Goal: Task Accomplishment & Management: Manage account settings

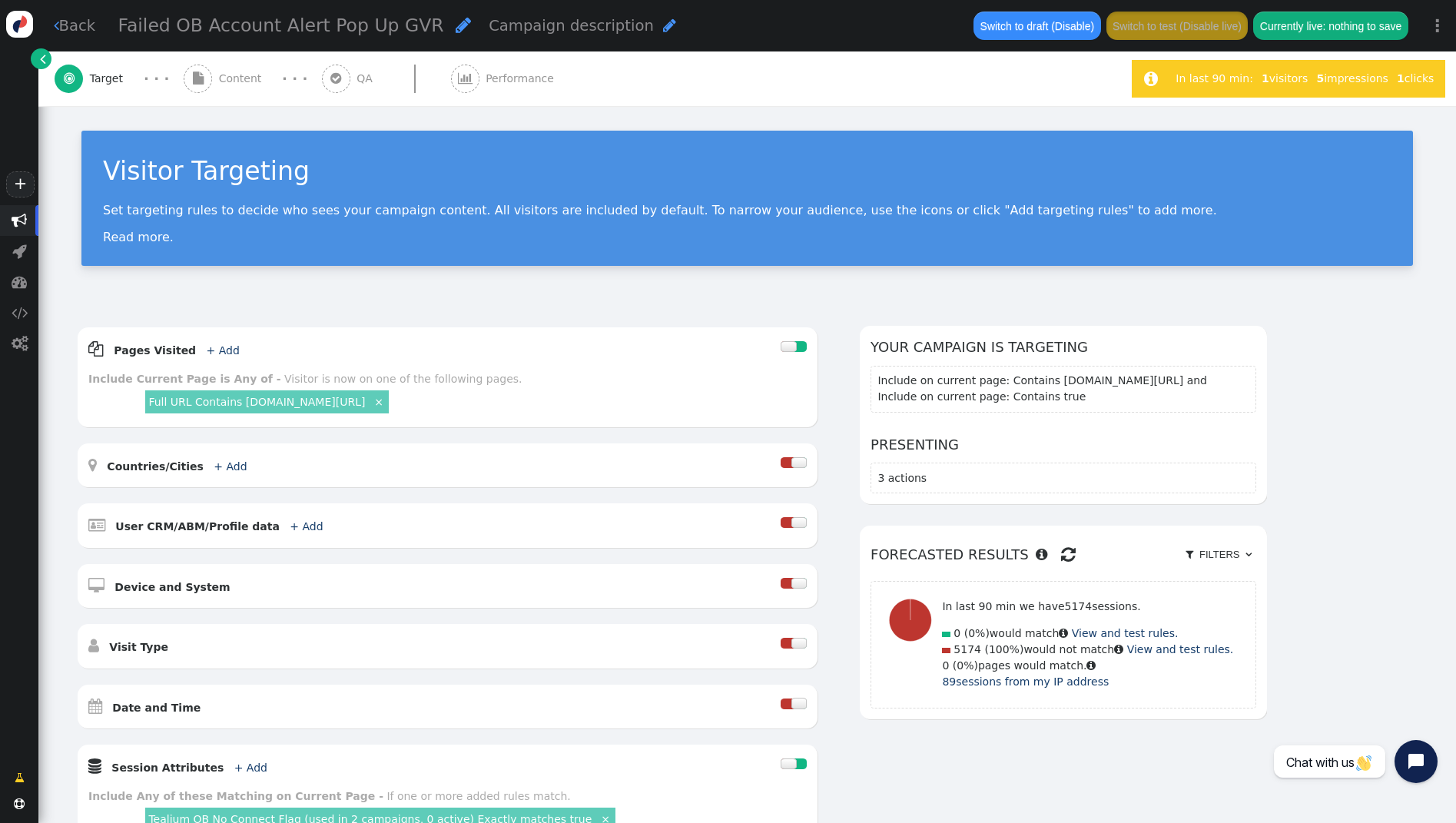
click at [239, 80] on span "Content" at bounding box center [243, 78] width 49 height 16
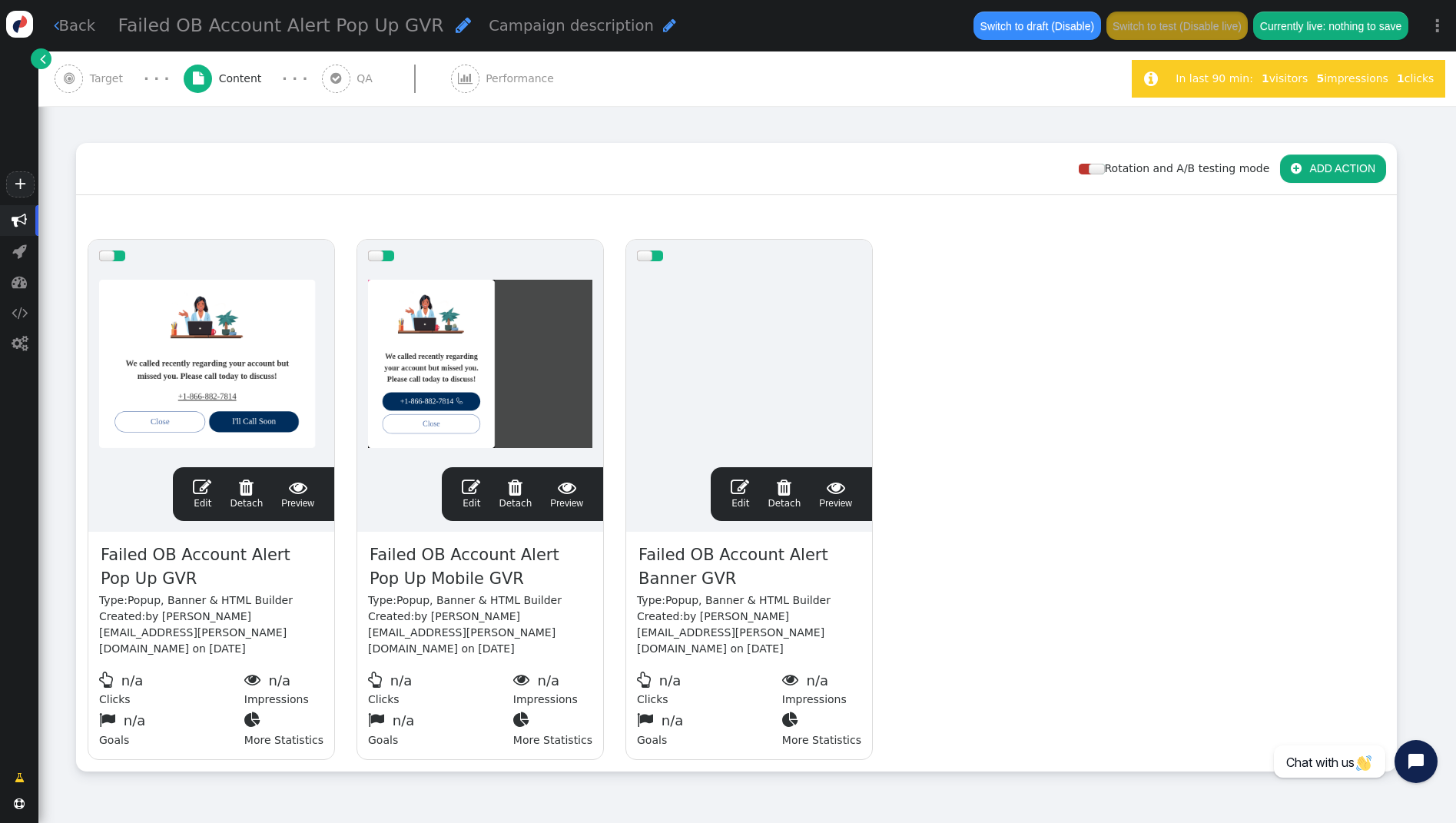
scroll to position [181, 0]
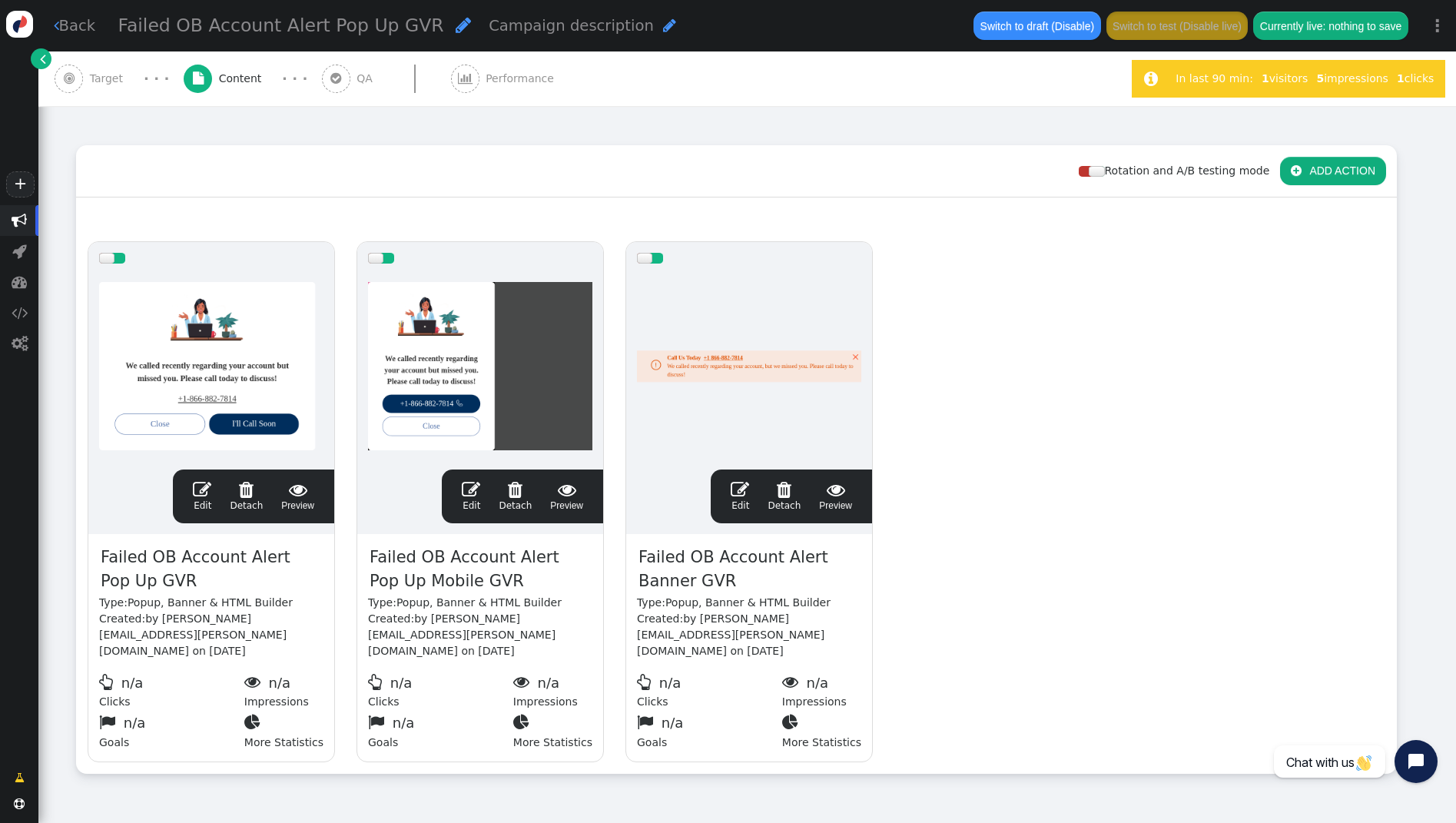
click at [202, 490] on span "" at bounding box center [202, 490] width 19 height 19
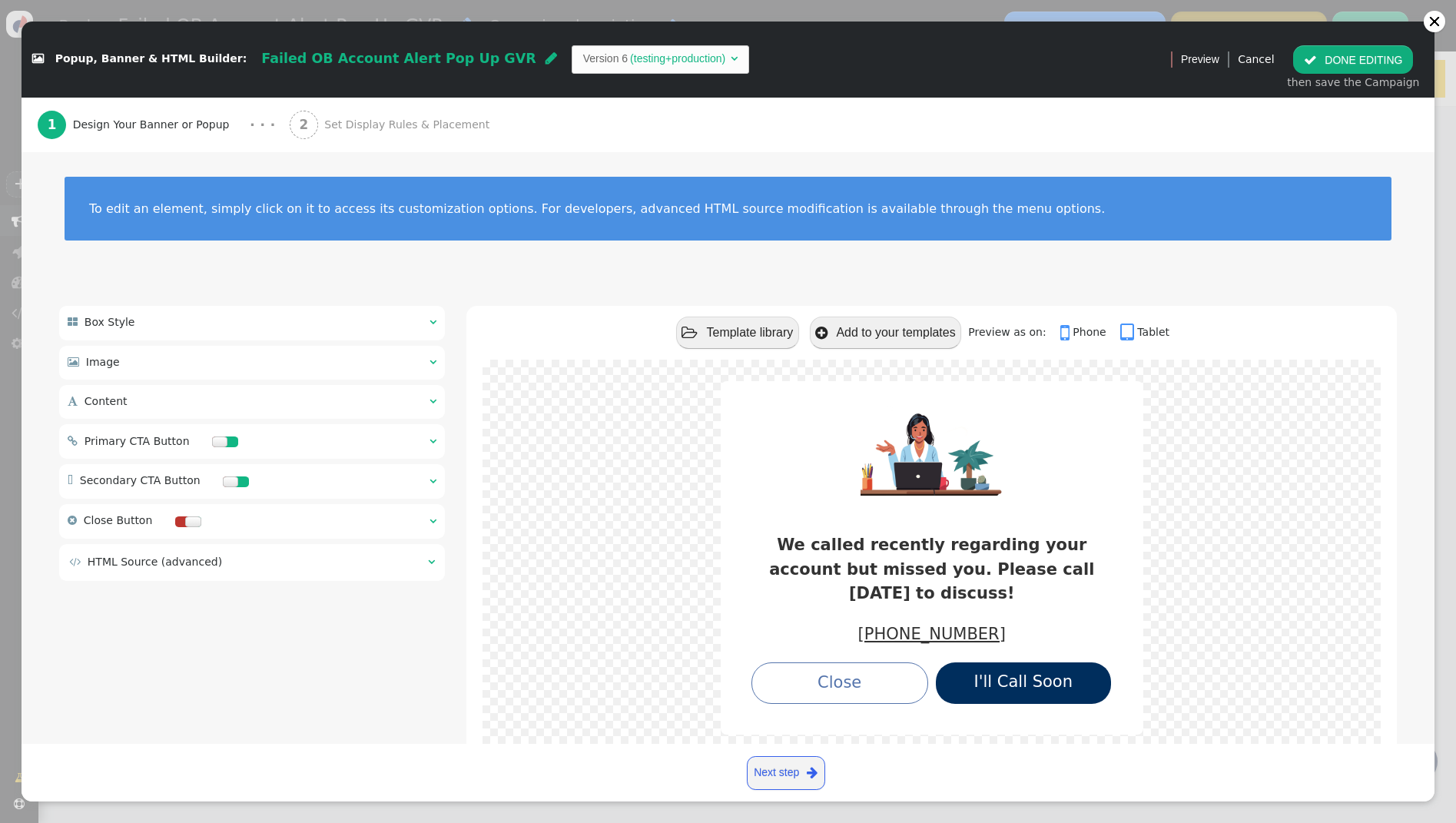
click at [433, 562] on span "" at bounding box center [431, 562] width 7 height 11
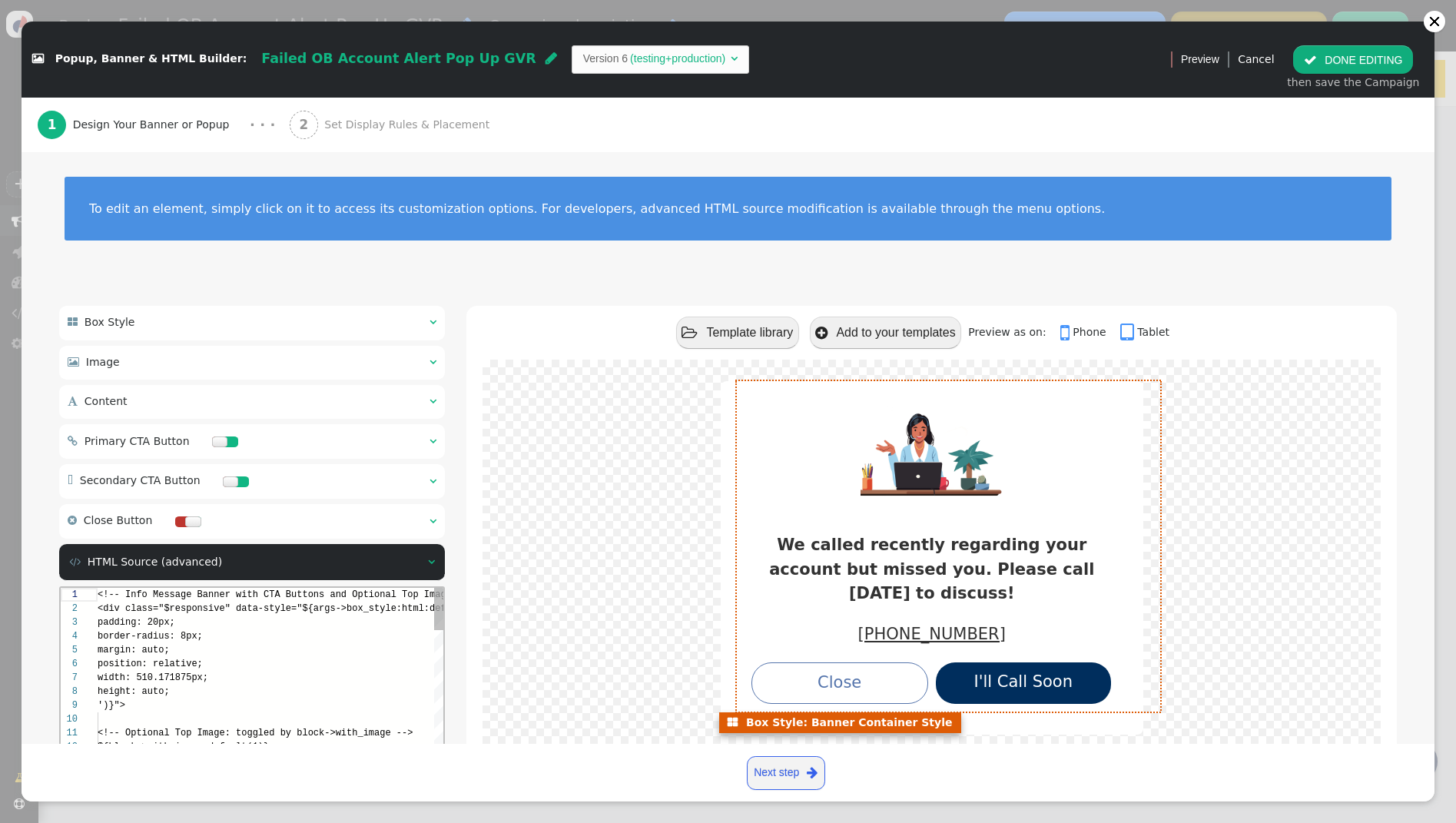
scroll to position [138, 0]
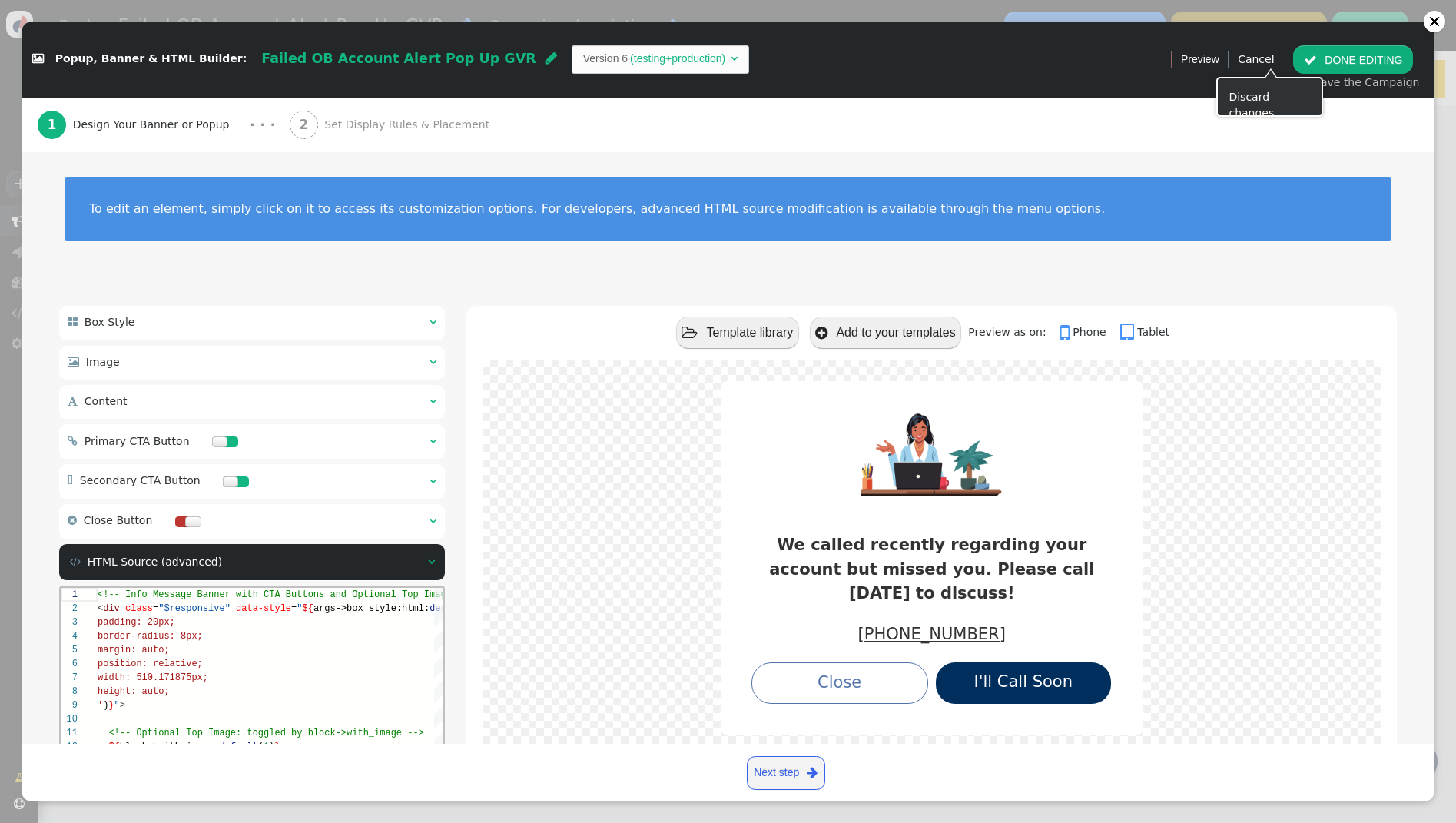
click at [1261, 63] on link "Cancel" at bounding box center [1255, 59] width 36 height 12
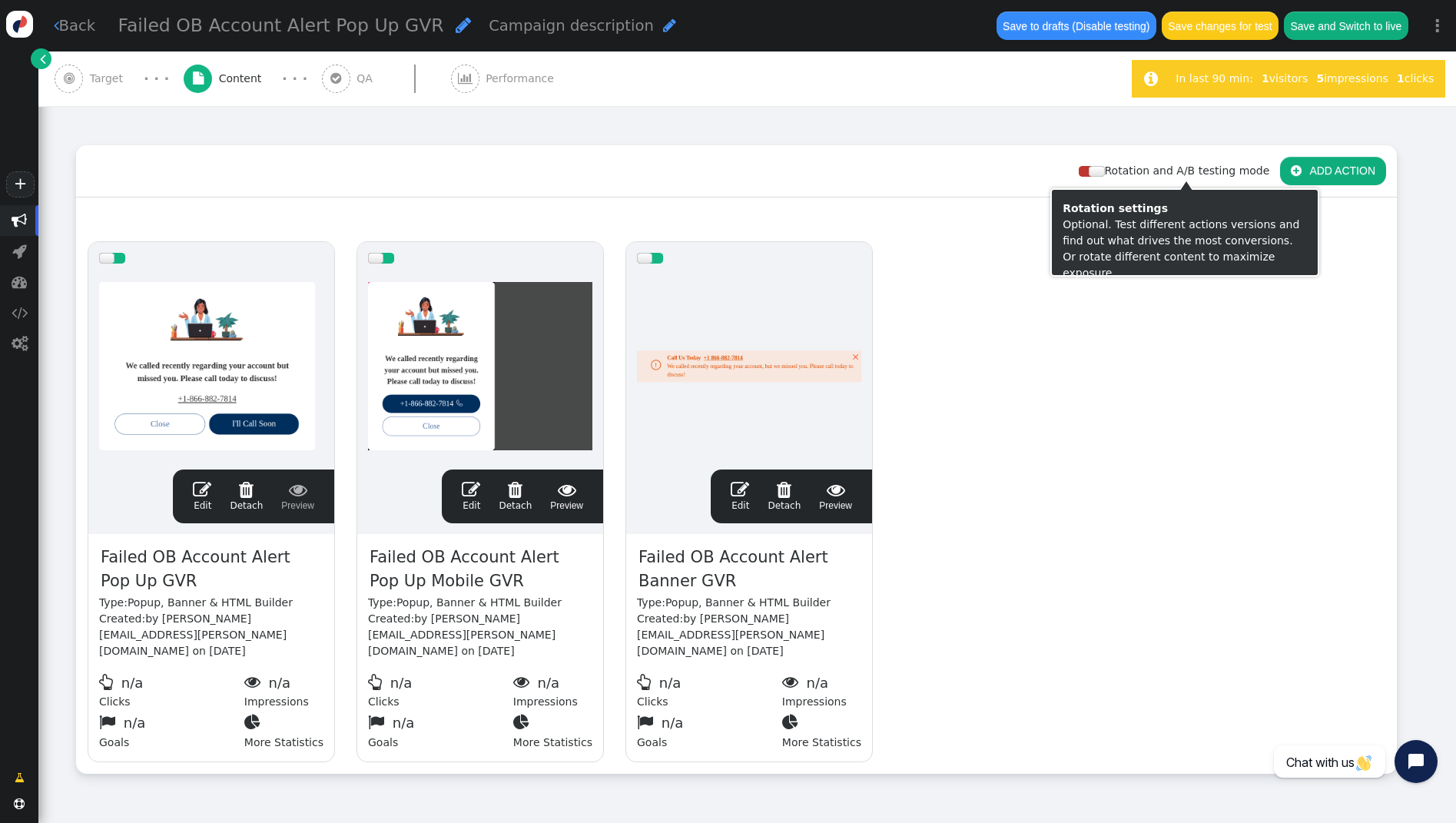
click at [1345, 168] on button " ADD ACTION" at bounding box center [1333, 171] width 106 height 27
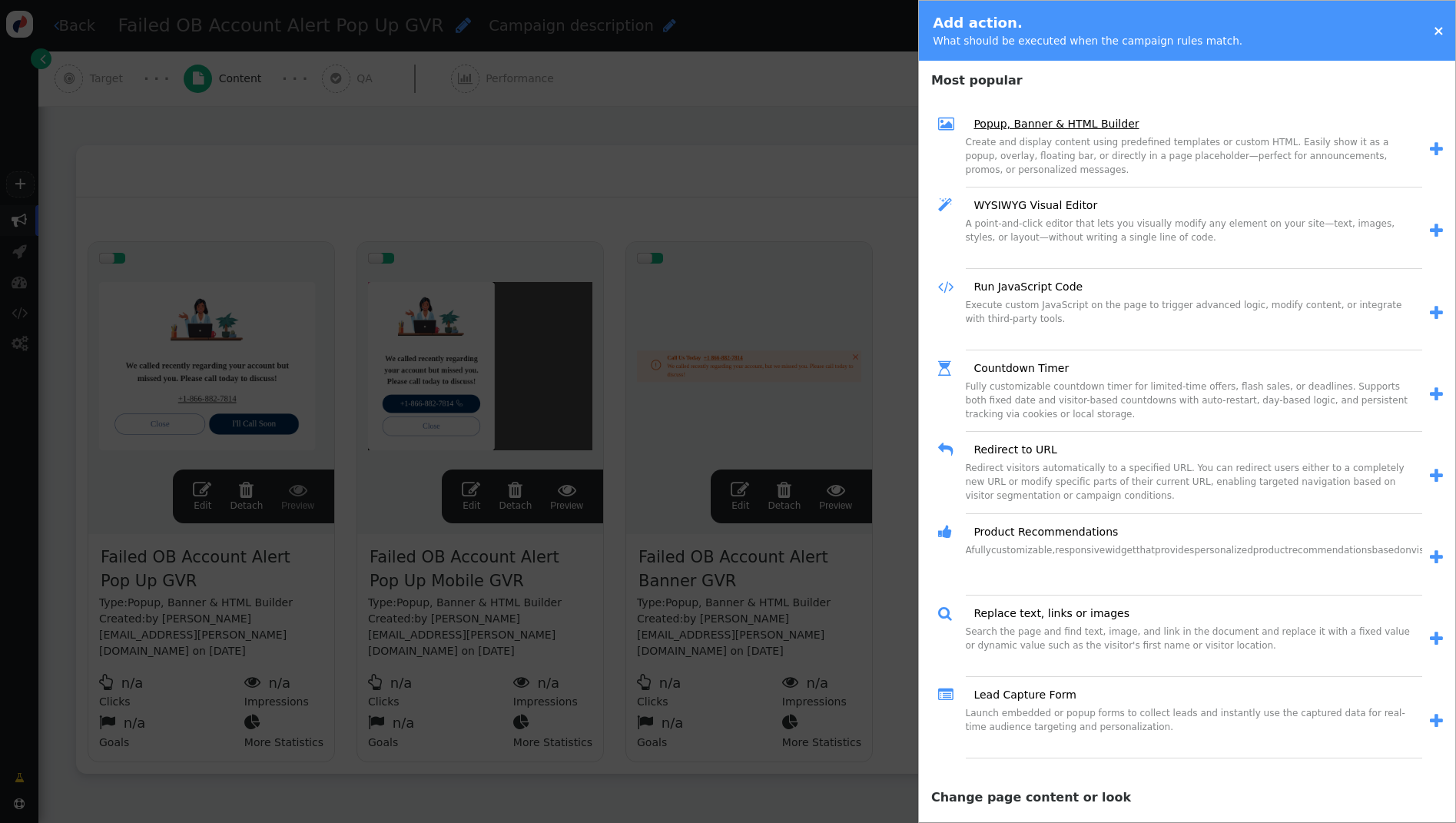
click at [1019, 126] on link "Popup, Banner & HTML Builder" at bounding box center [1050, 123] width 176 height 16
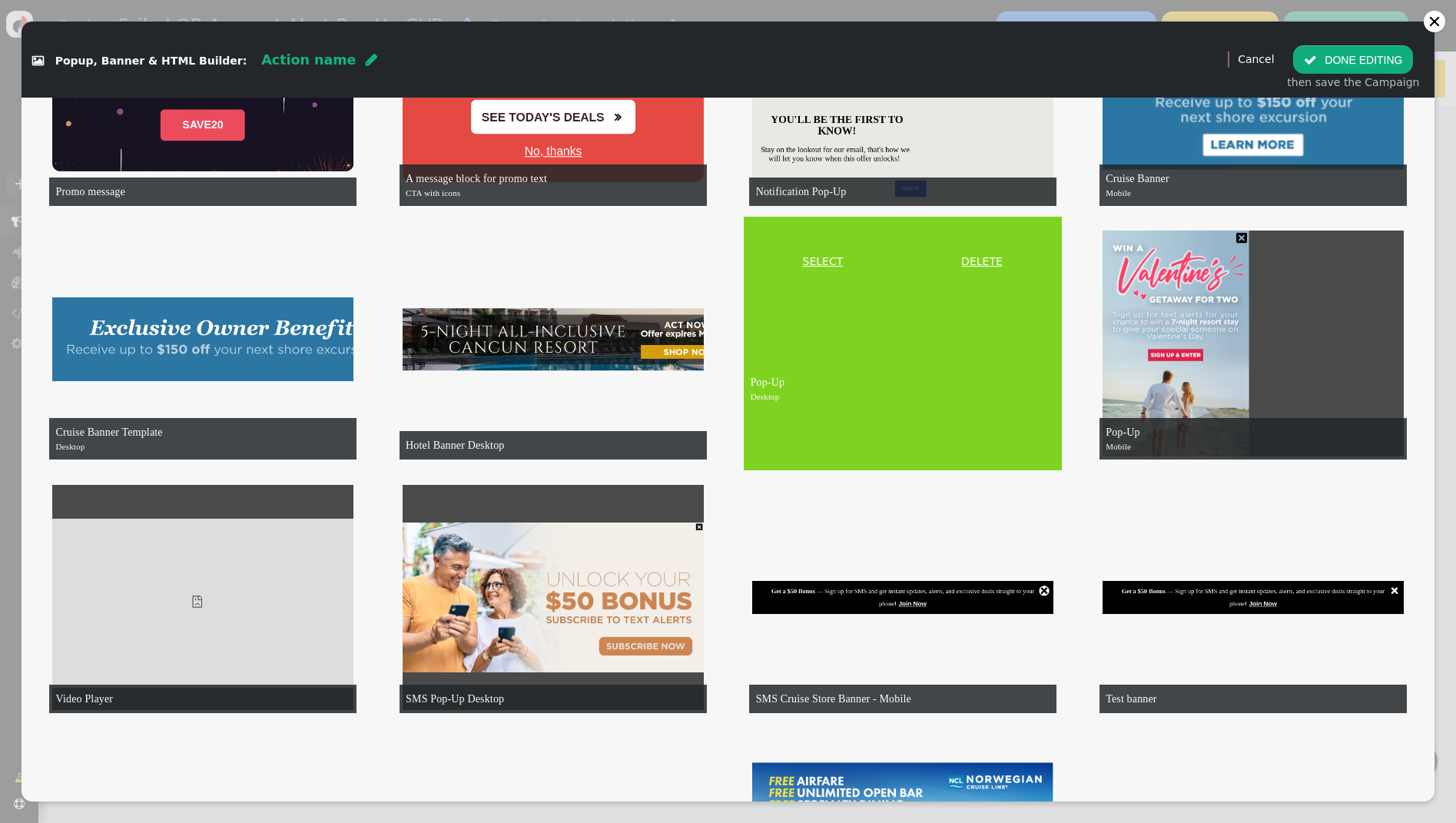
scroll to position [1487, 0]
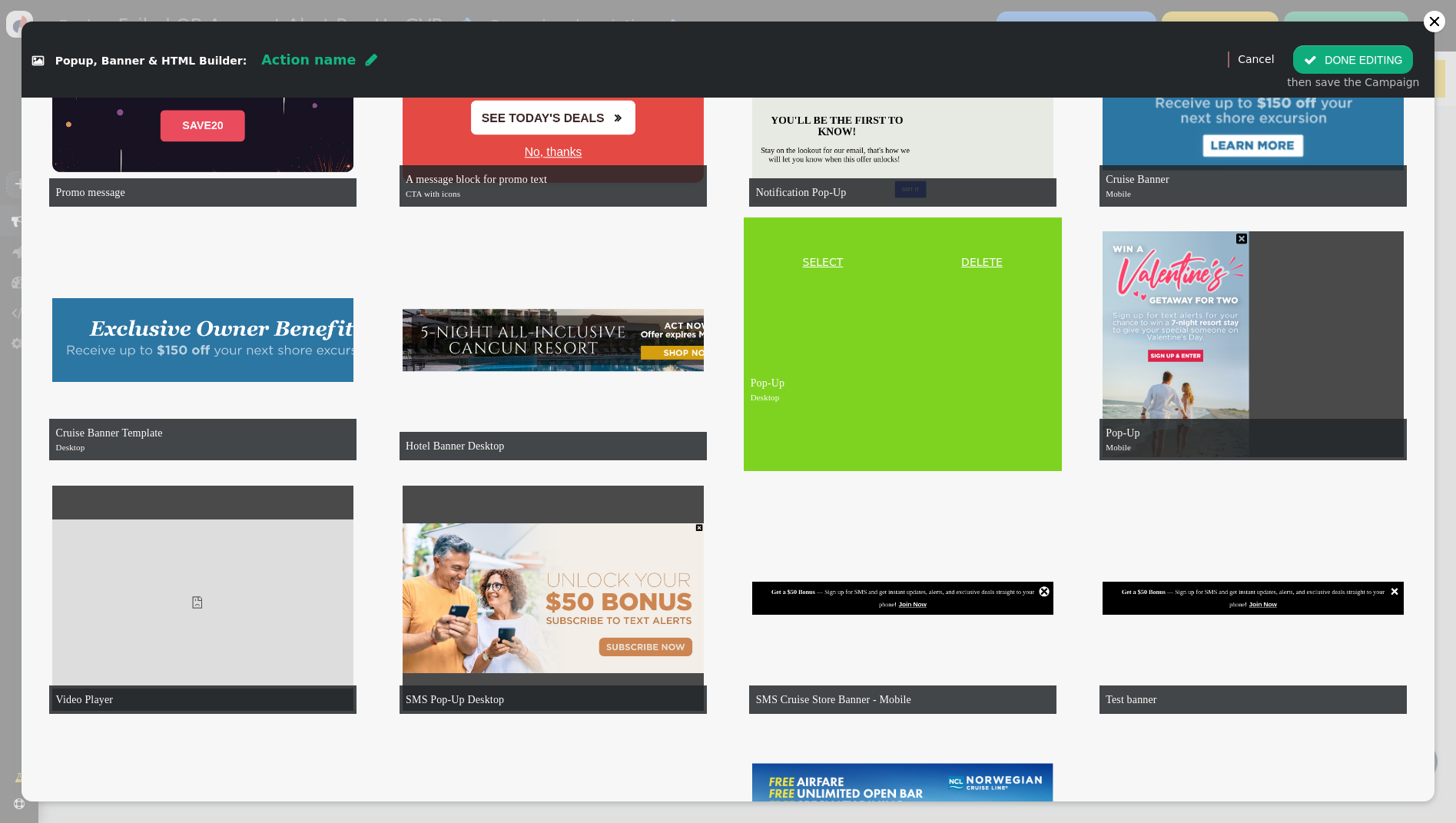
click at [826, 262] on link "SELECT" at bounding box center [822, 262] width 152 height 16
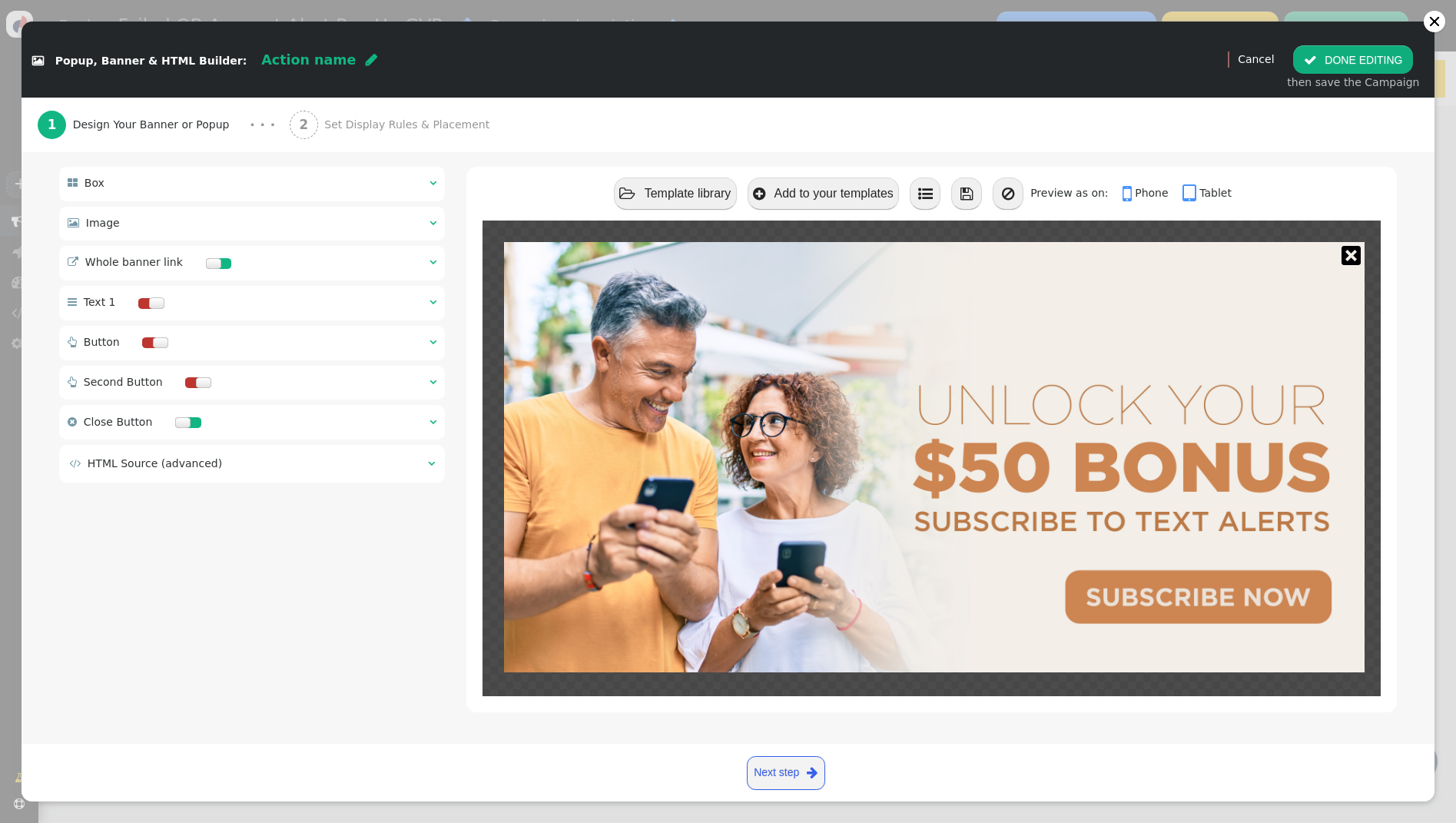
scroll to position [139, 0]
click at [366, 61] on span "" at bounding box center [371, 60] width 11 height 14
type input "Failed OBs Desktop"
click at [1338, 53] on button " DONE EDITING" at bounding box center [1353, 59] width 120 height 27
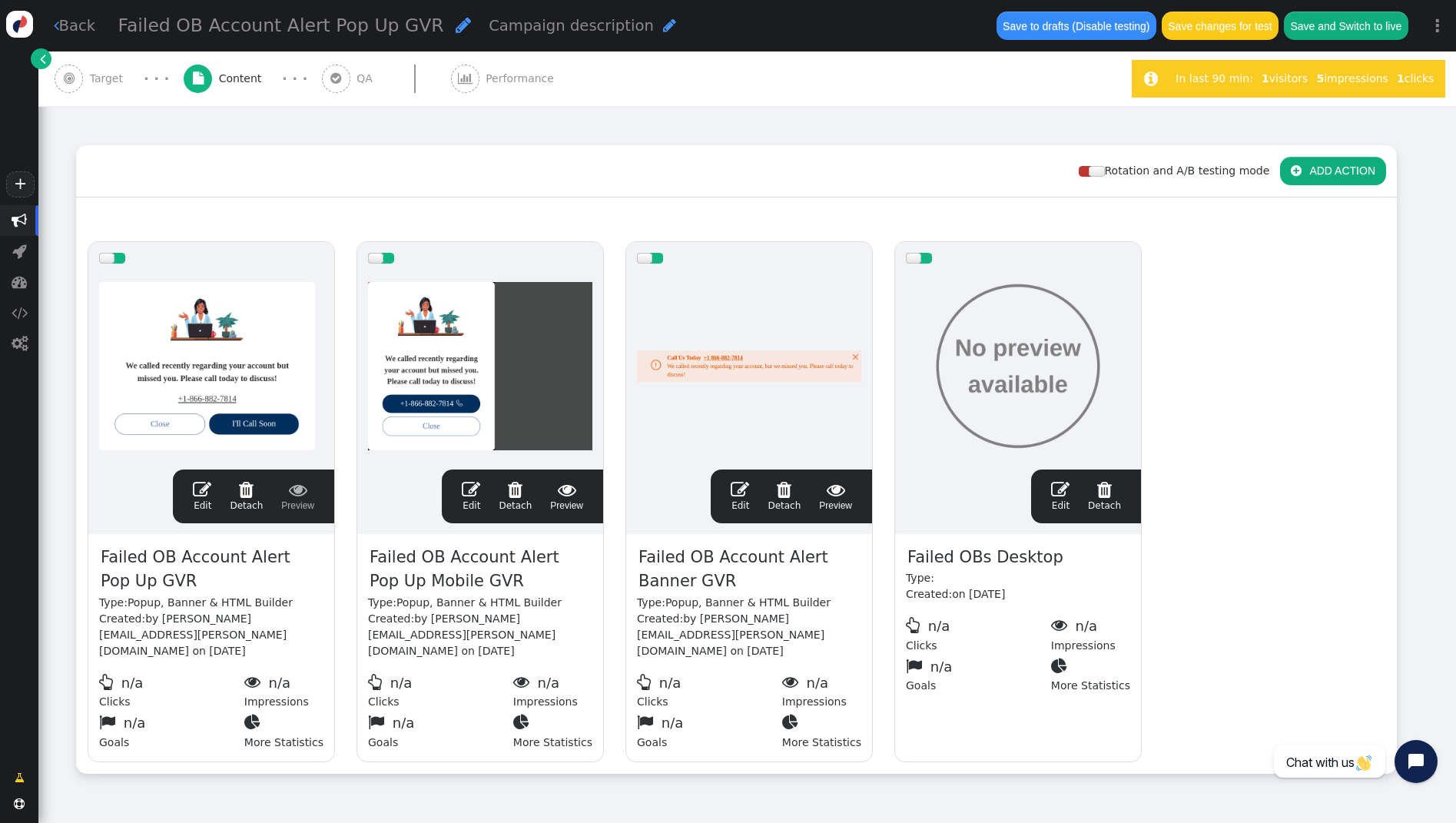
click at [201, 490] on span "" at bounding box center [202, 490] width 19 height 19
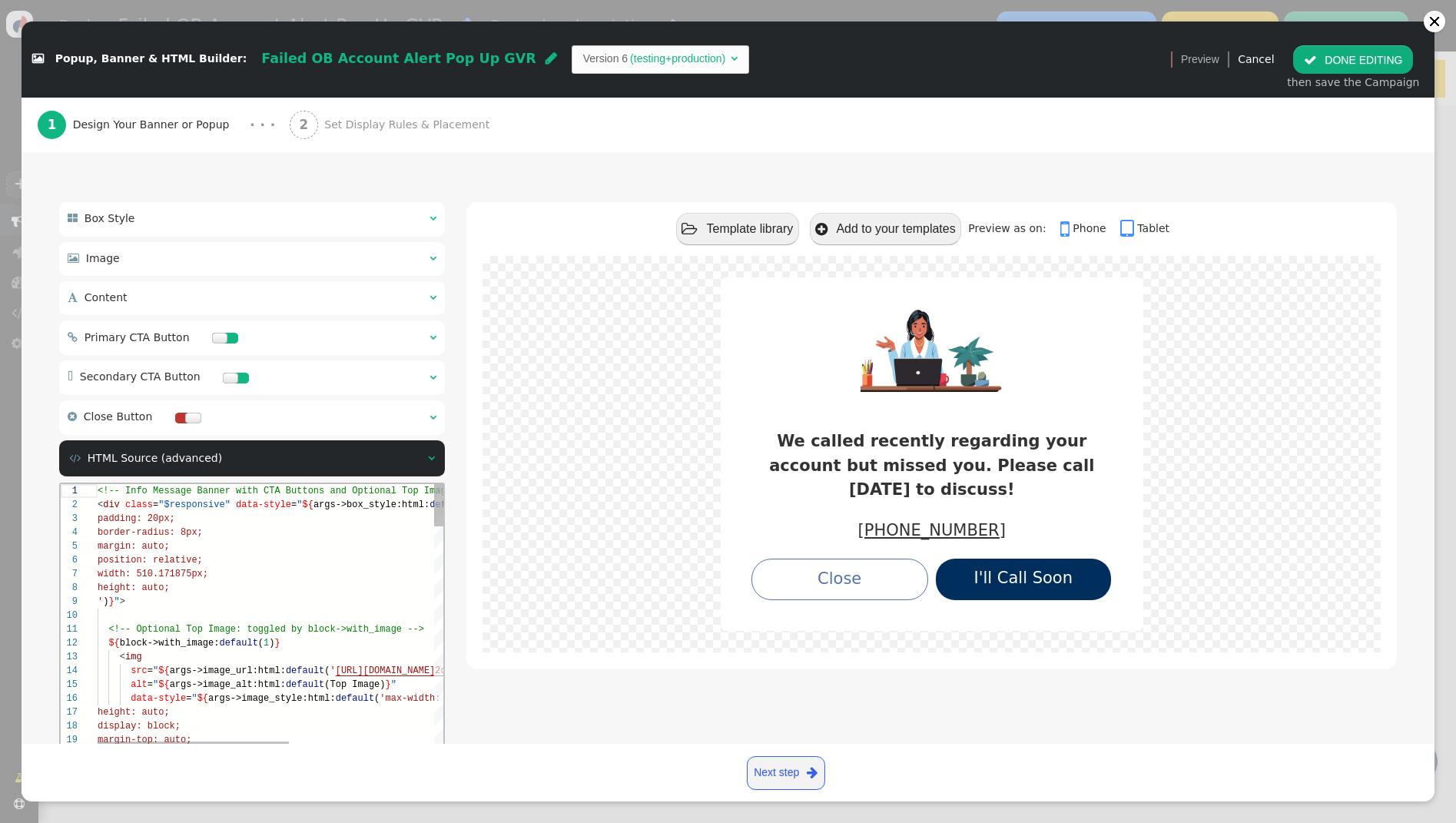
scroll to position [204, 0]
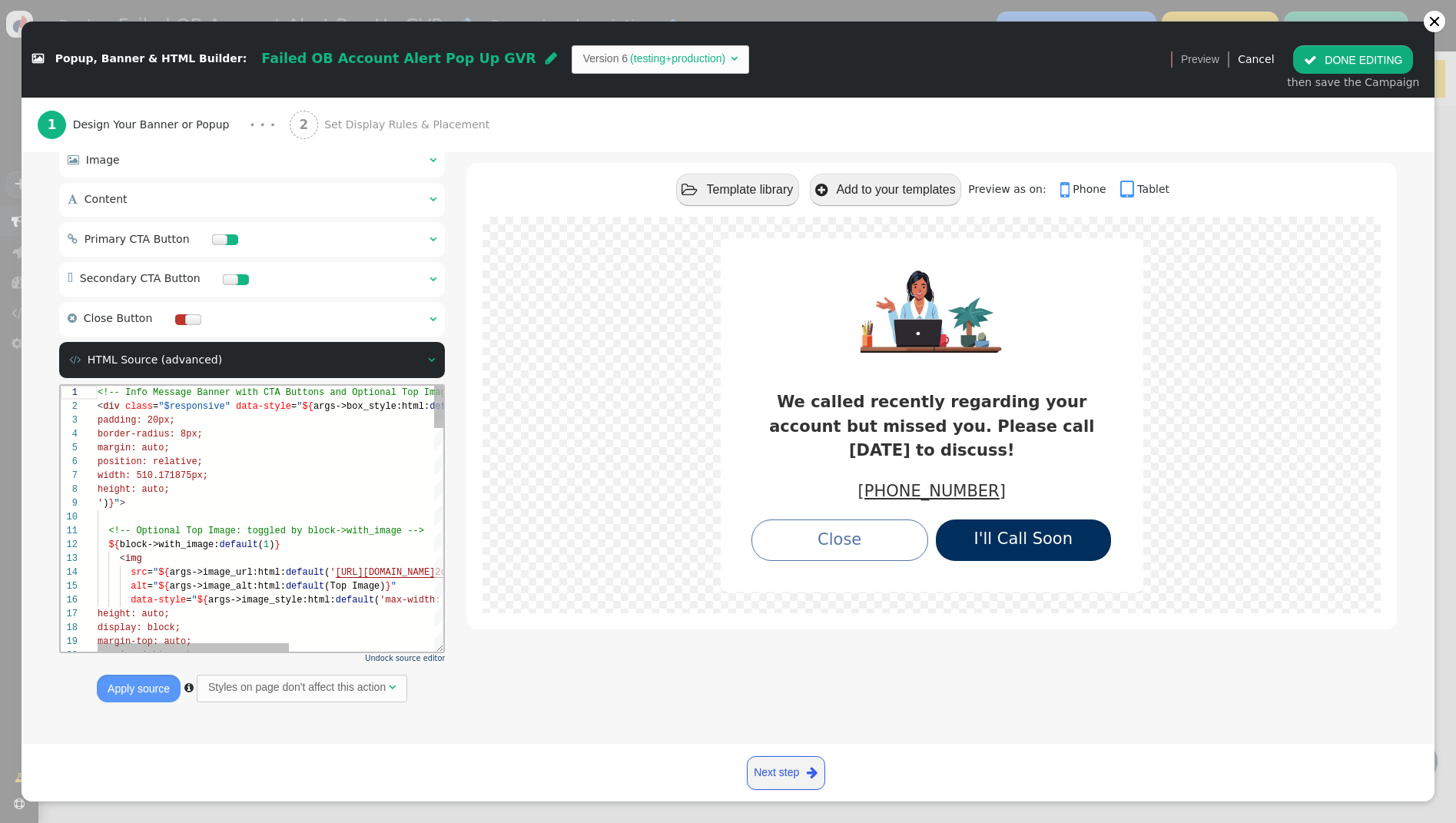
click at [300, 448] on div "margin: auto;" at bounding box center [403, 448] width 611 height 14
type textarea "<!-- Info Message Banner with CTA Buttons and Optional Top Image --> <div class…"
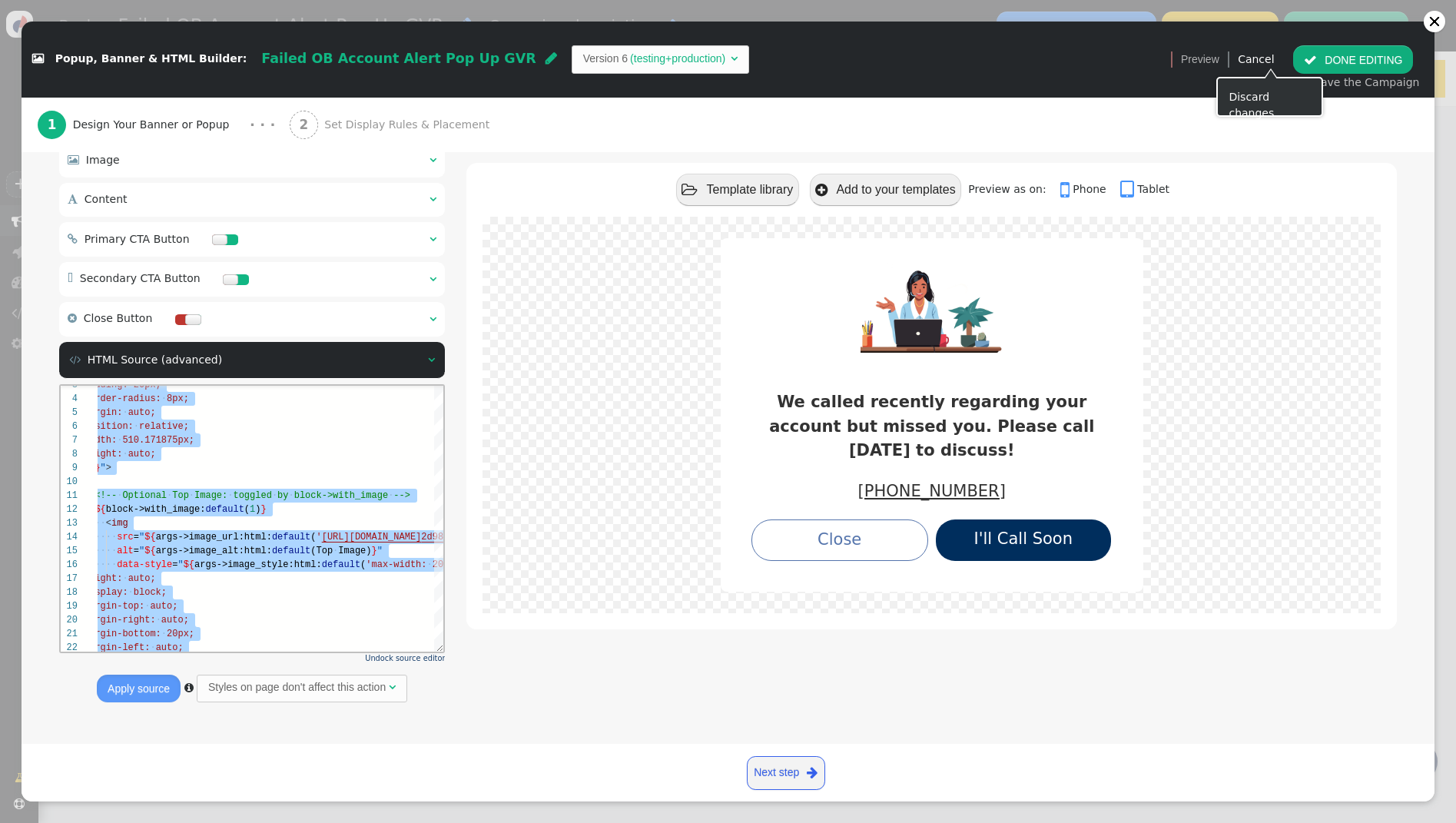
click at [1273, 57] on link "Cancel" at bounding box center [1255, 59] width 36 height 12
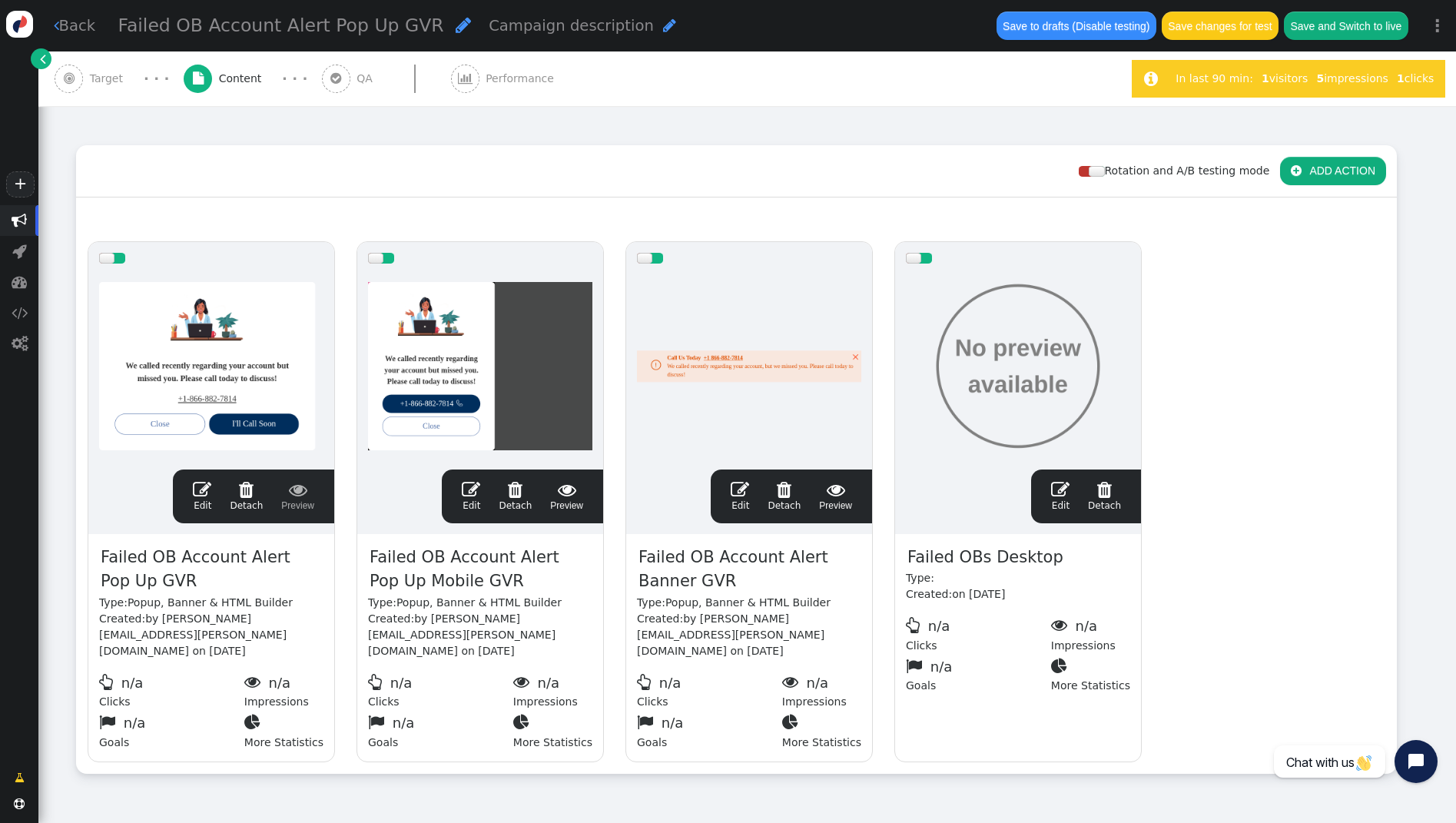
scroll to position [138, 0]
click at [1066, 494] on span "" at bounding box center [1060, 490] width 19 height 19
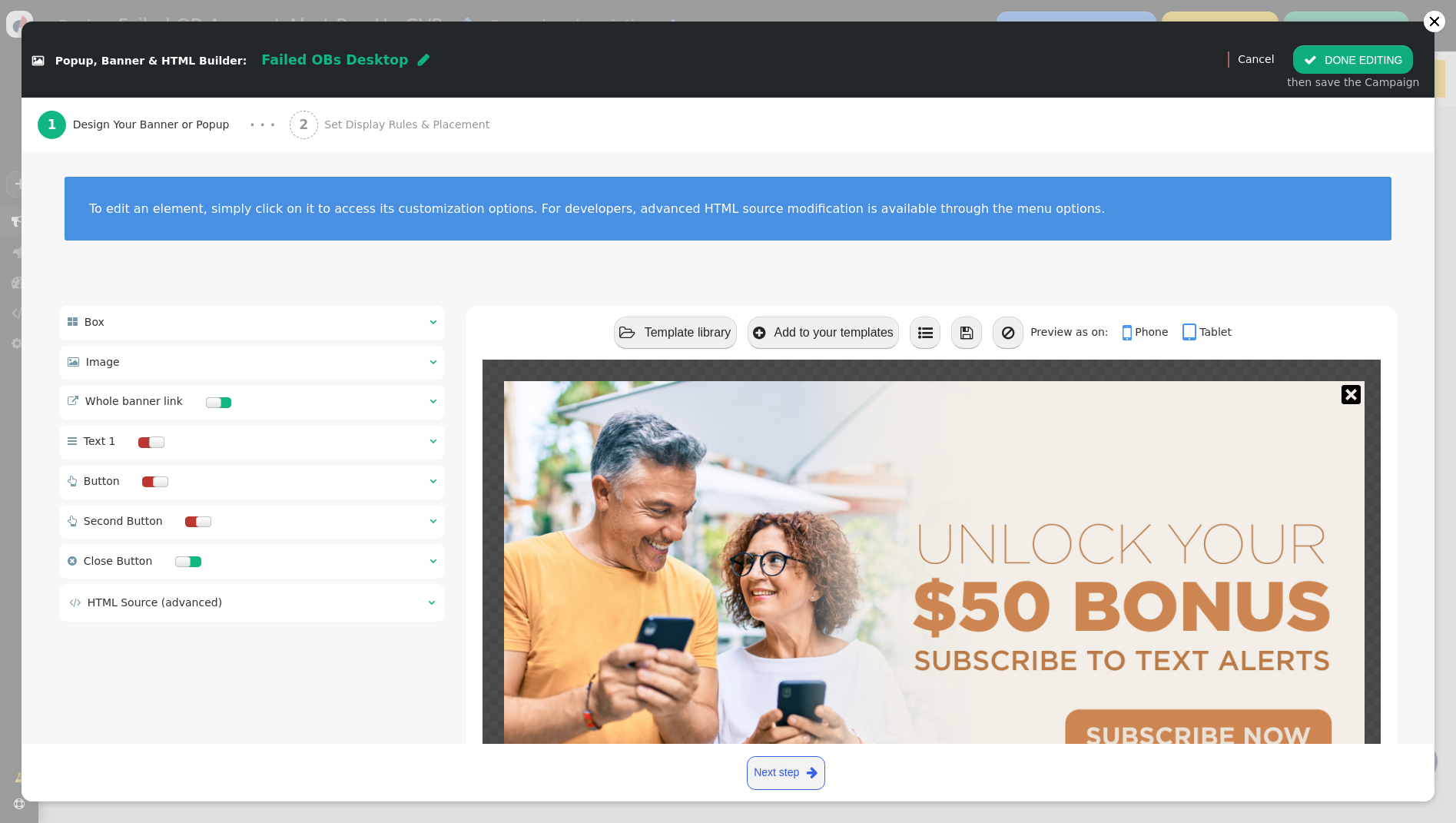
click at [432, 604] on span "" at bounding box center [431, 603] width 7 height 11
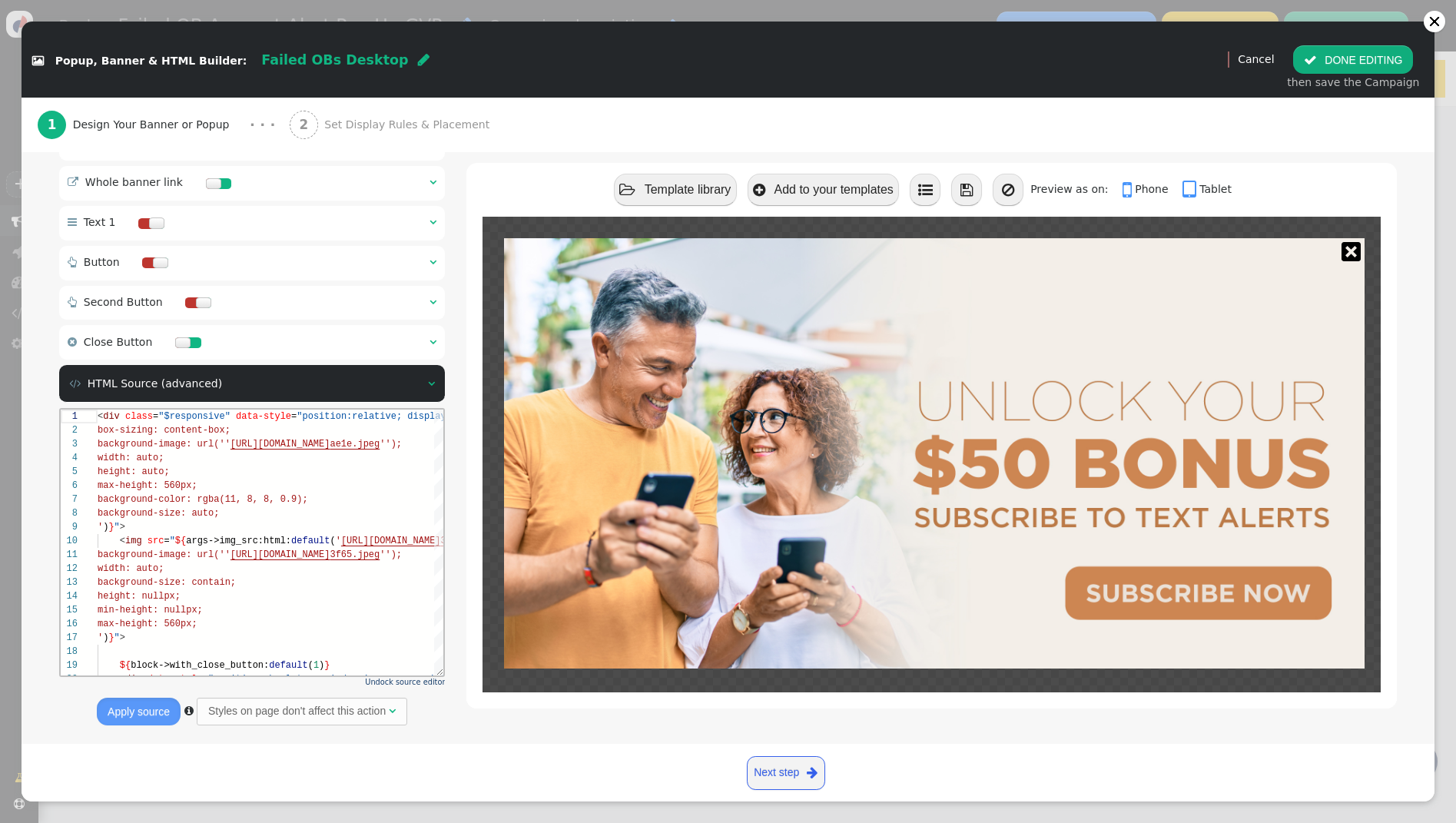
scroll to position [223, 0]
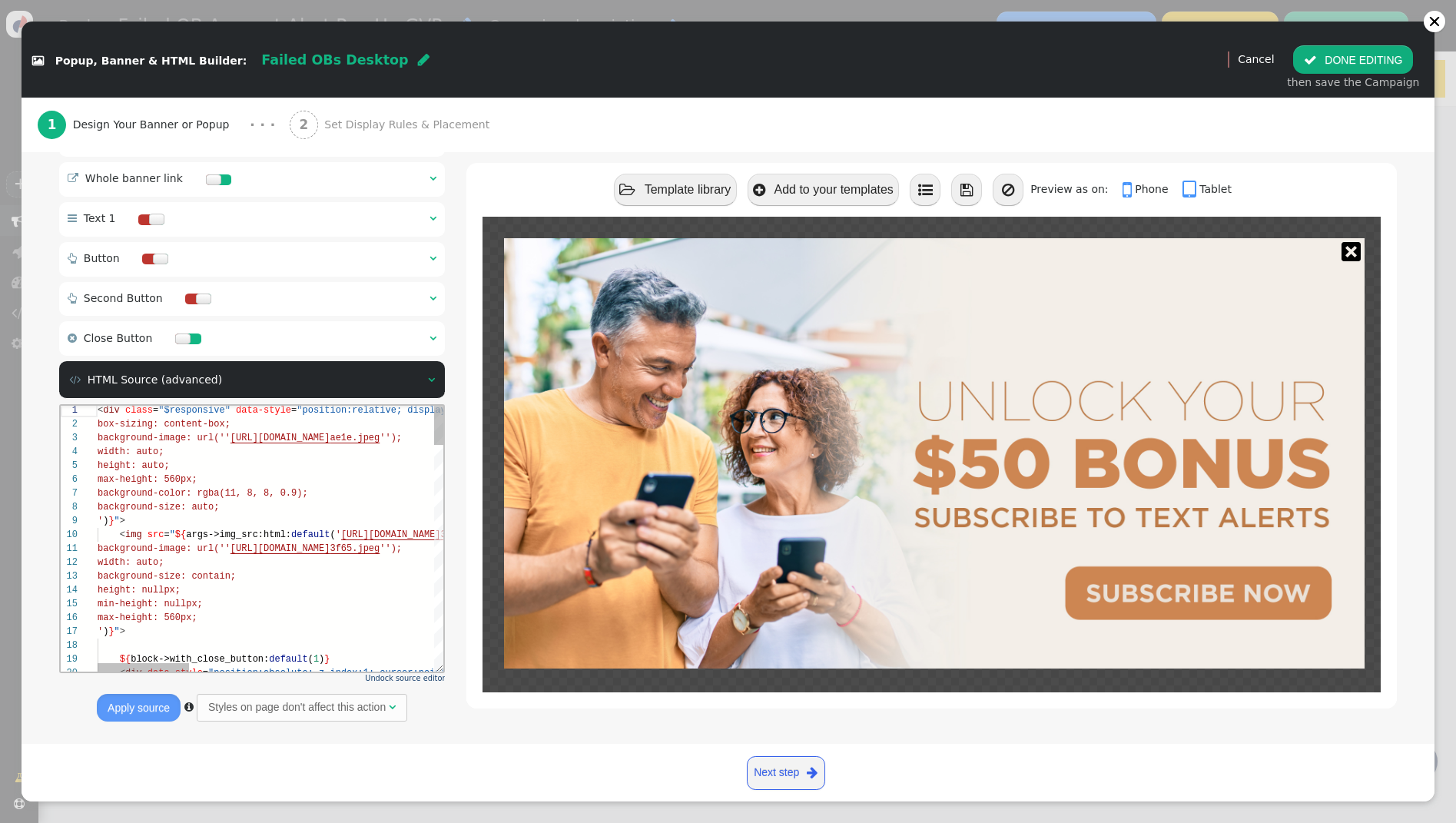
type textarea "<div class="$responsive" data-style="position:relative; display:inline-block; $…"
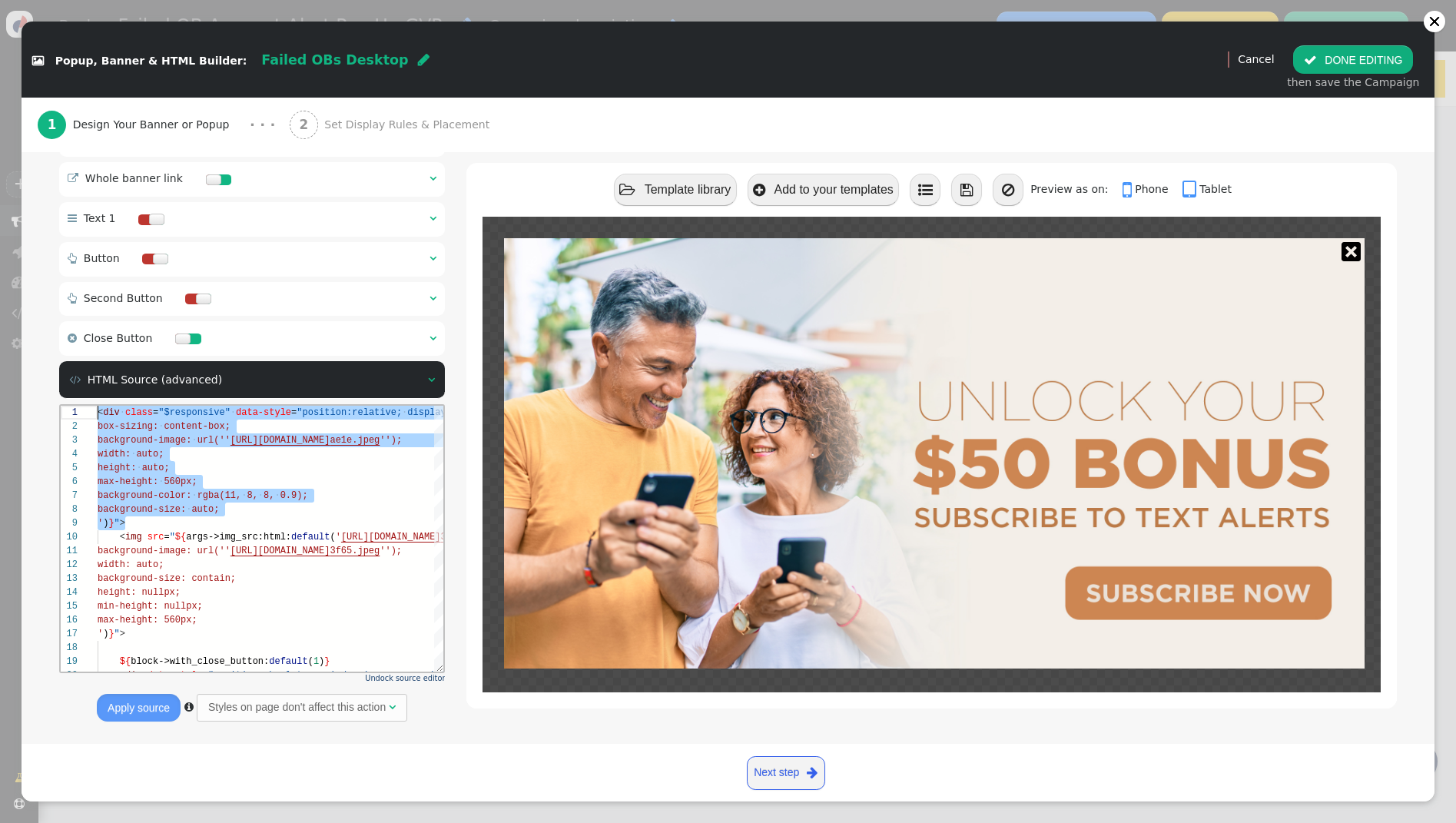
drag, startPoint x: 121, startPoint y: 516, endPoint x: 189, endPoint y: 802, distance: 294.0
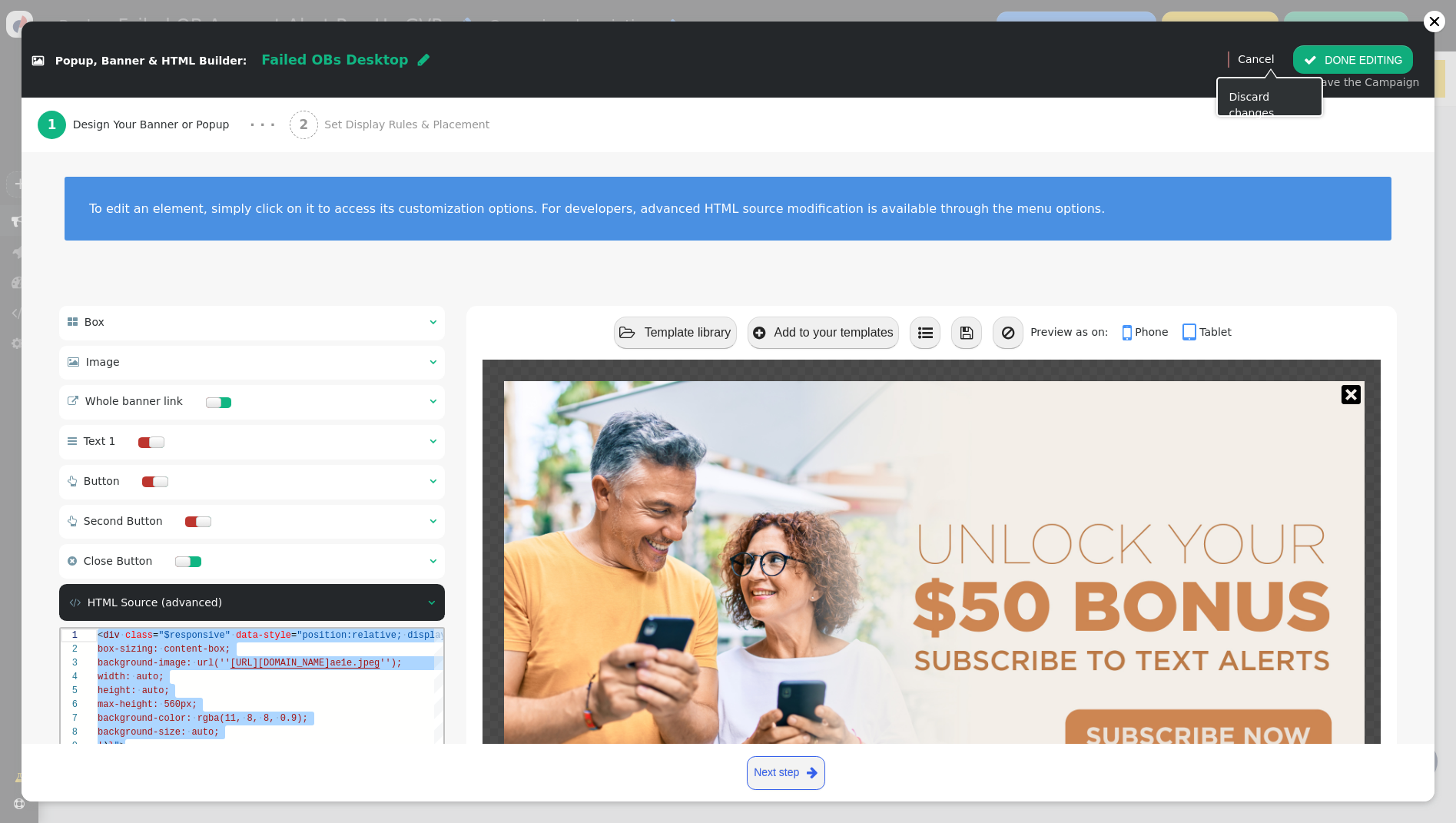
click at [1273, 61] on link "Cancel" at bounding box center [1255, 59] width 36 height 12
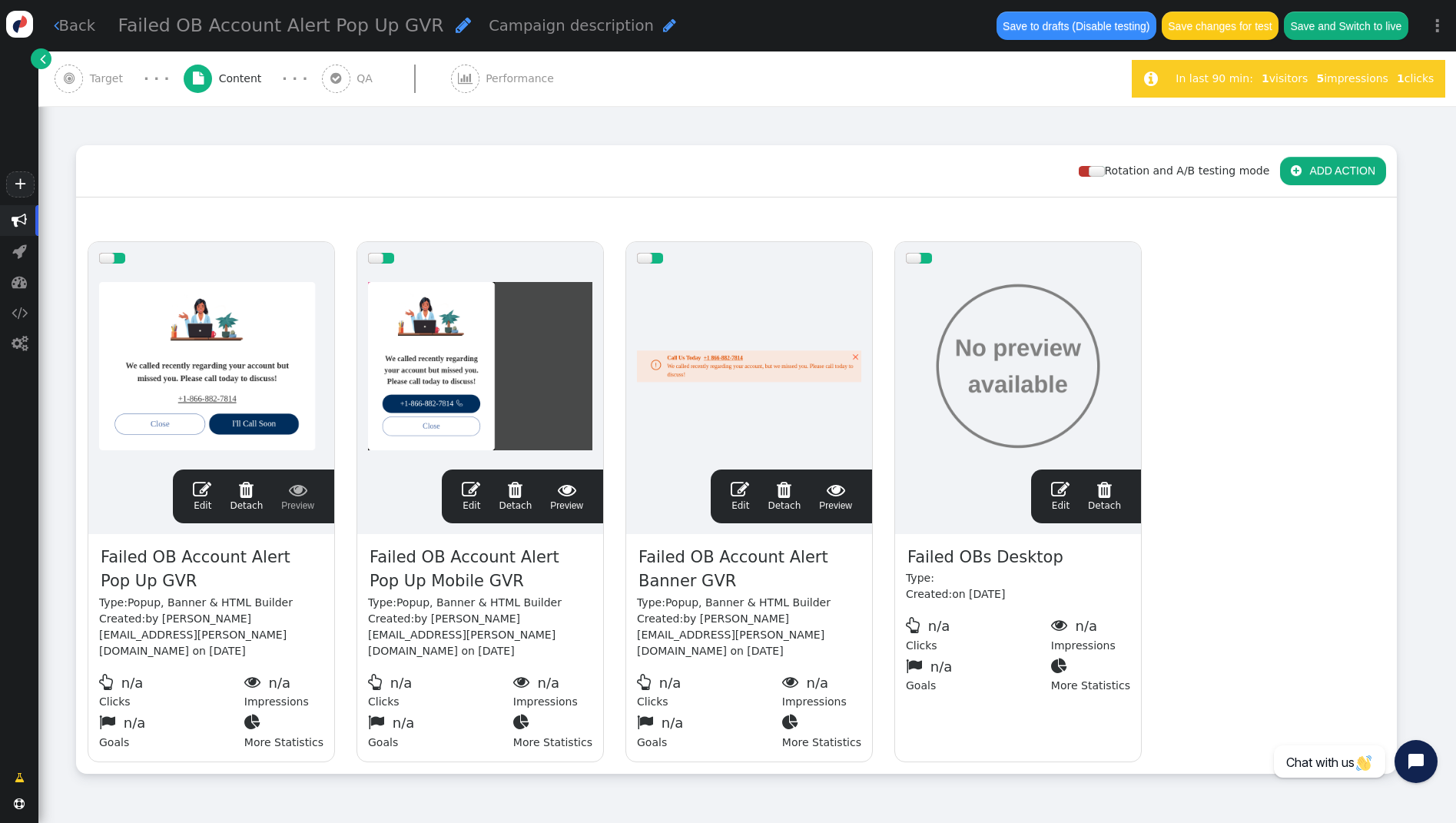
scroll to position [124, 0]
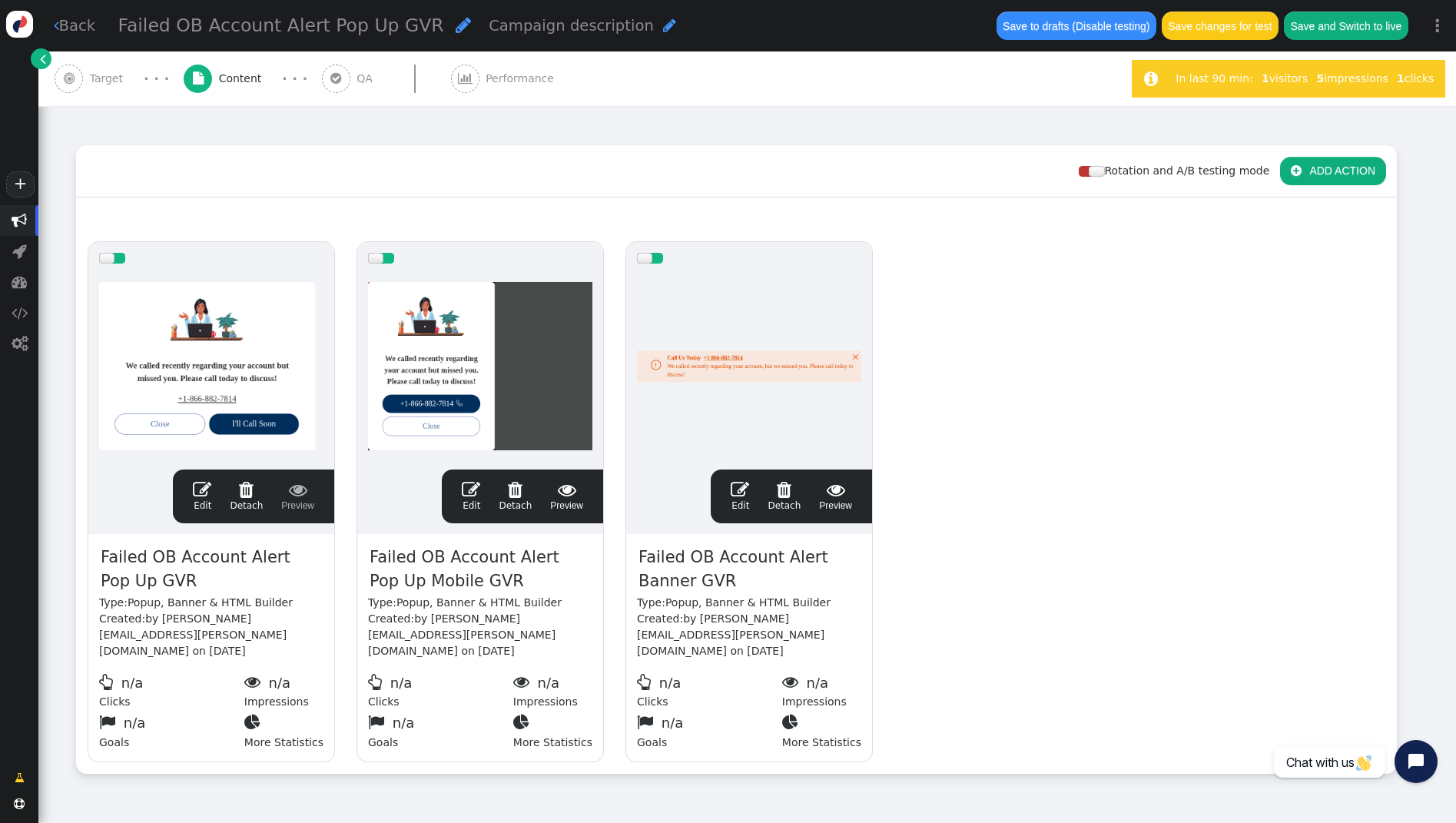
click at [203, 488] on span "" at bounding box center [202, 490] width 19 height 19
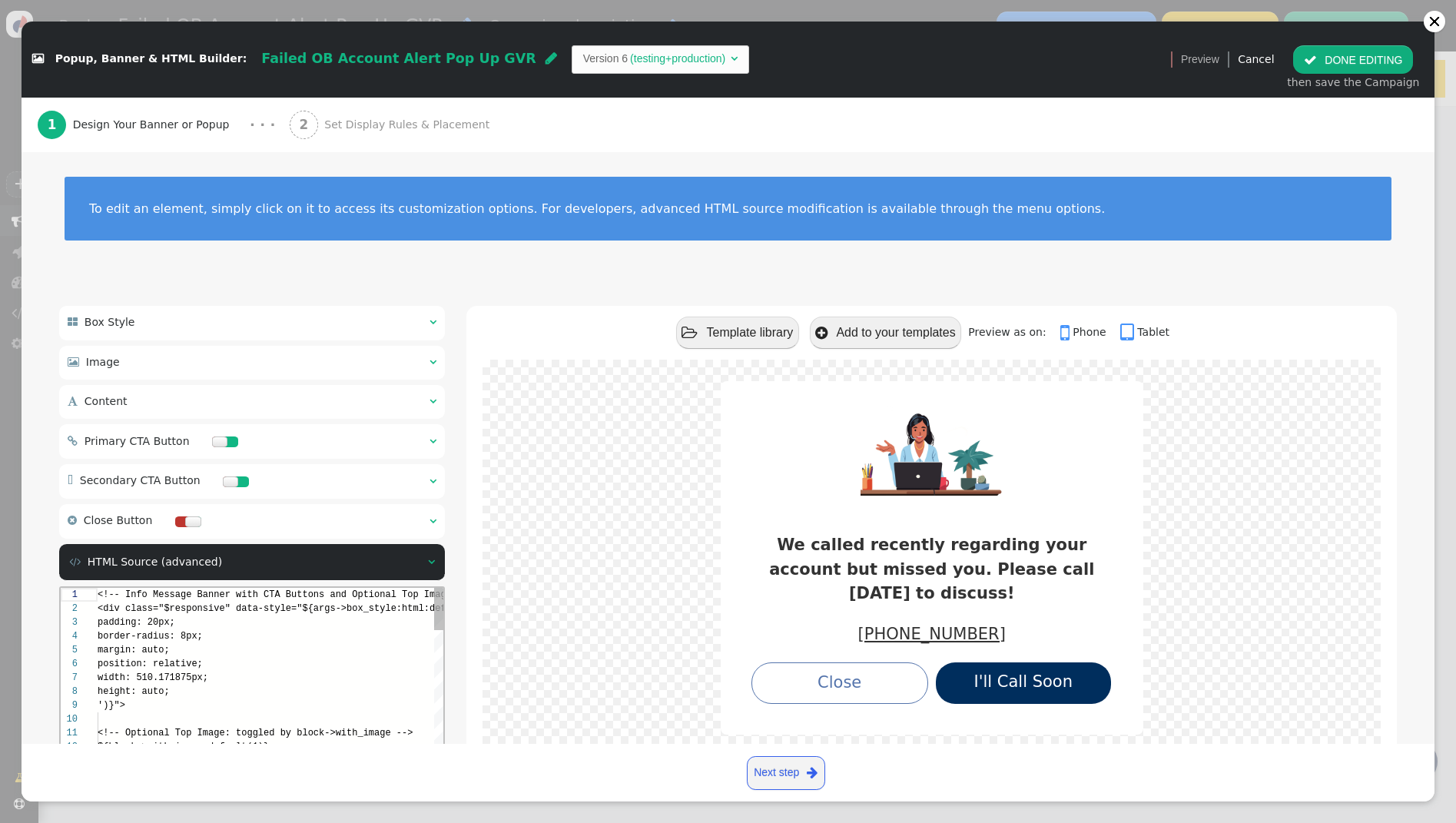
scroll to position [138, 0]
click at [99, 598] on span "<!-- Info Message Banner with CTA Buttons and Opti" at bounding box center [236, 595] width 277 height 11
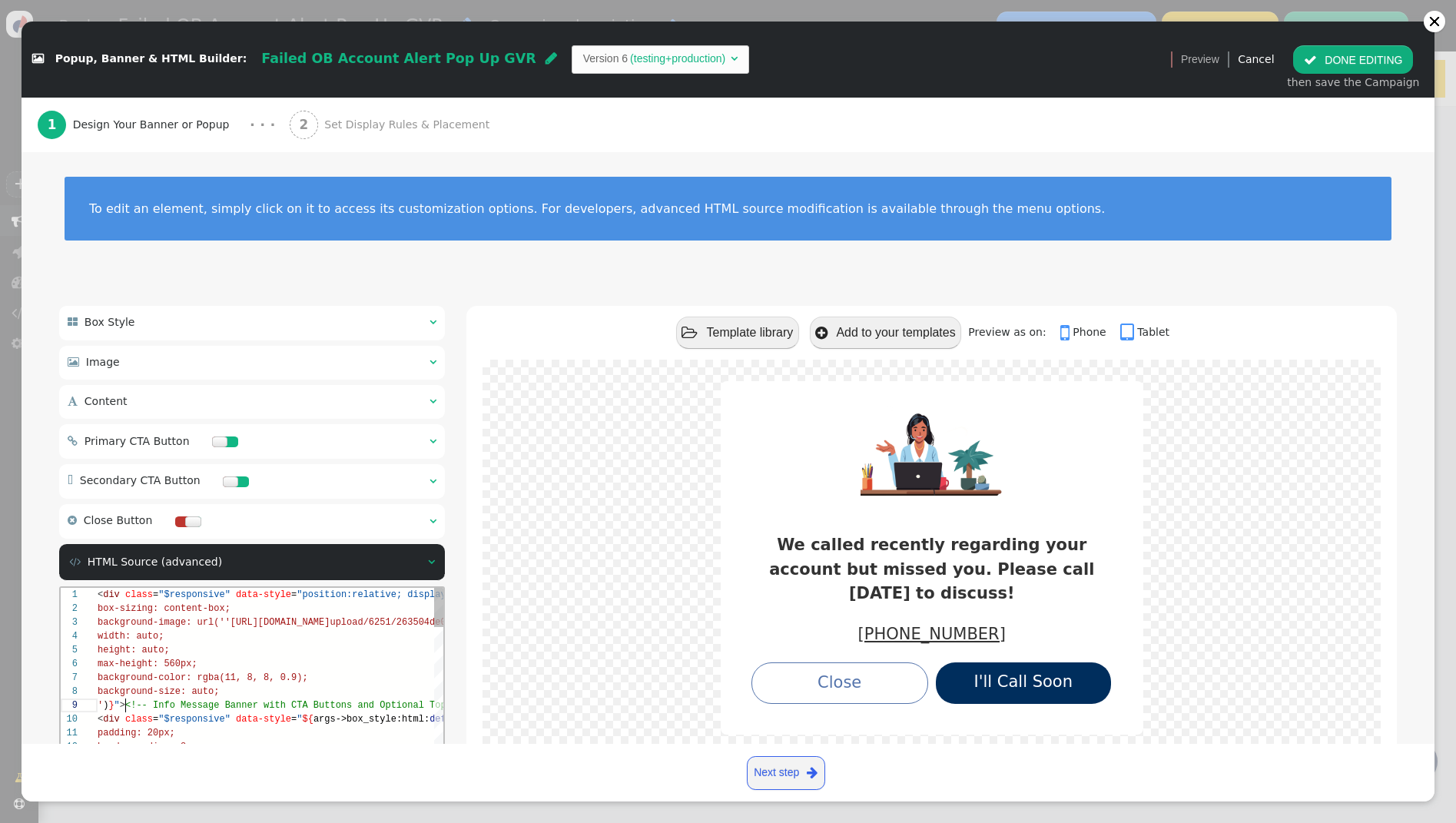
scroll to position [110, 27]
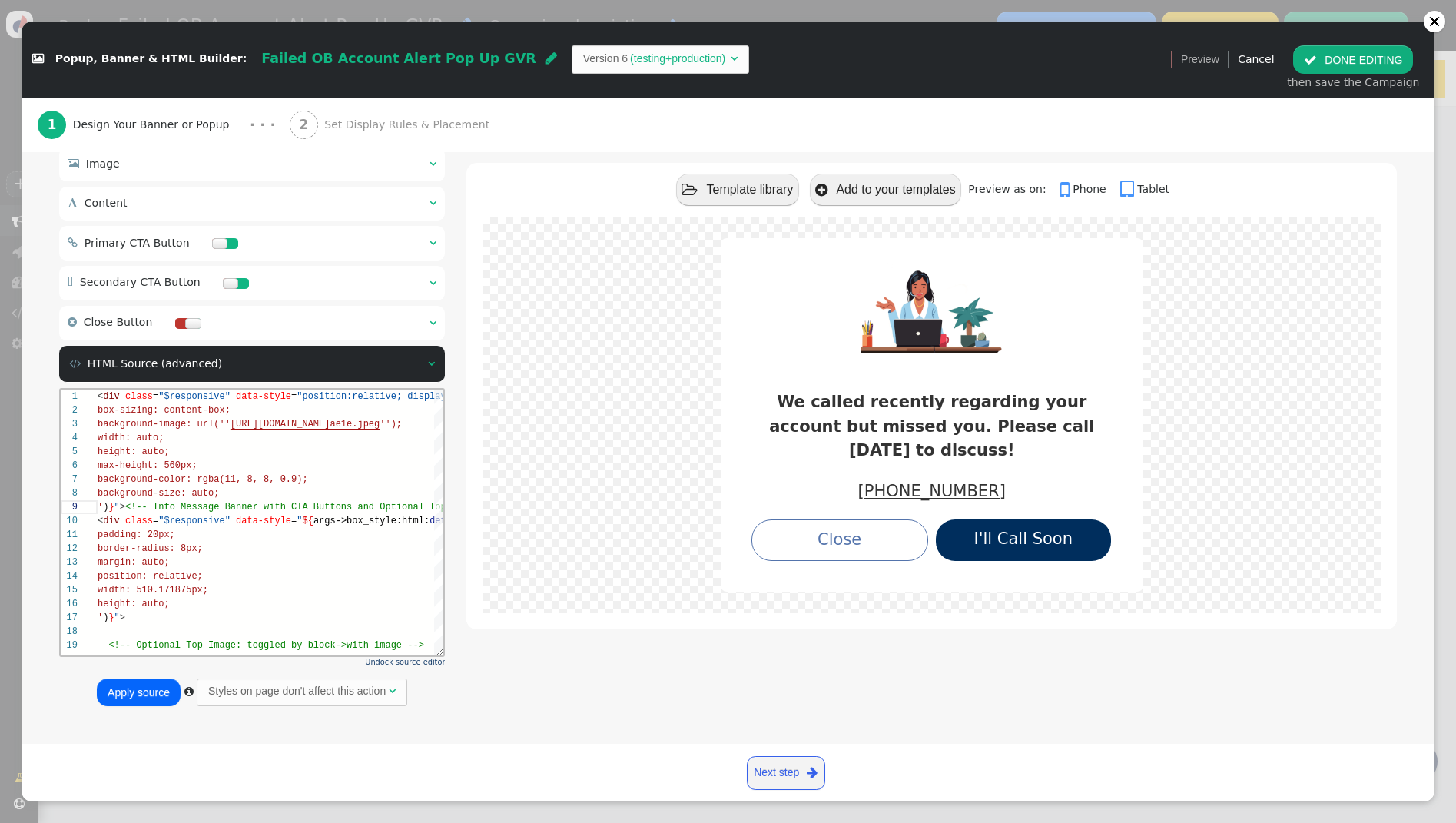
click at [129, 698] on button "Apply source" at bounding box center [139, 693] width 84 height 27
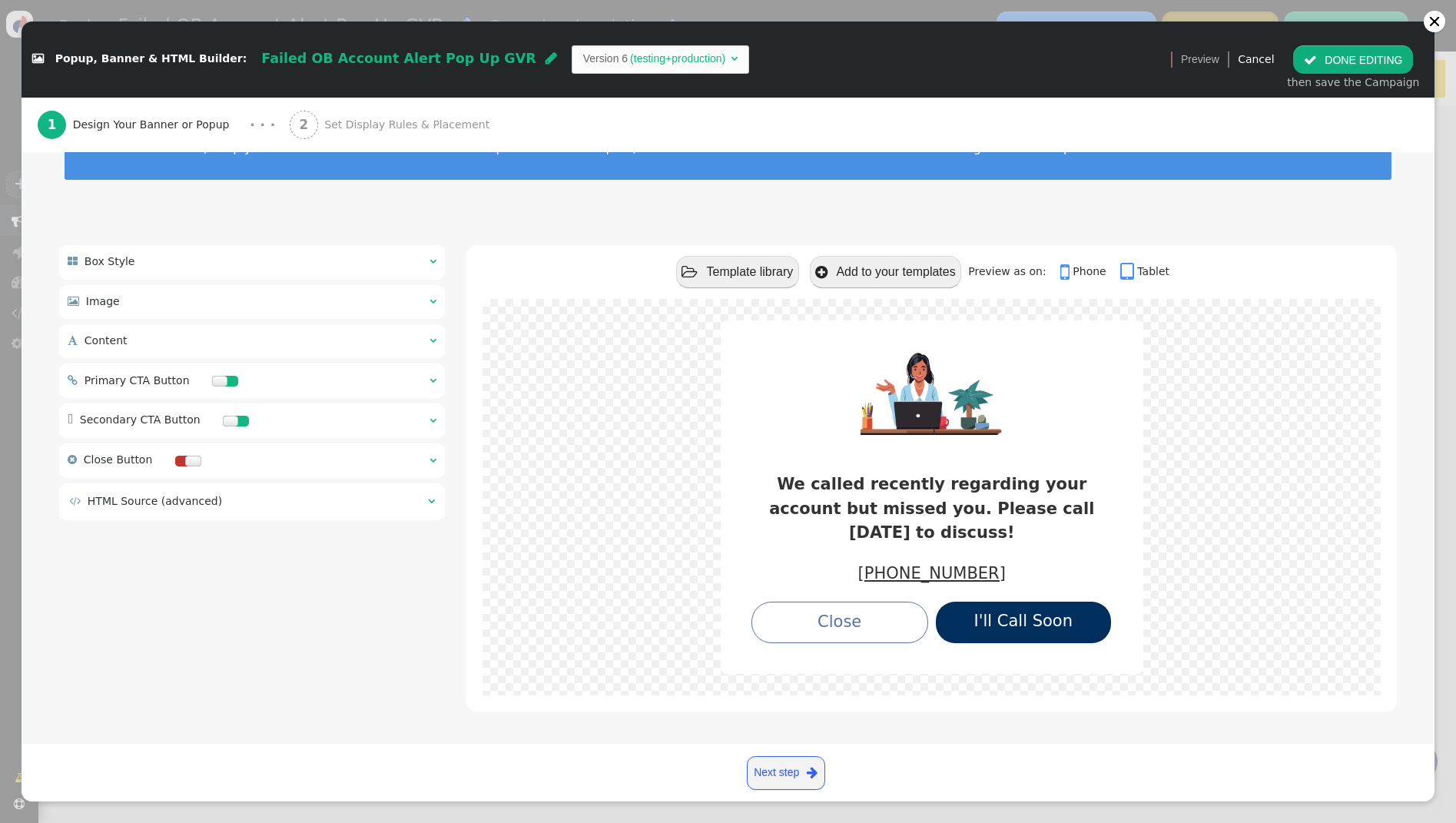
scroll to position [36, 0]
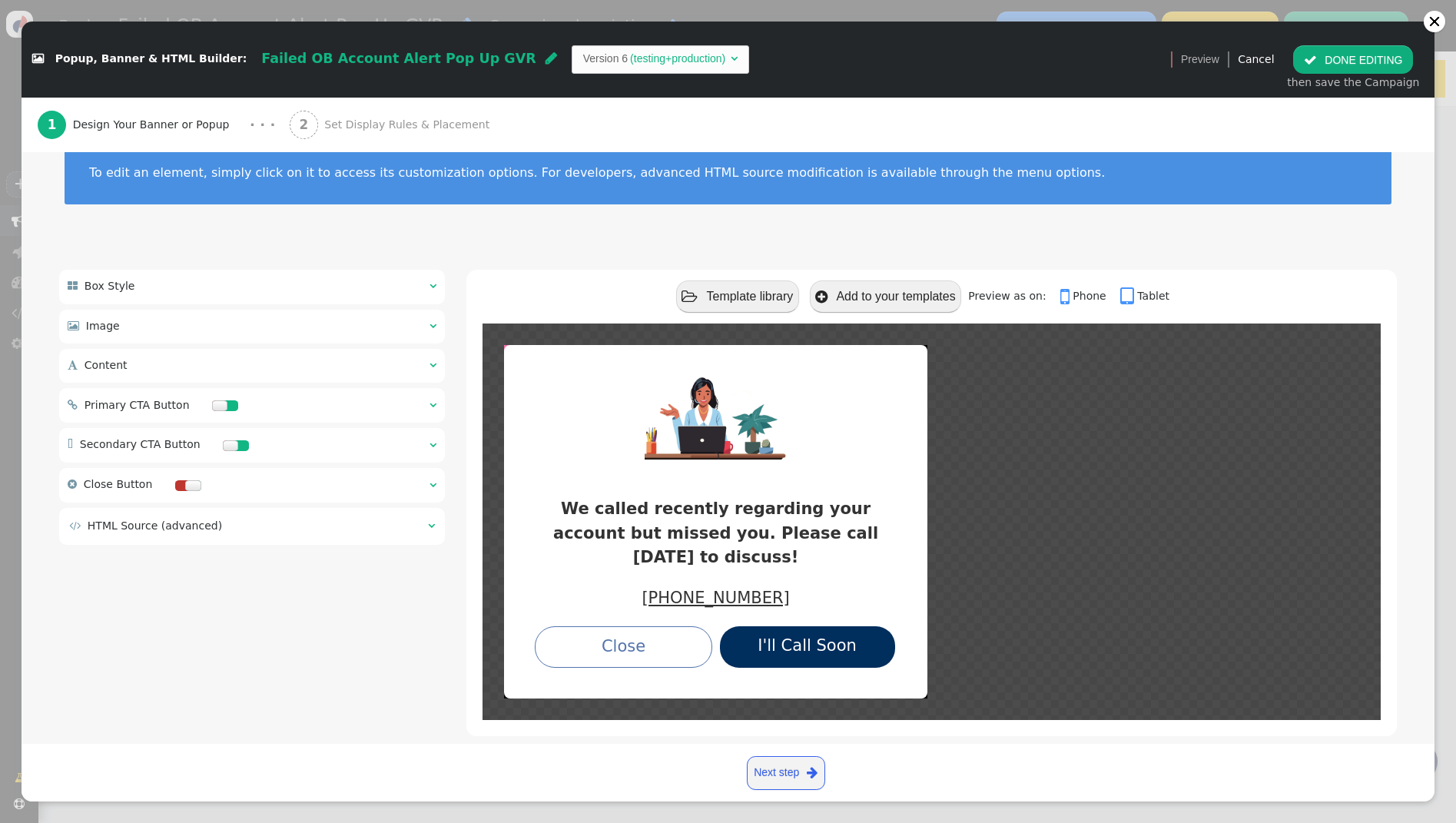
click at [434, 524] on span "" at bounding box center [431, 526] width 7 height 11
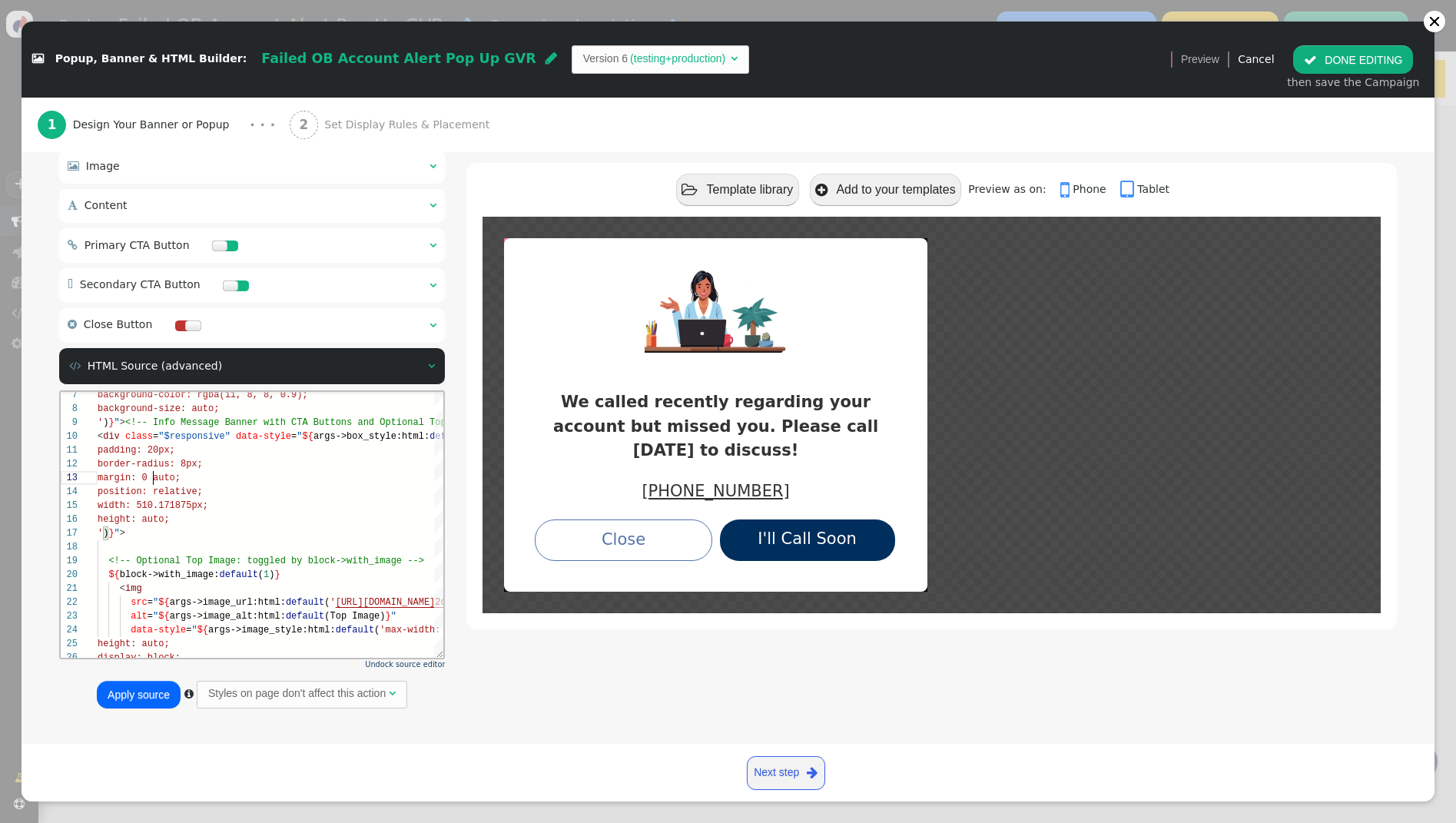
scroll to position [204, 0]
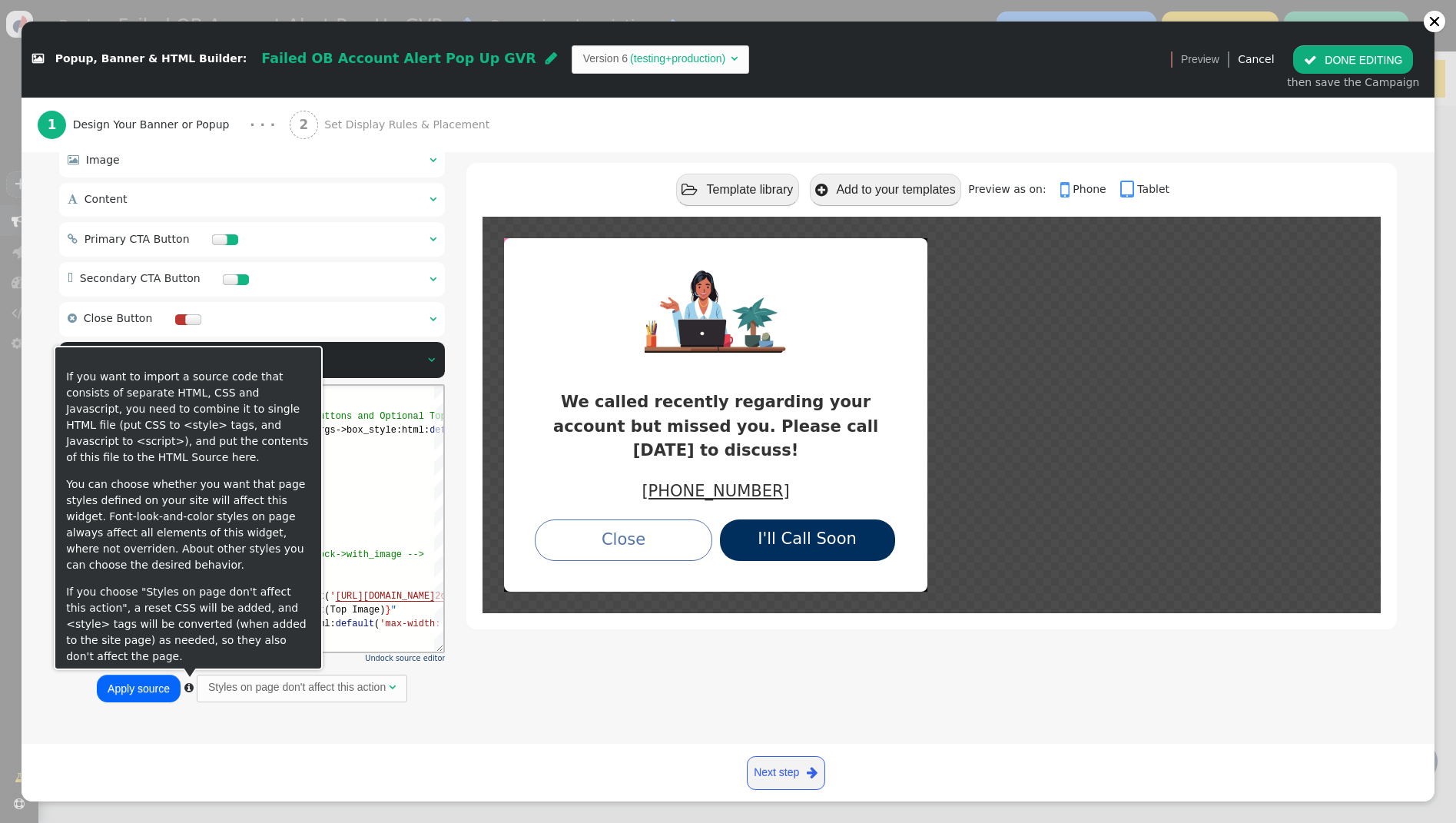
type textarea "padding: 20px; border-radius: 8px; margin: 0 auto; position: relative; width: 5…"
click at [141, 687] on button "Apply source" at bounding box center [139, 688] width 84 height 27
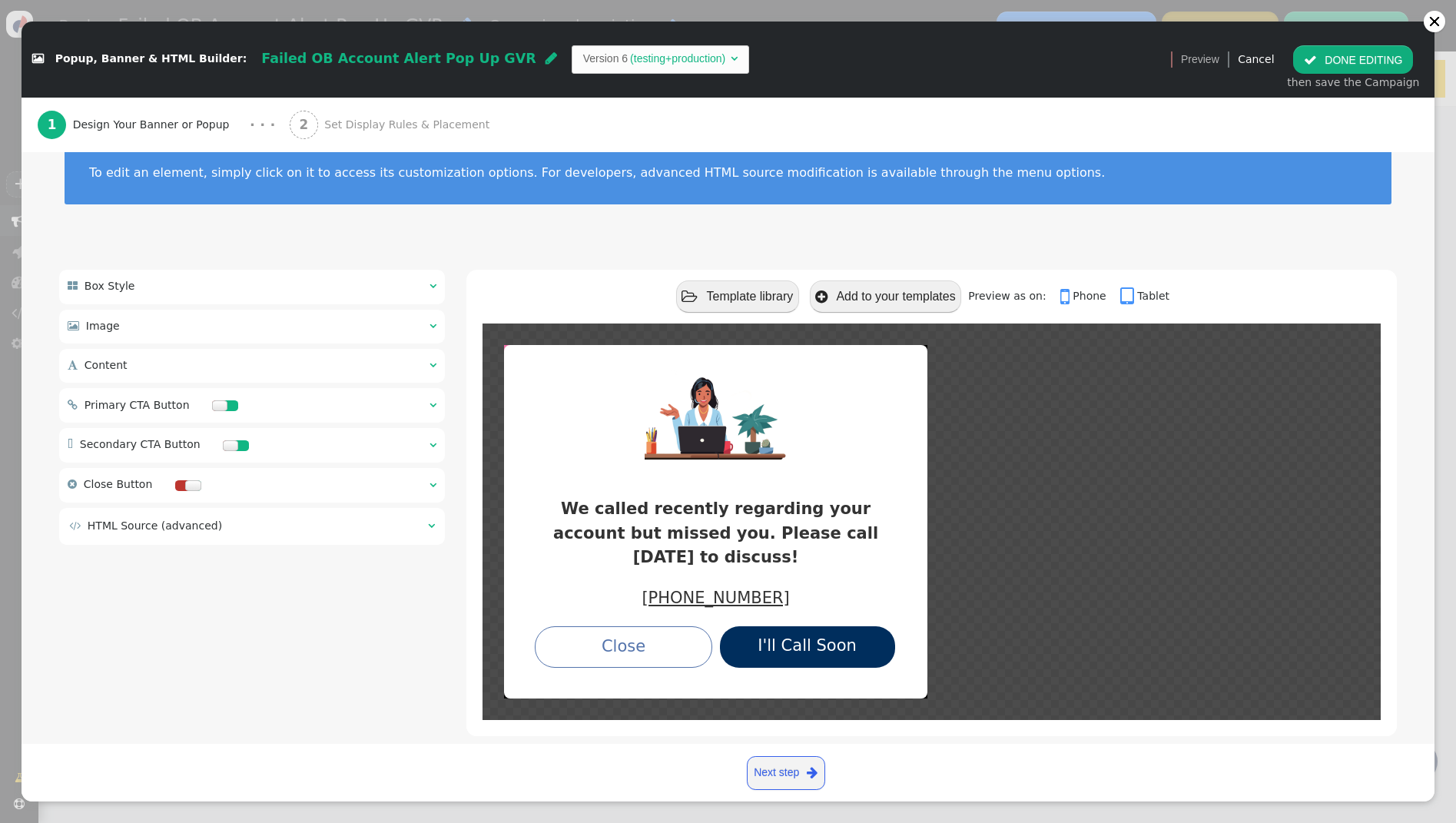
scroll to position [36, 0]
click at [436, 281] on div " Box Style  " at bounding box center [252, 286] width 386 height 33
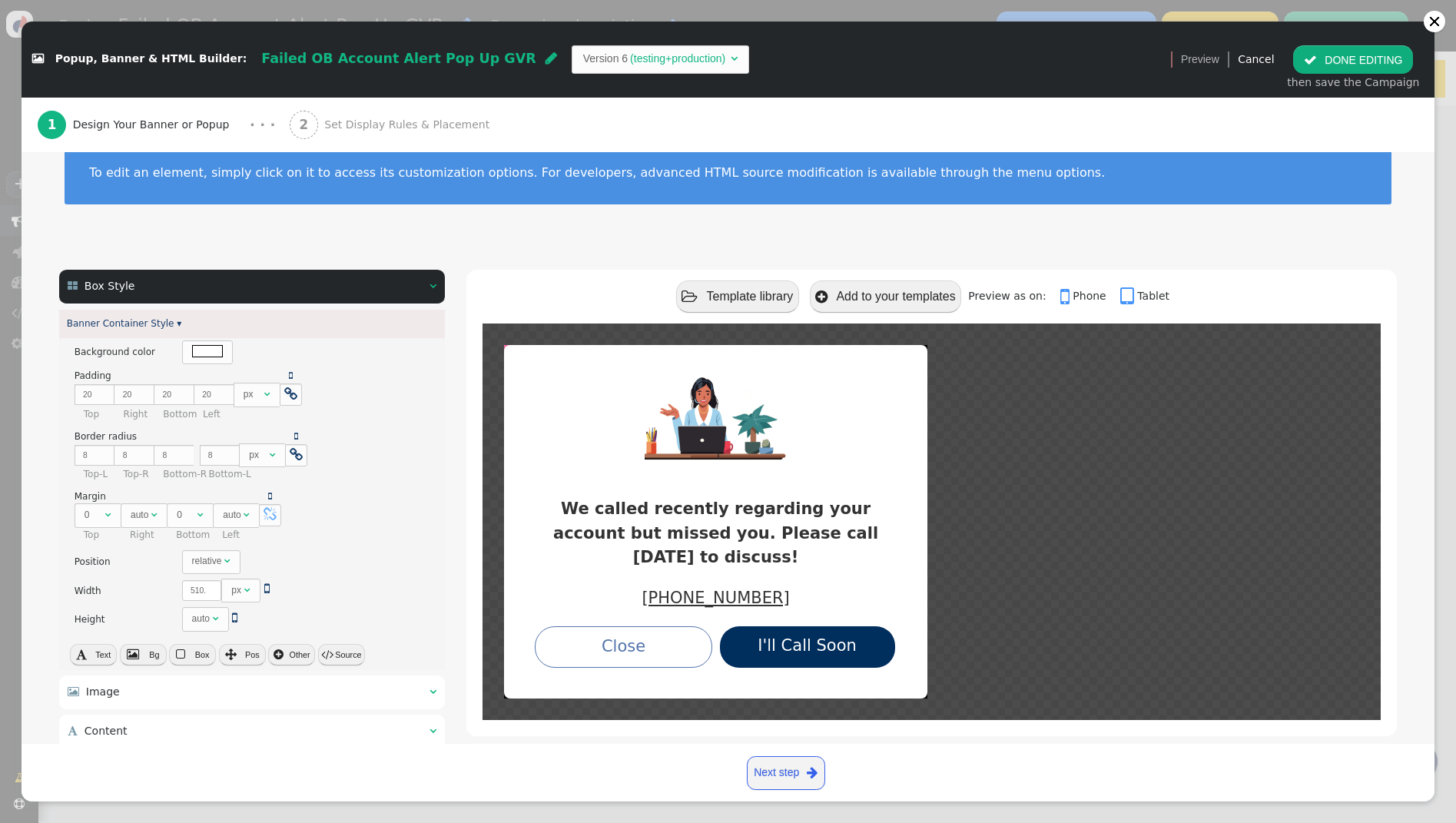
click at [438, 289] on div " Box Style  " at bounding box center [252, 286] width 386 height 33
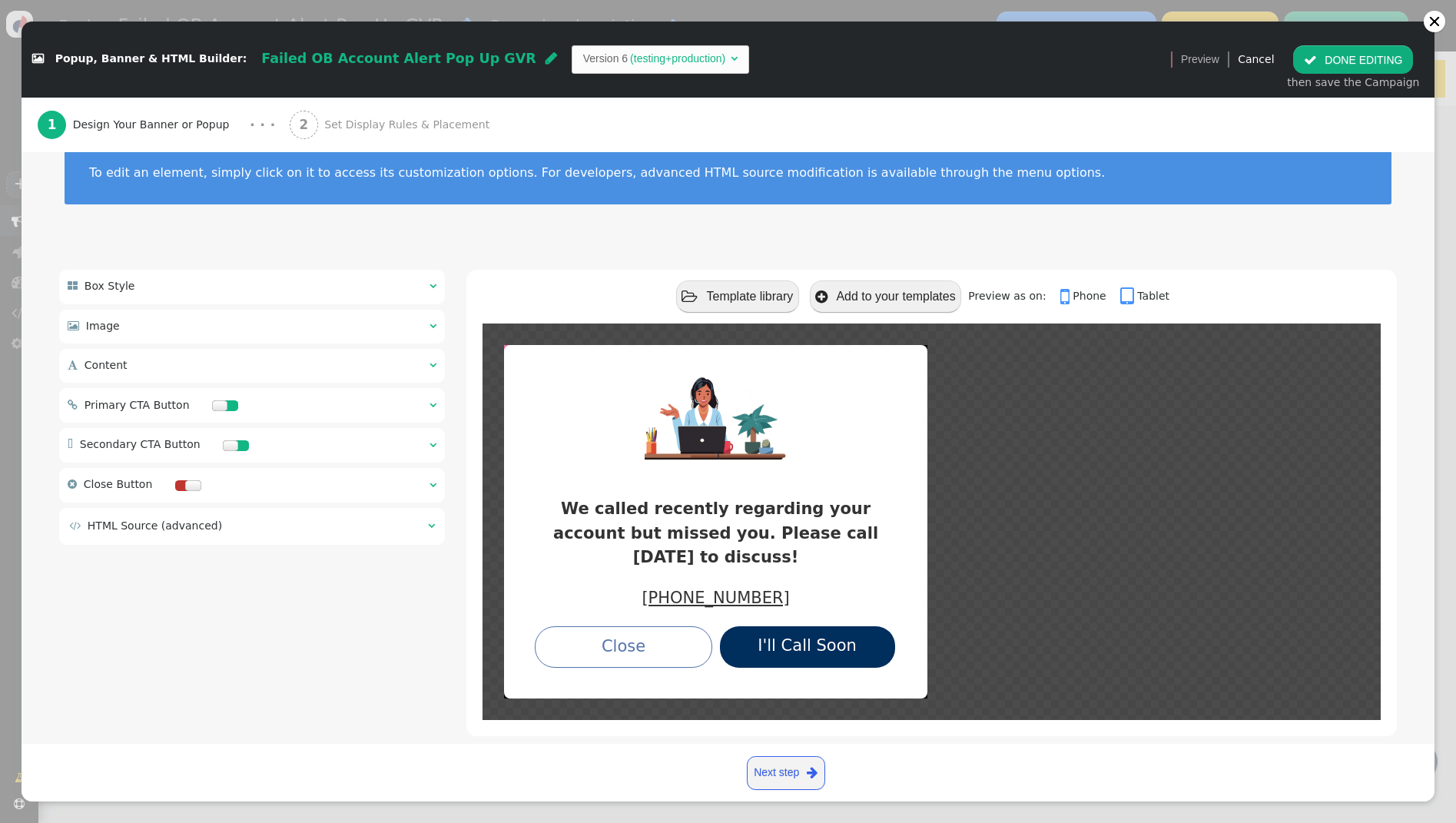
click at [433, 528] on span "" at bounding box center [431, 526] width 7 height 11
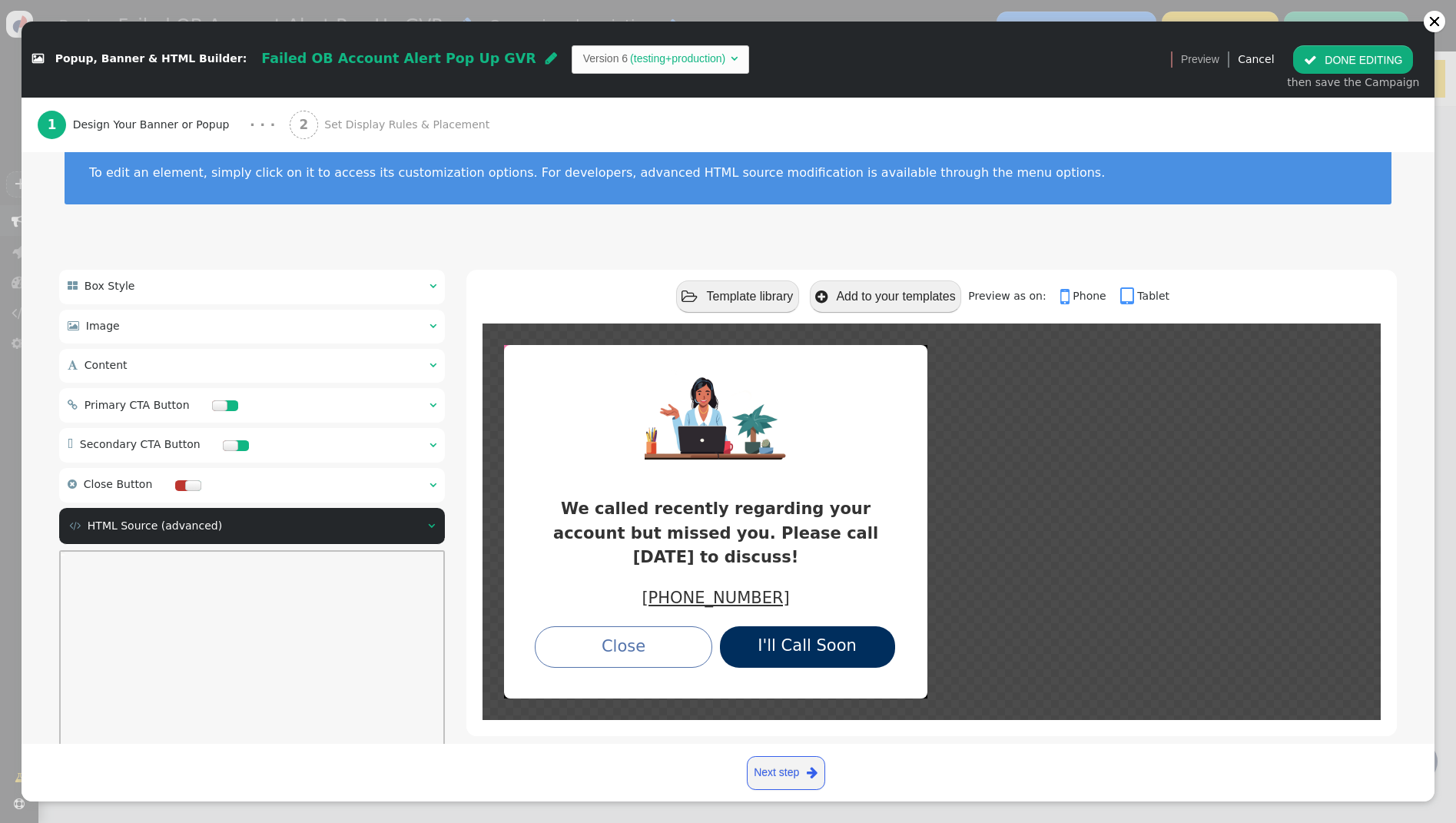
scroll to position [138, 71]
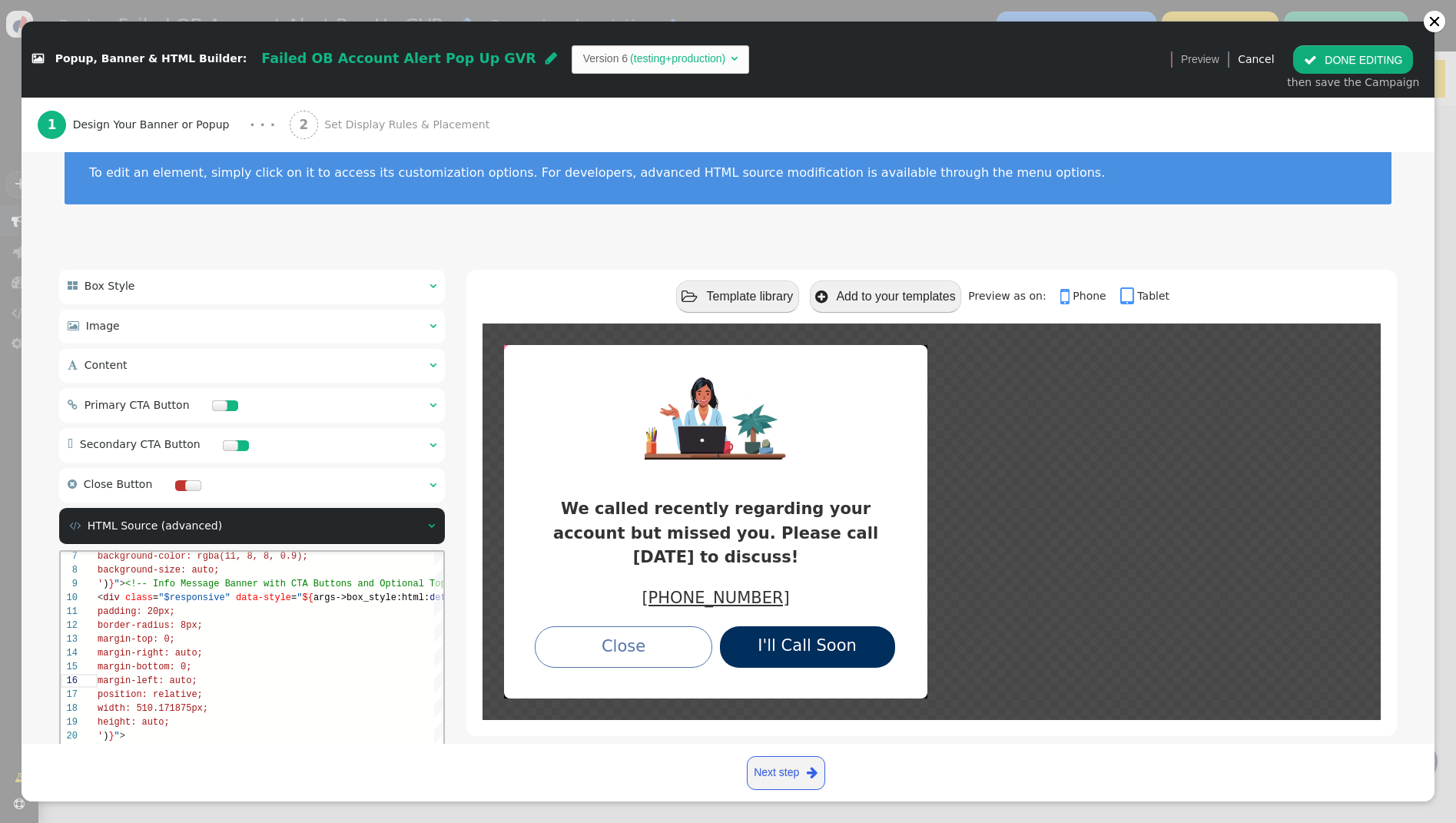
click at [1376, 55] on button " DONE EDITING" at bounding box center [1353, 59] width 120 height 27
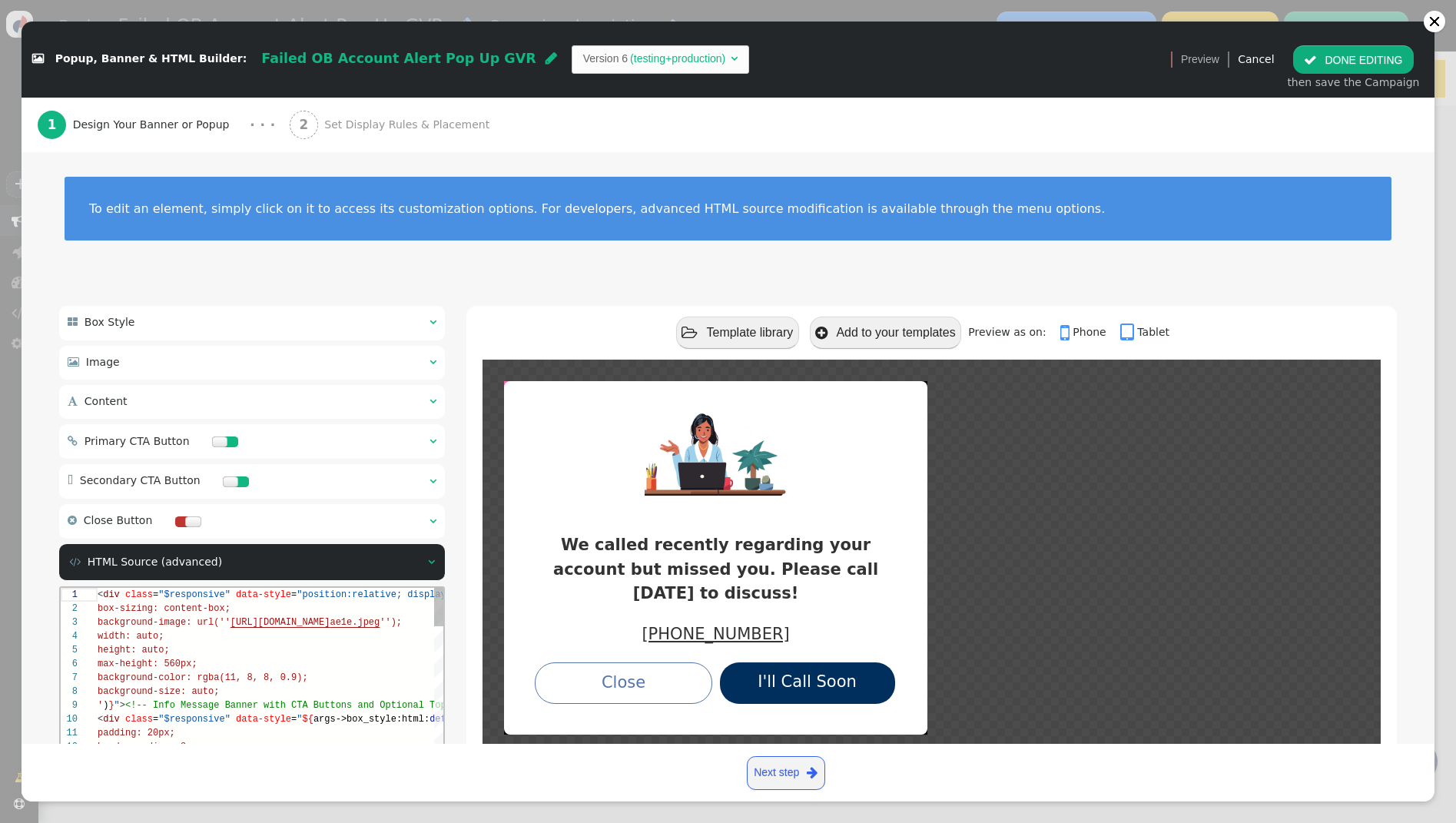
scroll to position [124, 0]
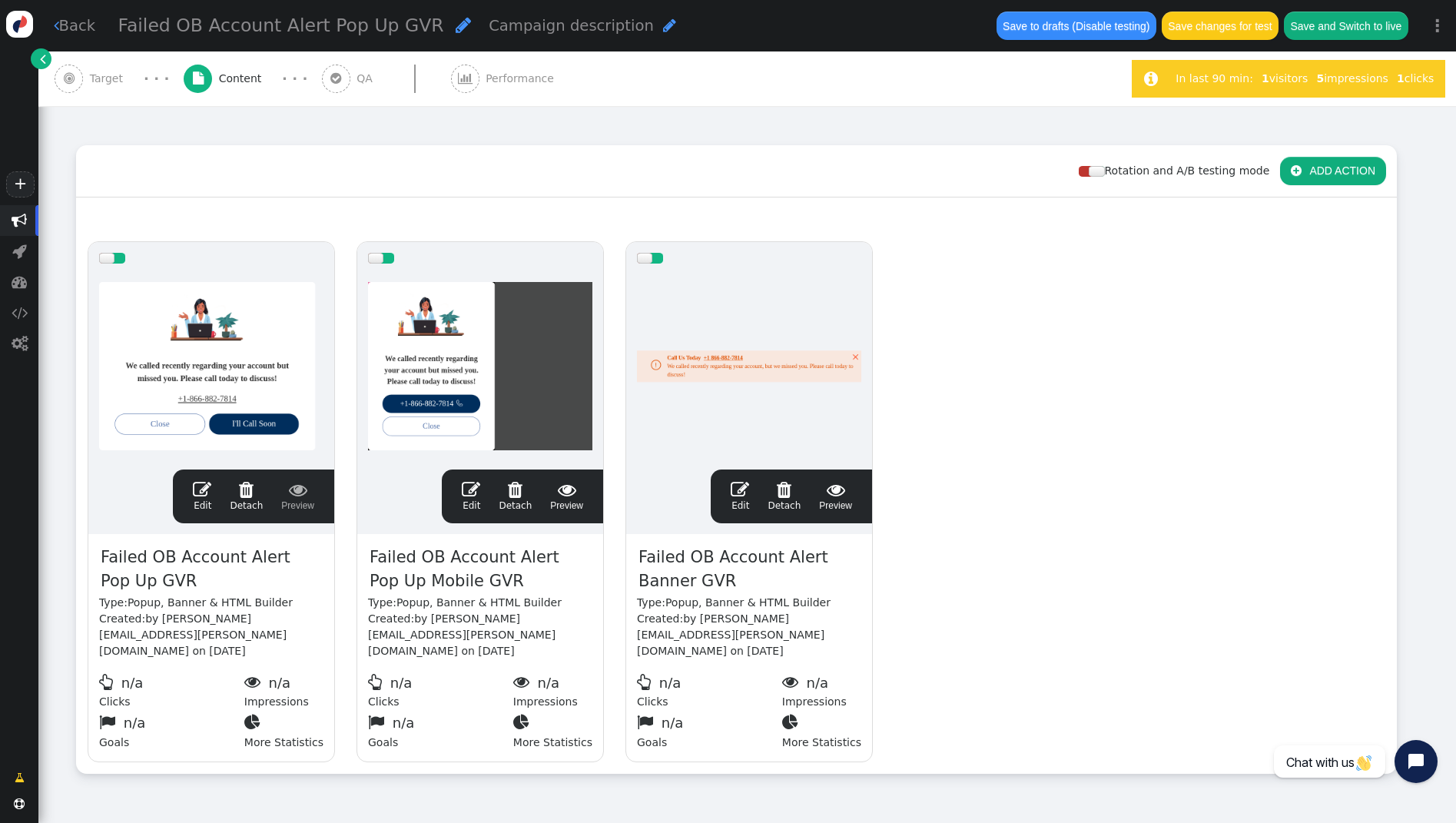
click at [466, 486] on span "" at bounding box center [471, 490] width 19 height 19
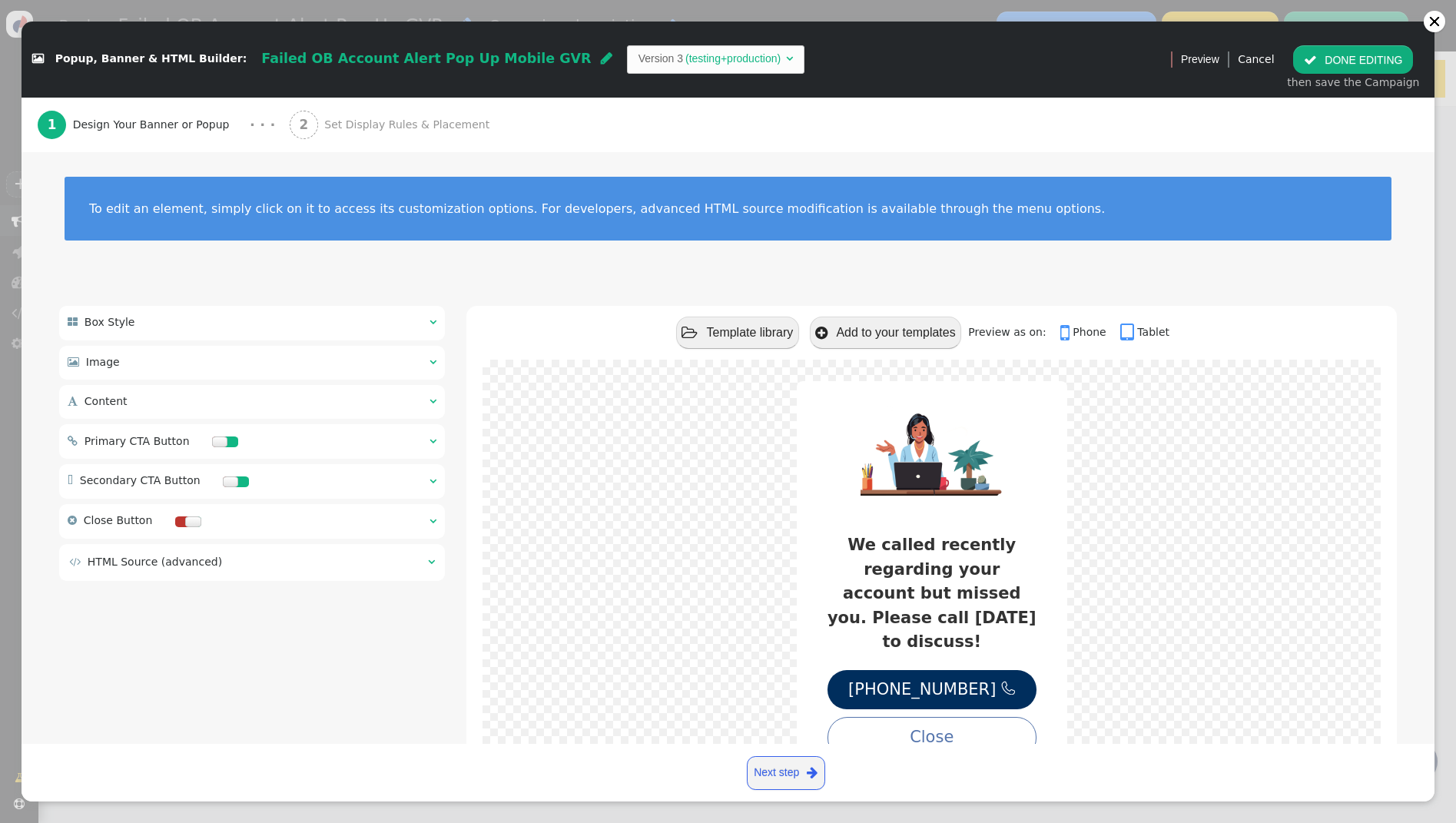
click at [428, 565] on span "" at bounding box center [431, 562] width 7 height 11
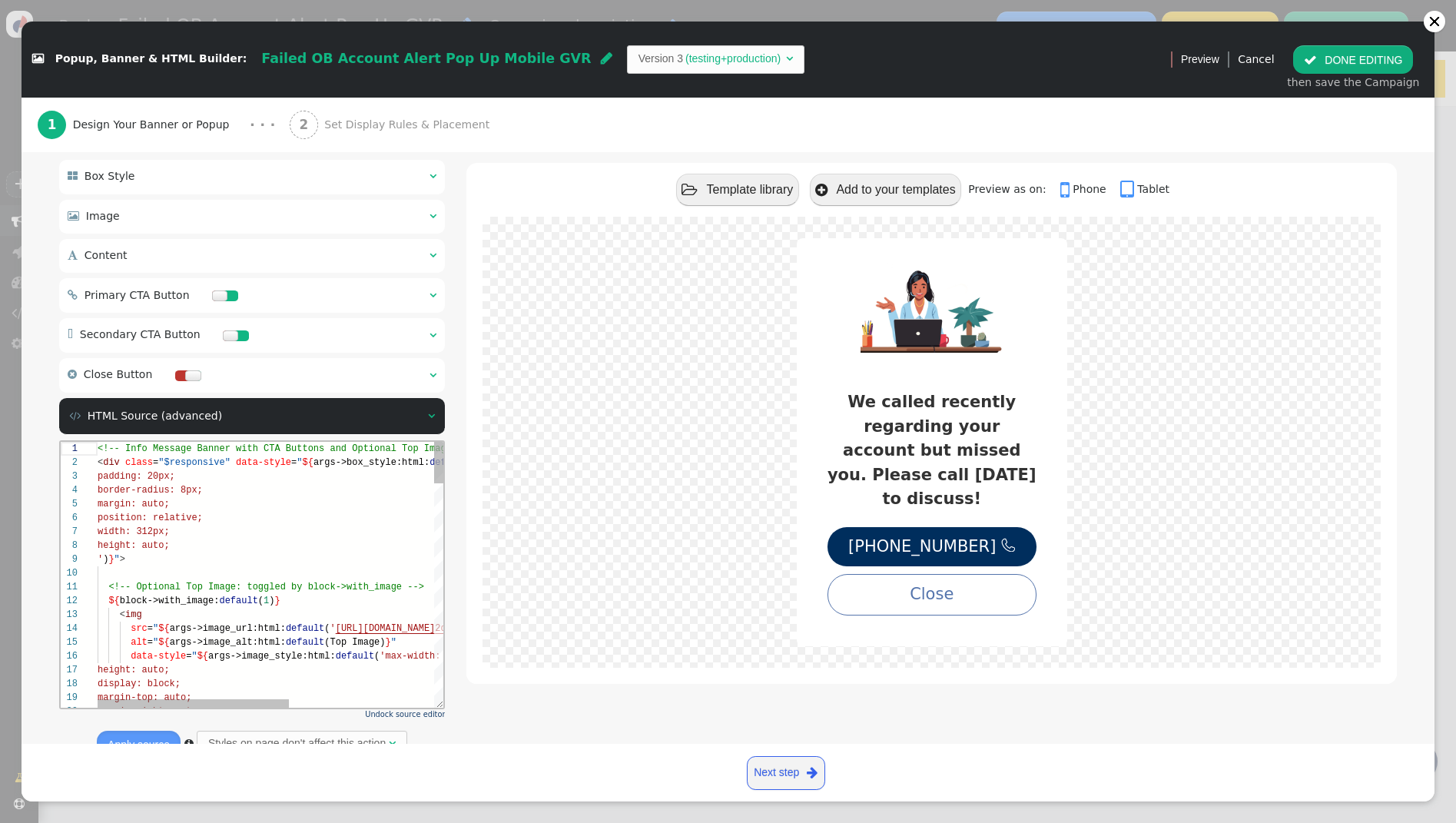
scroll to position [155, 0]
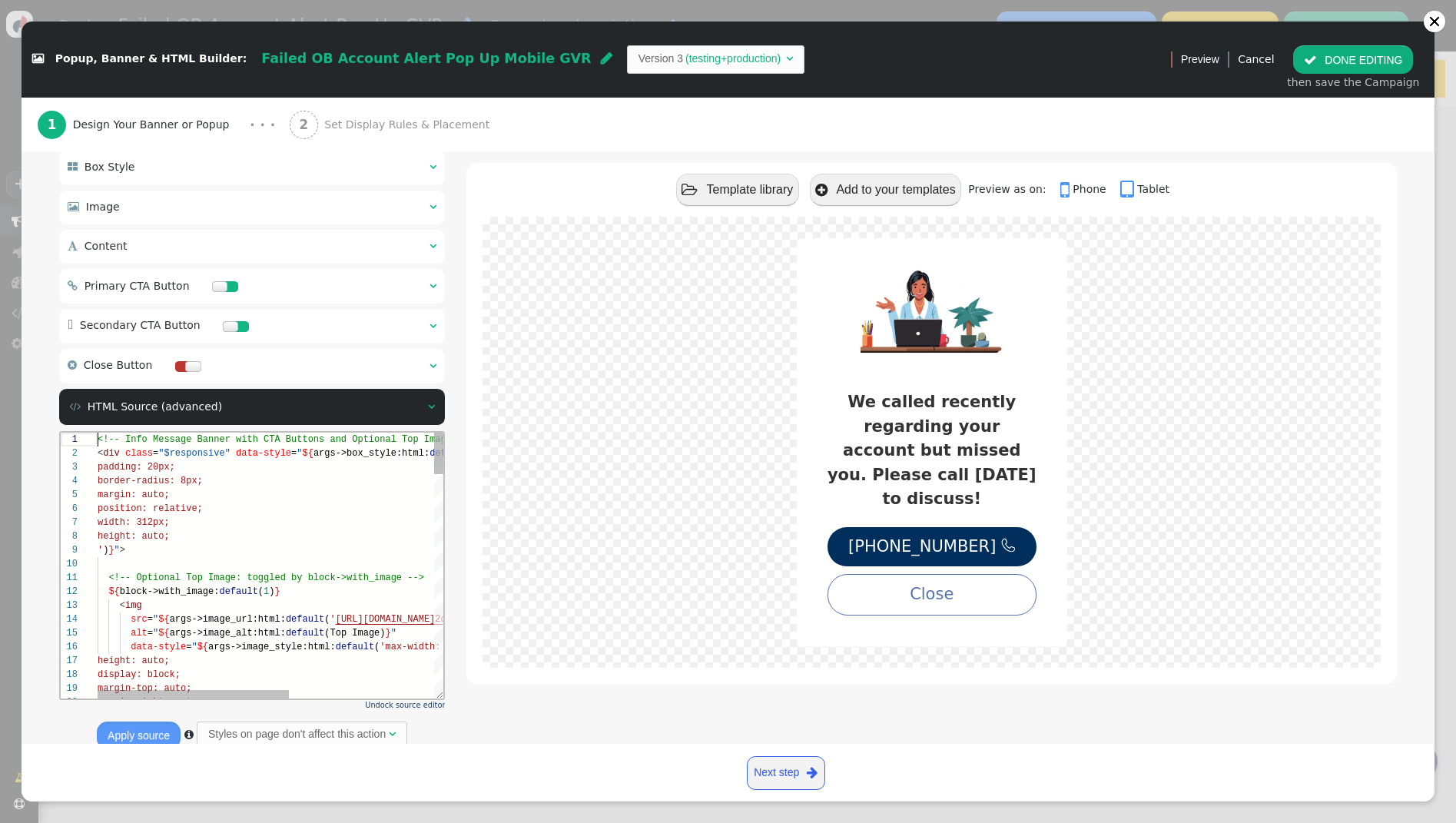
click at [100, 441] on span "<!-- Info Message Banner with CTA Buttons and Opti" at bounding box center [236, 439] width 277 height 11
paste textarea "div class="$responsive" data-style="position:relative; display:inline-block; ${…"
type textarea "<div class="$responsive" data-style="position:relative; display:inline-block; $…"
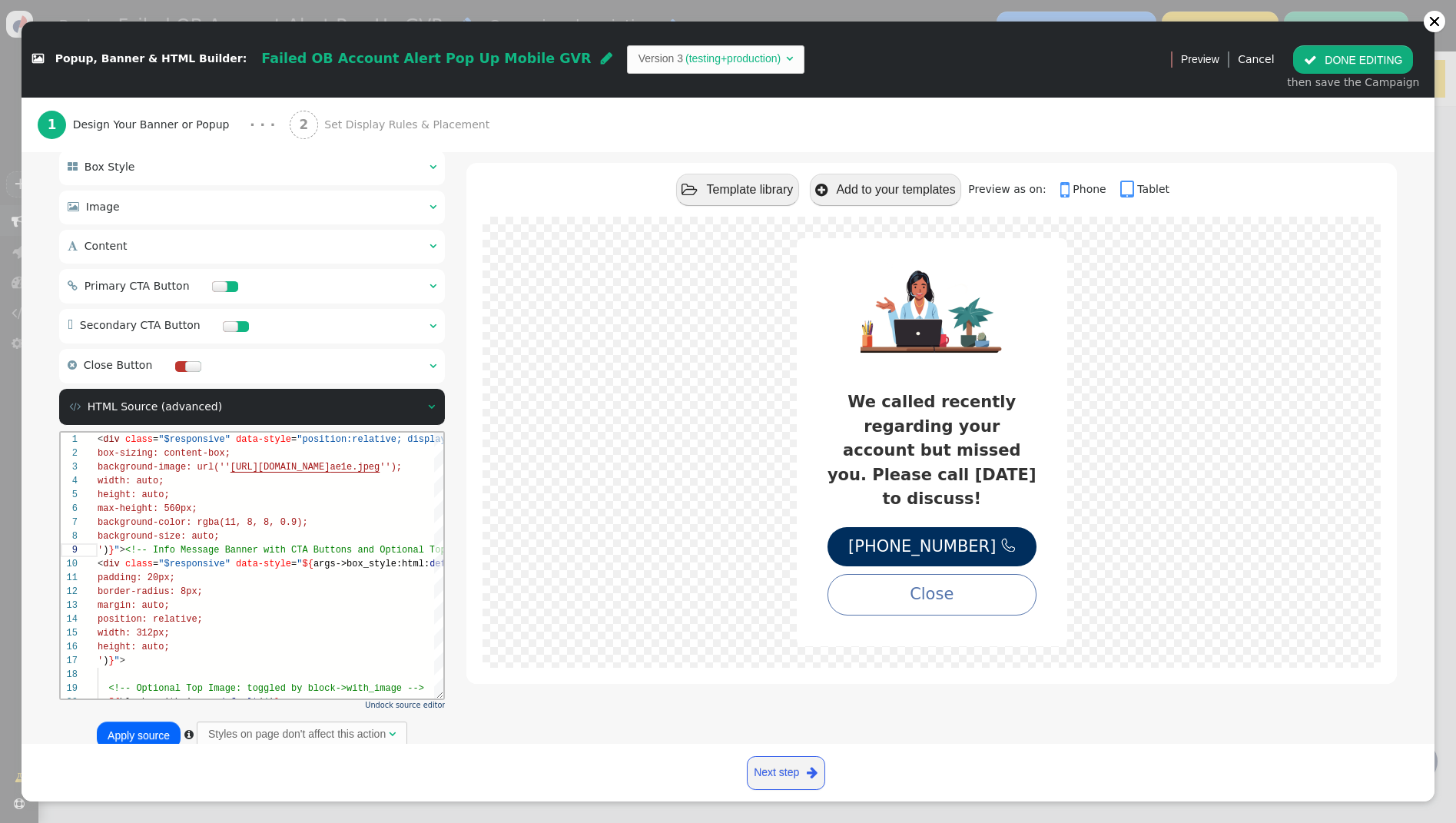
drag, startPoint x: 165, startPoint y: 725, endPoint x: 187, endPoint y: 706, distance: 29.1
click at [165, 724] on button "Apply source" at bounding box center [139, 736] width 84 height 27
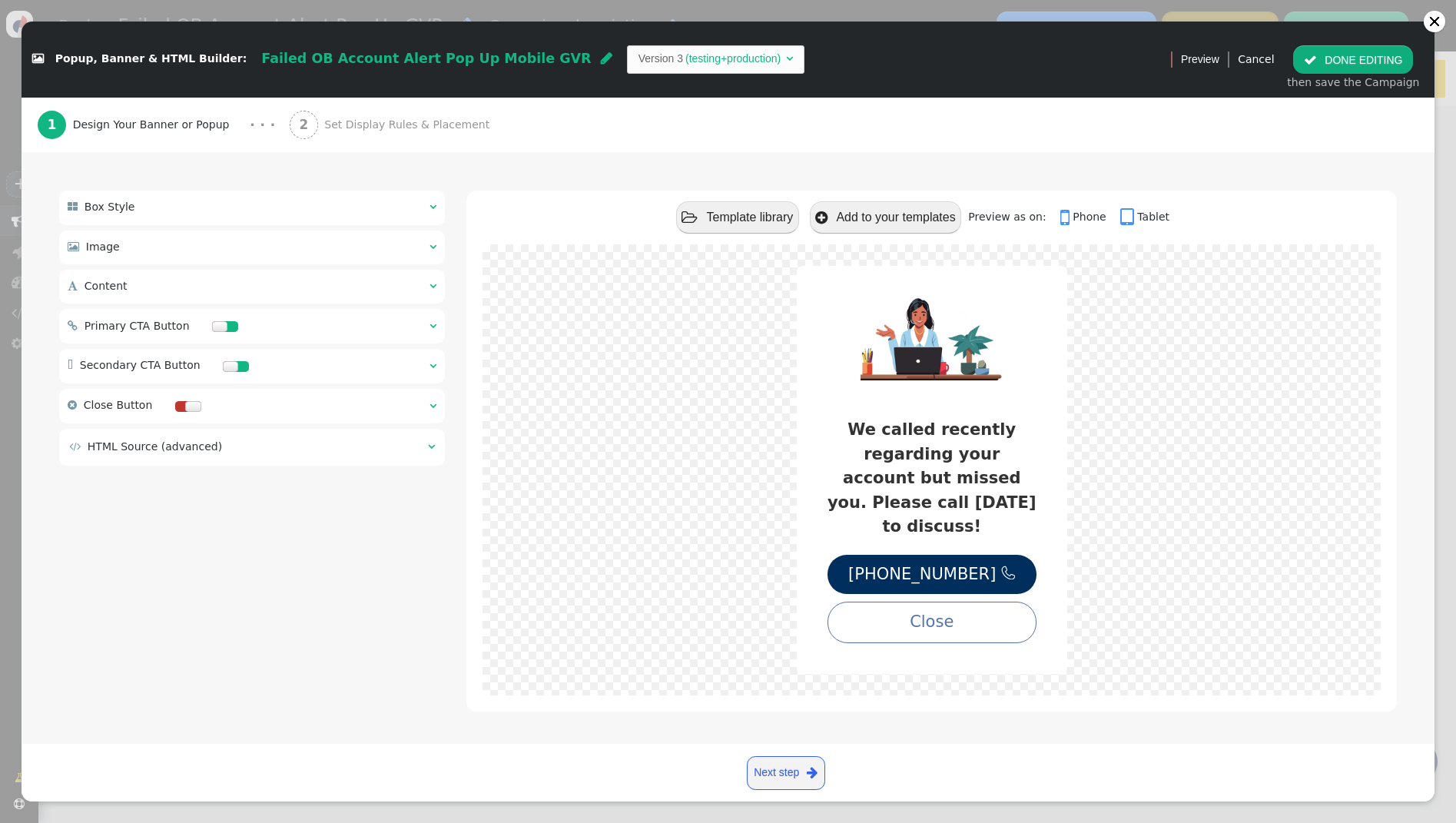
scroll to position [91, 0]
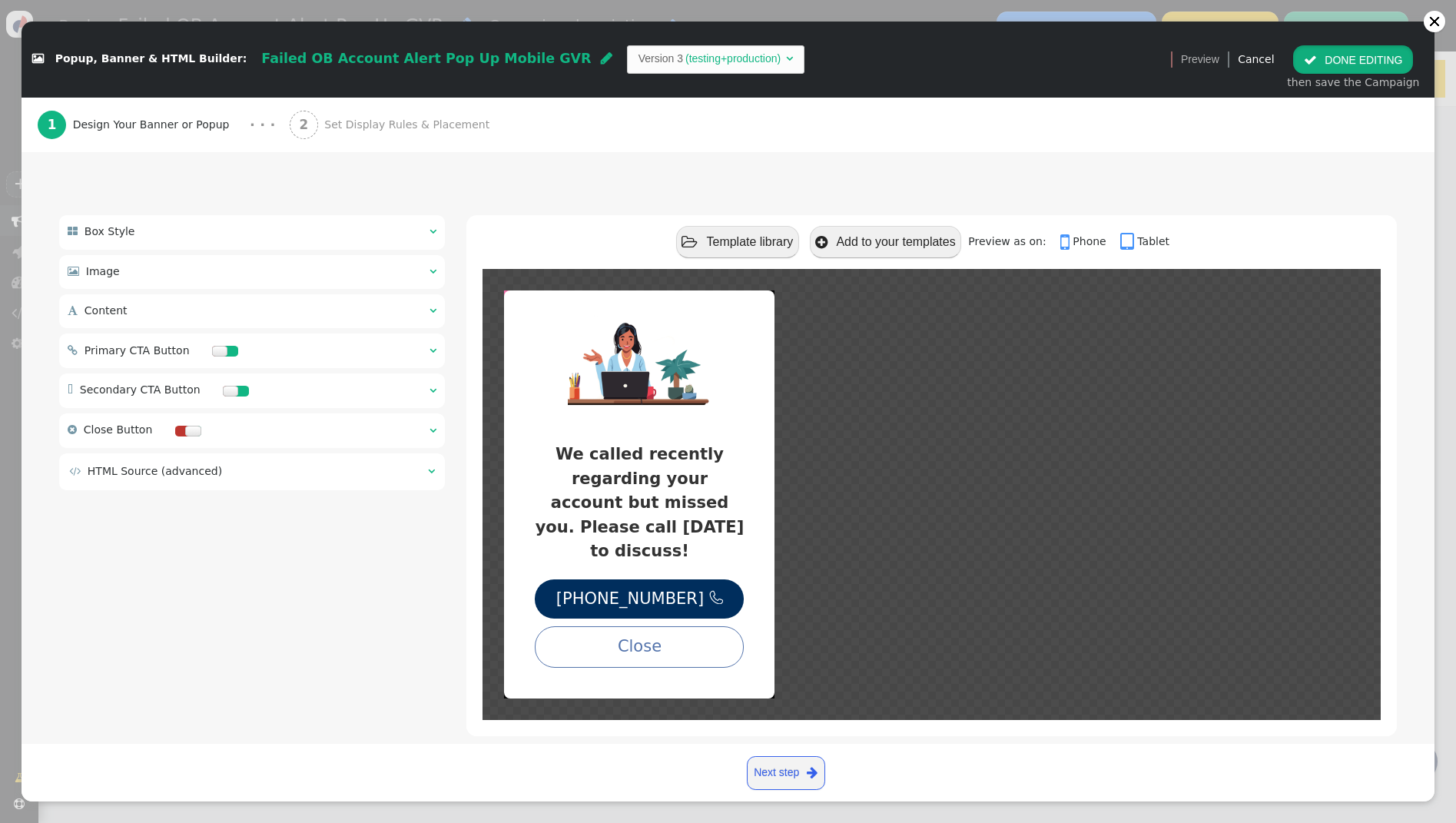
click at [1369, 57] on button " DONE EDITING" at bounding box center [1353, 59] width 120 height 27
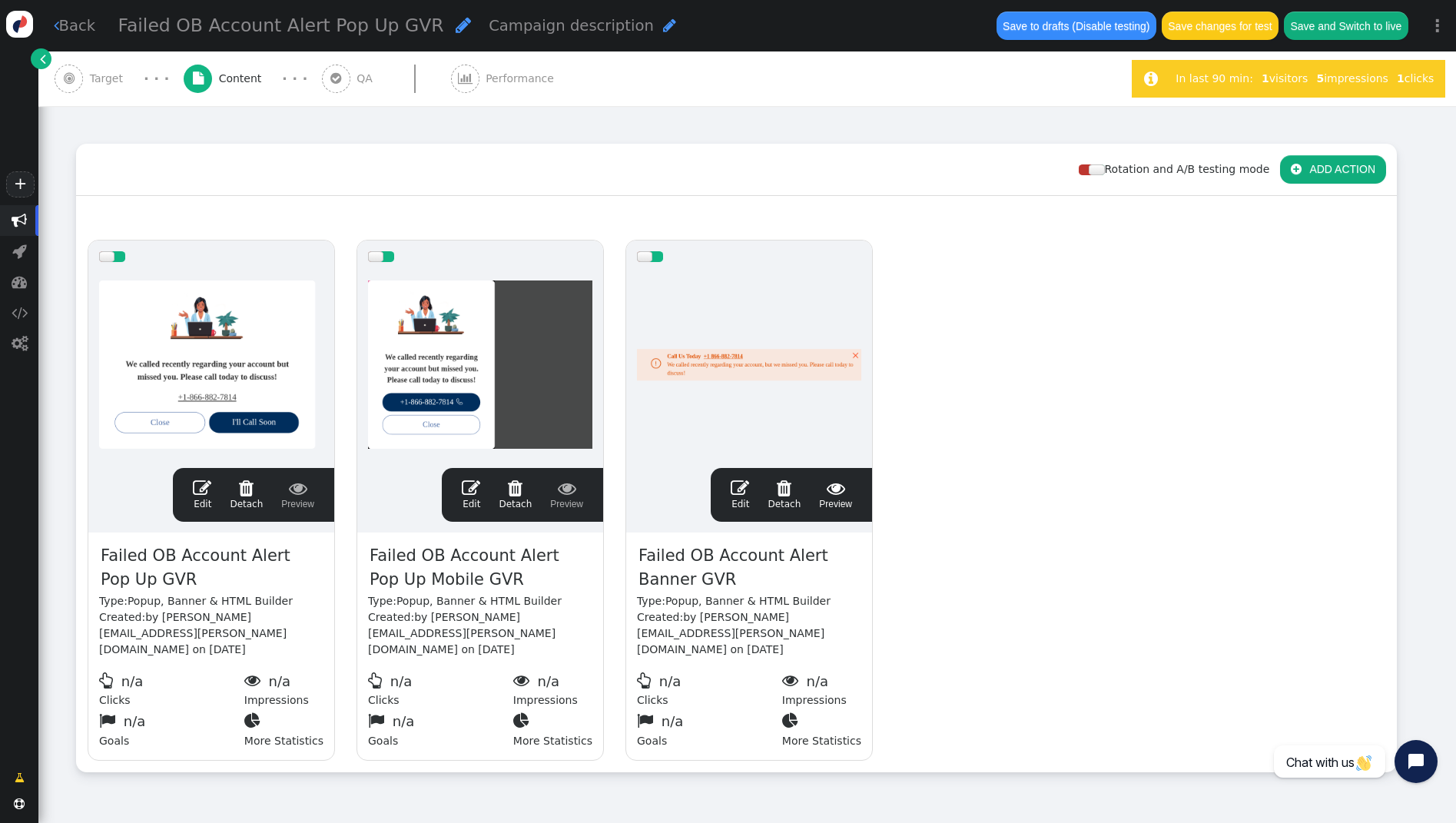
scroll to position [0, 0]
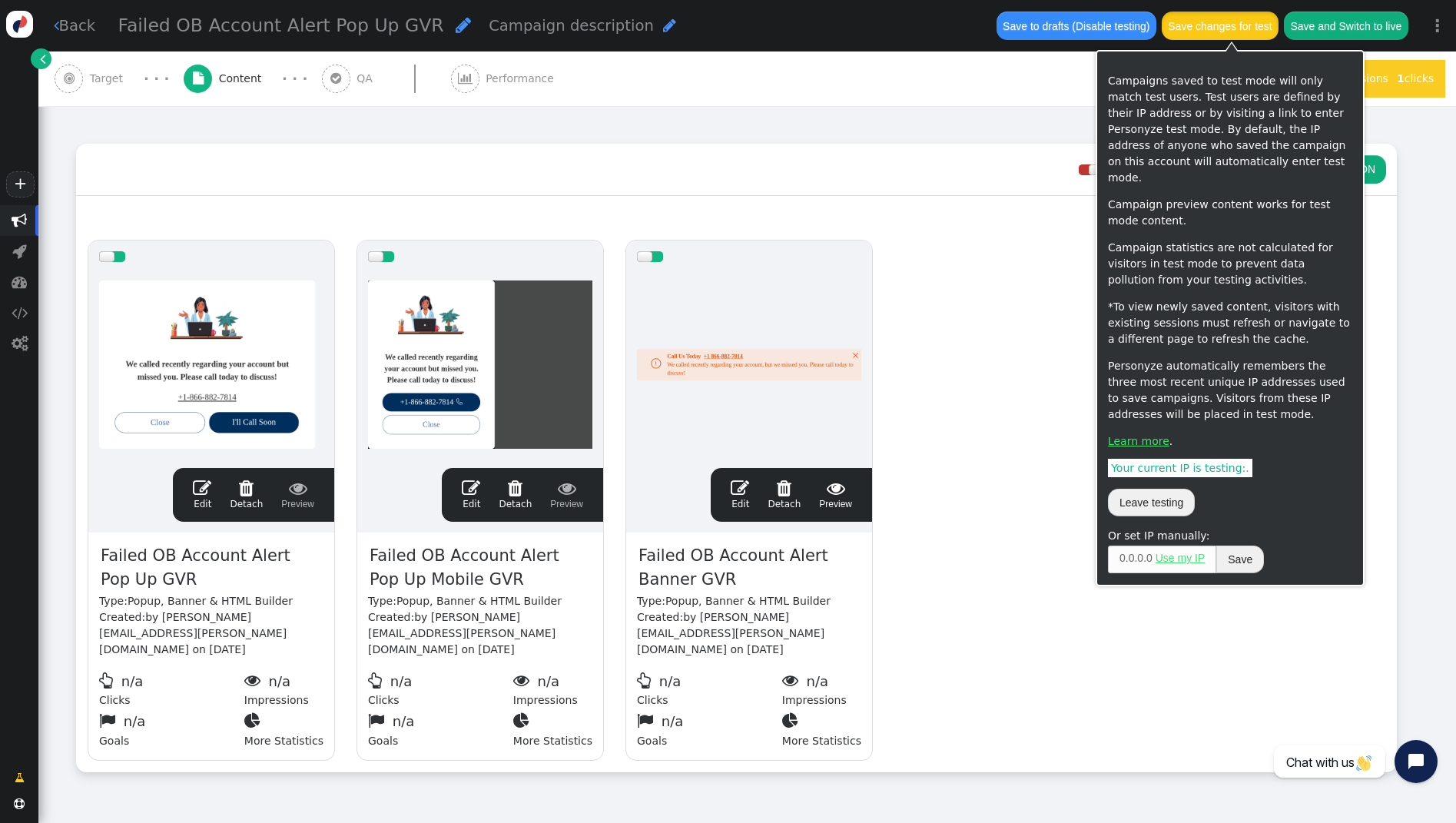
click at [1196, 28] on button "Save changes for test" at bounding box center [1219, 25] width 117 height 27
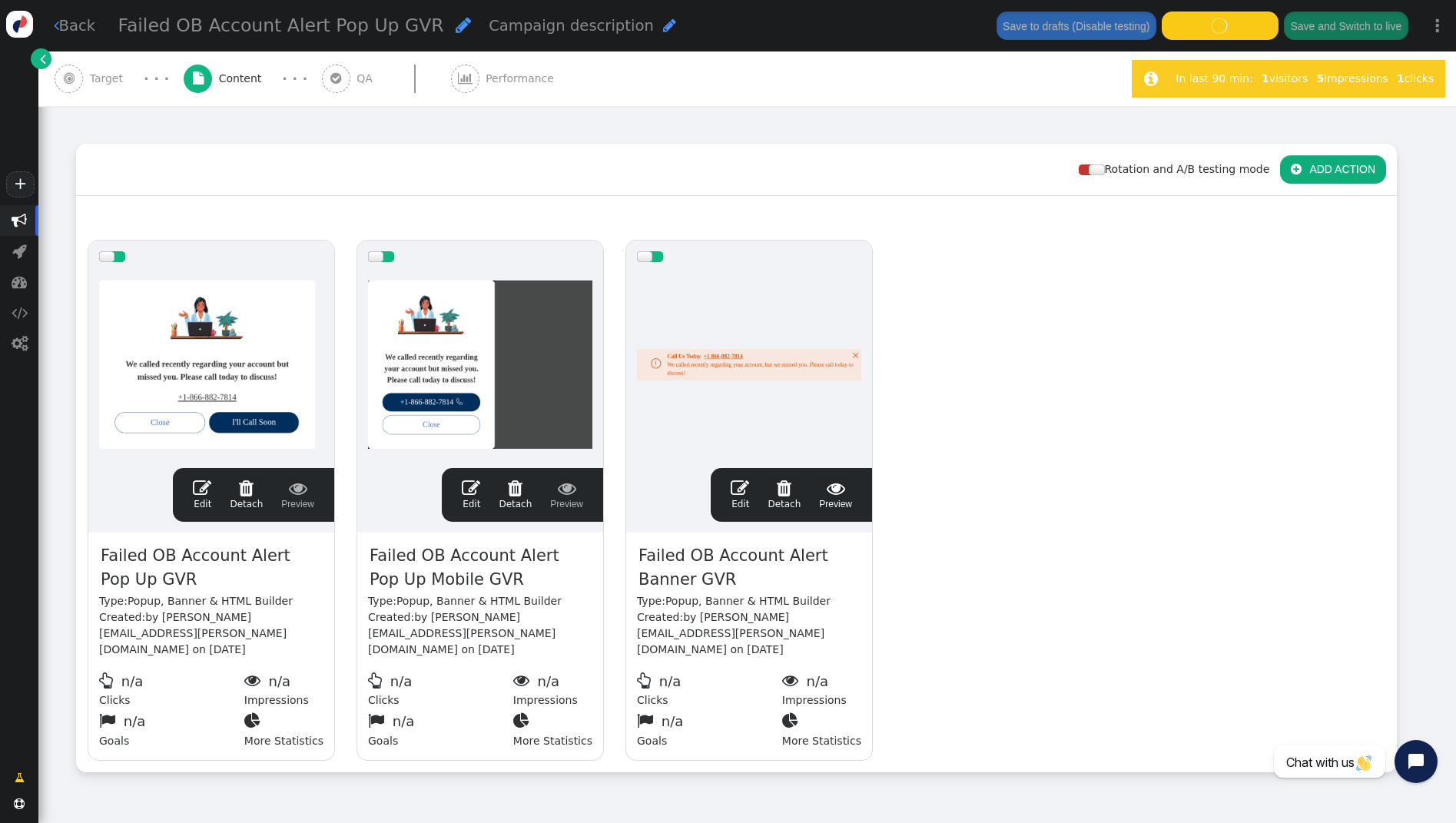
scroll to position [178, 0]
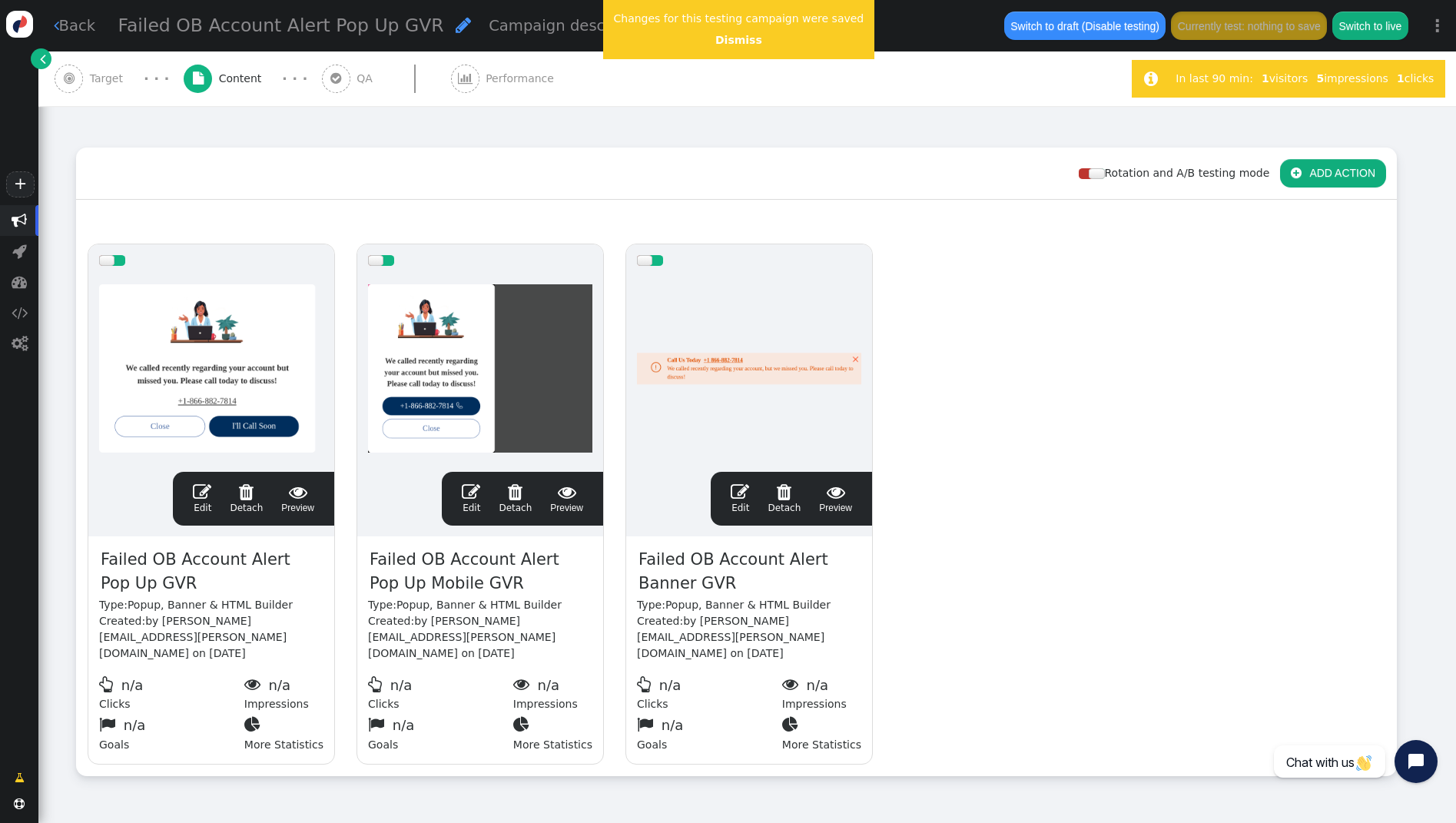
click at [100, 69] on div " Target" at bounding box center [92, 79] width 75 height 55
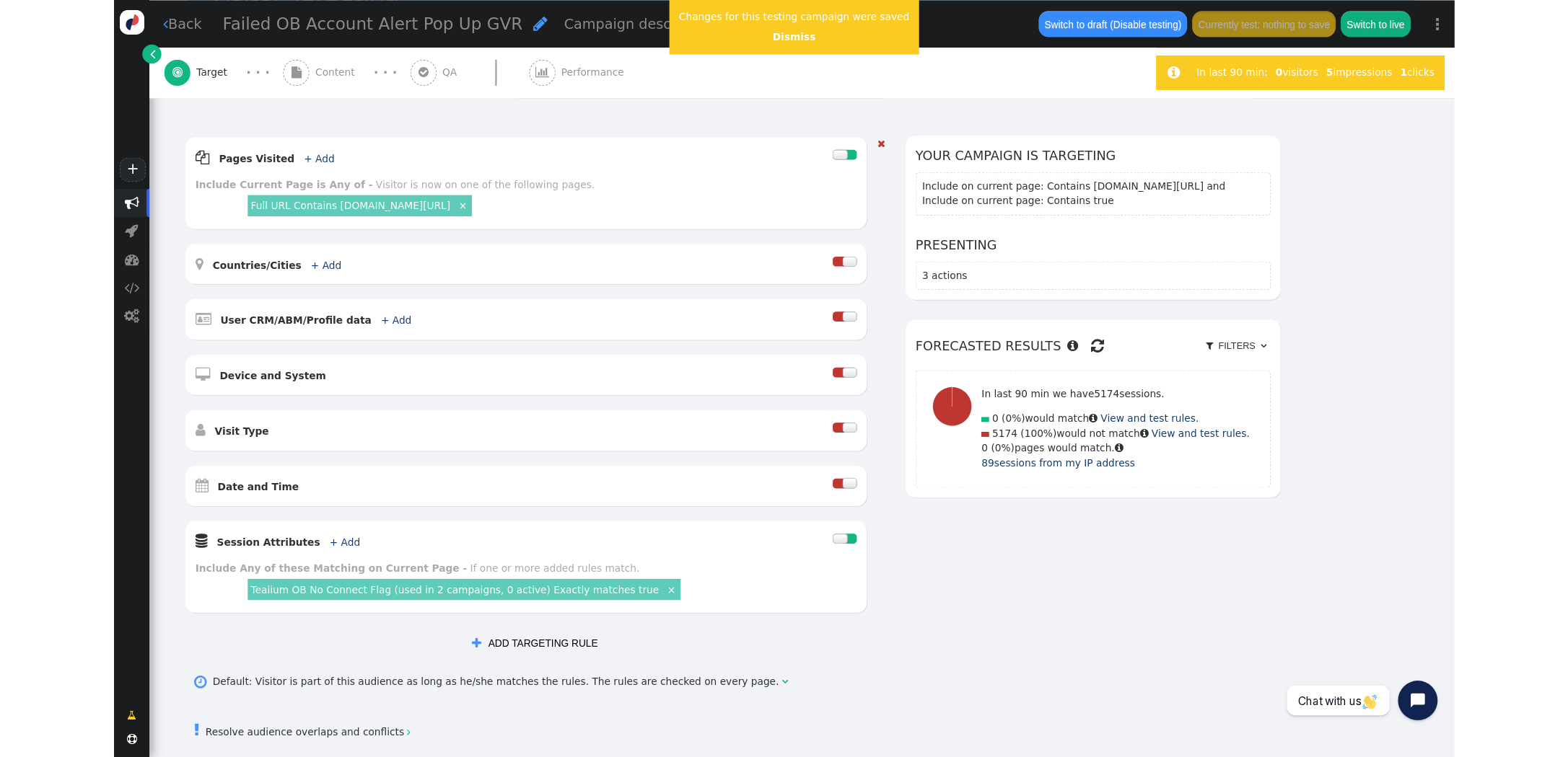
scroll to position [0, 0]
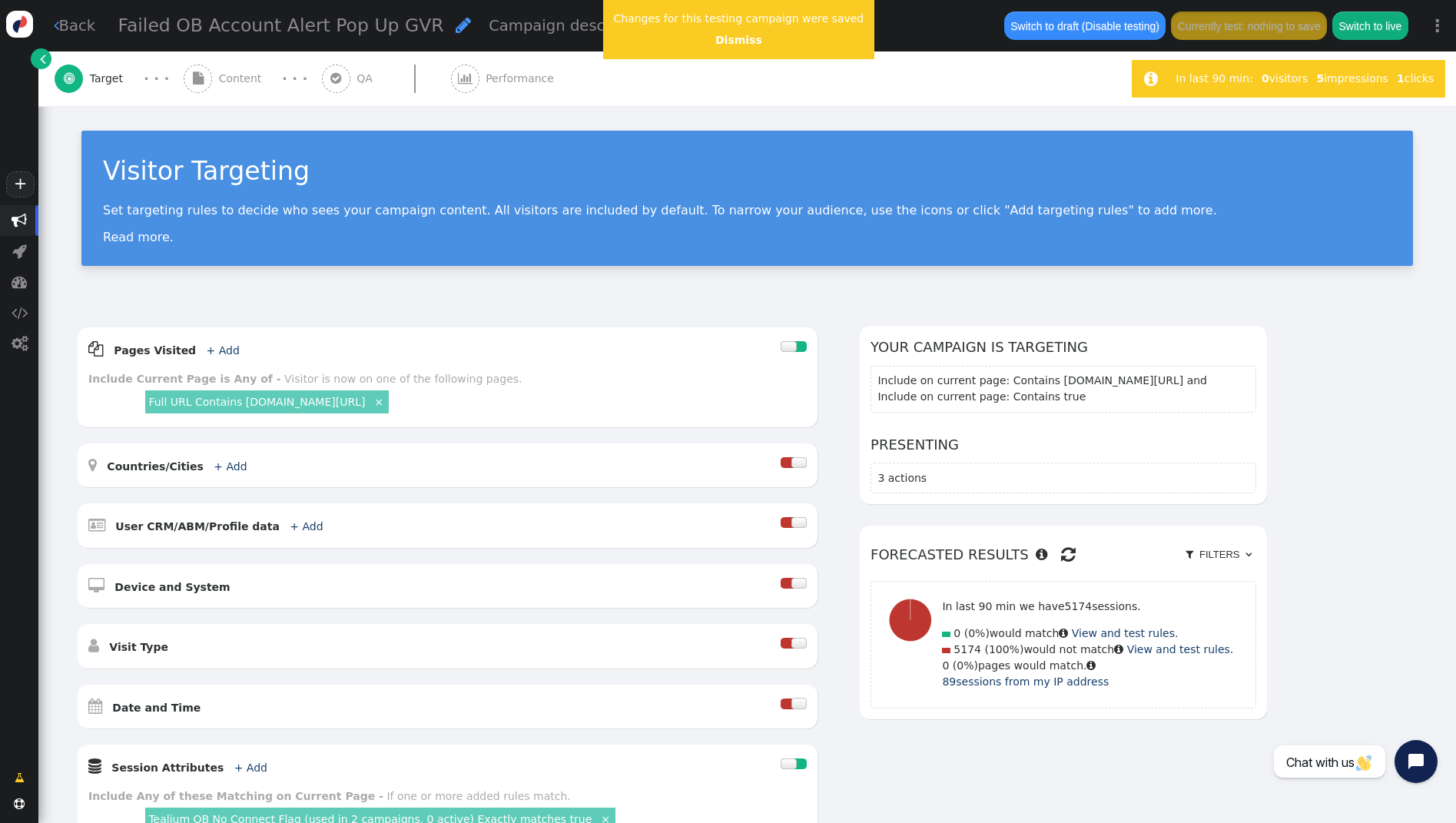
click at [249, 86] on span "Content" at bounding box center [243, 78] width 49 height 16
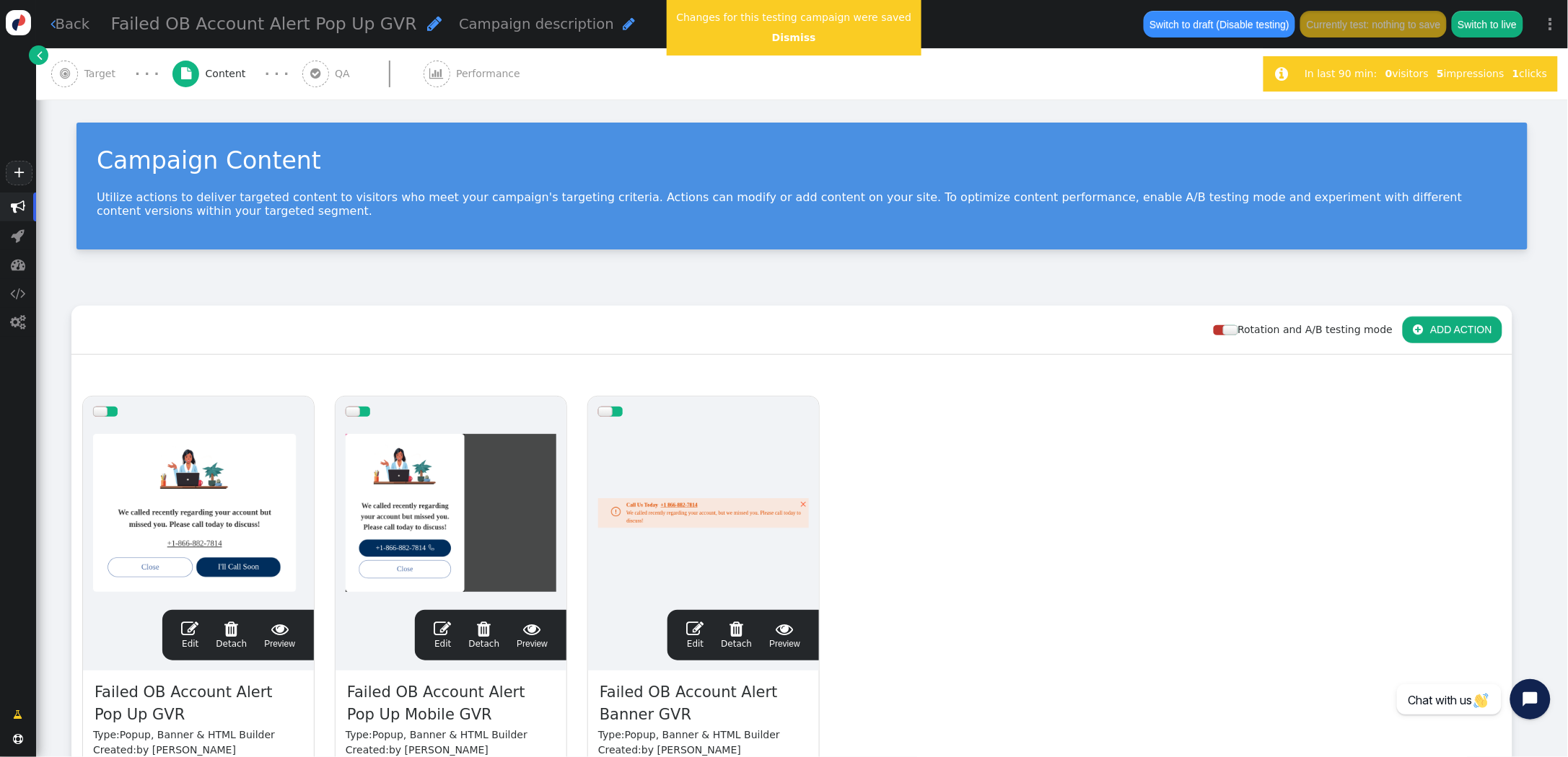
click at [97, 82] on div " Target" at bounding box center [86, 74] width 70 height 51
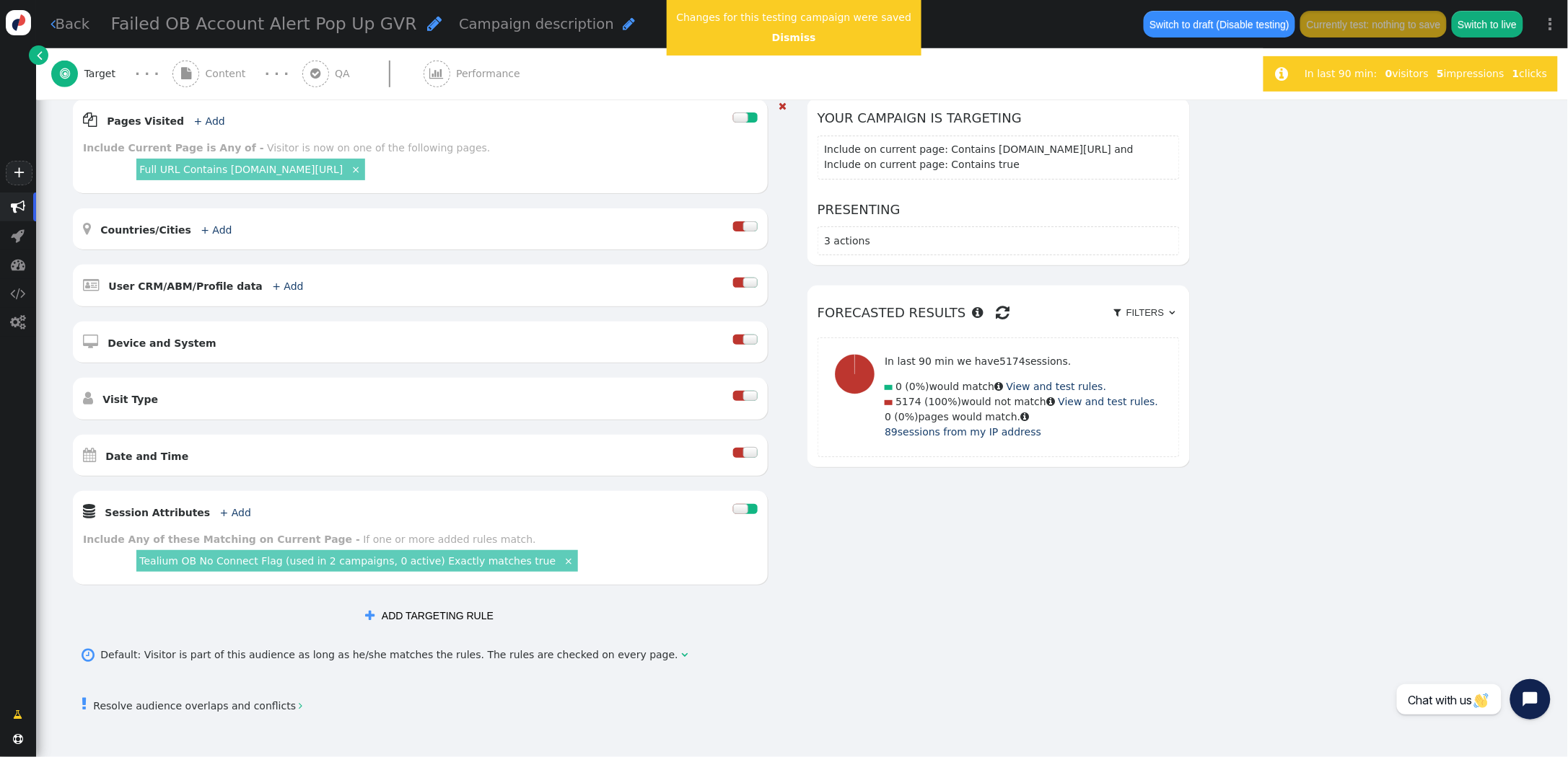
scroll to position [290, 0]
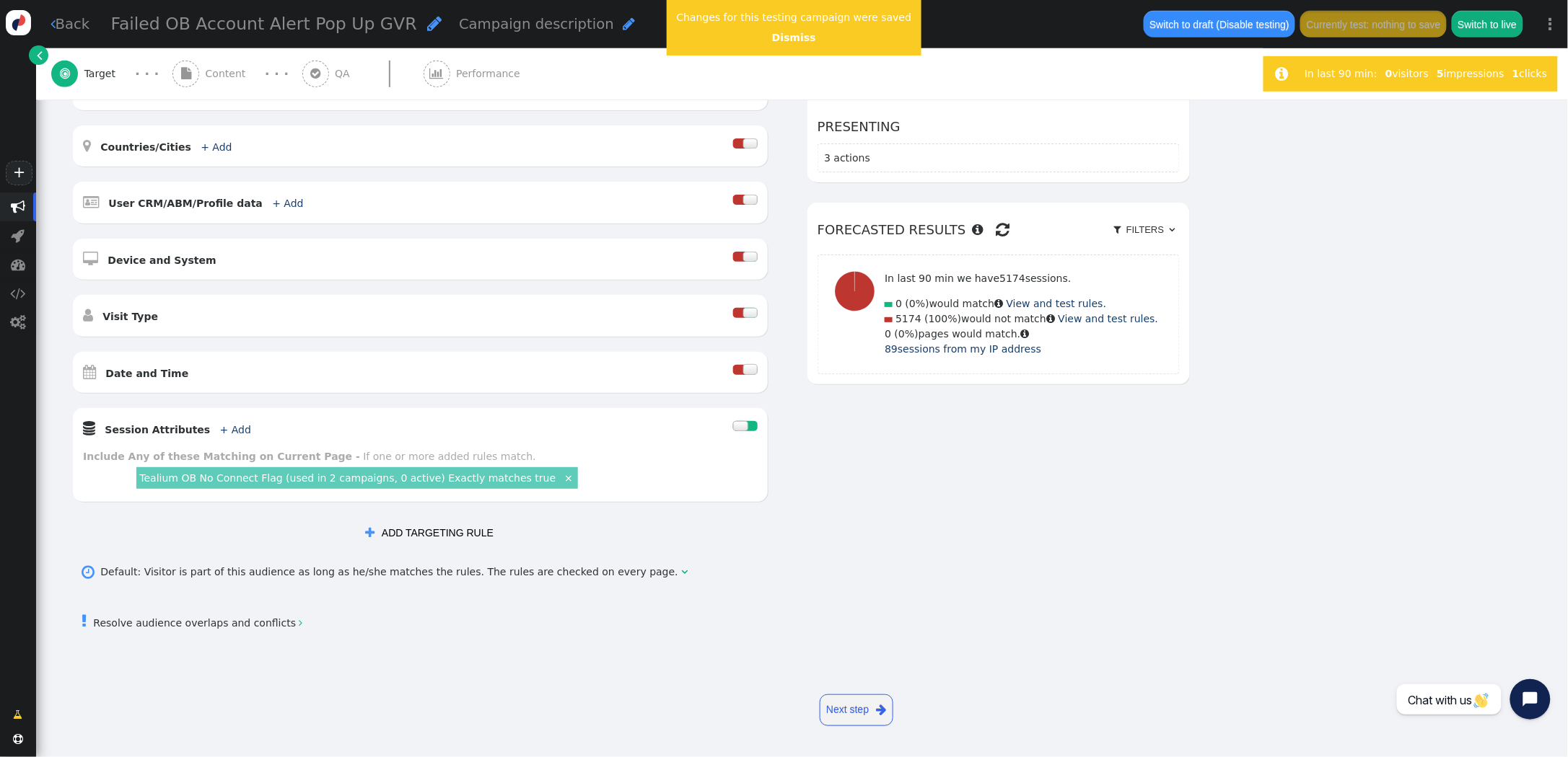
click at [333, 477] on link "Tealium OB No Connect Flag (used in 2 campaigns, 0 active) Exactly matches true" at bounding box center [347, 478] width 416 height 11
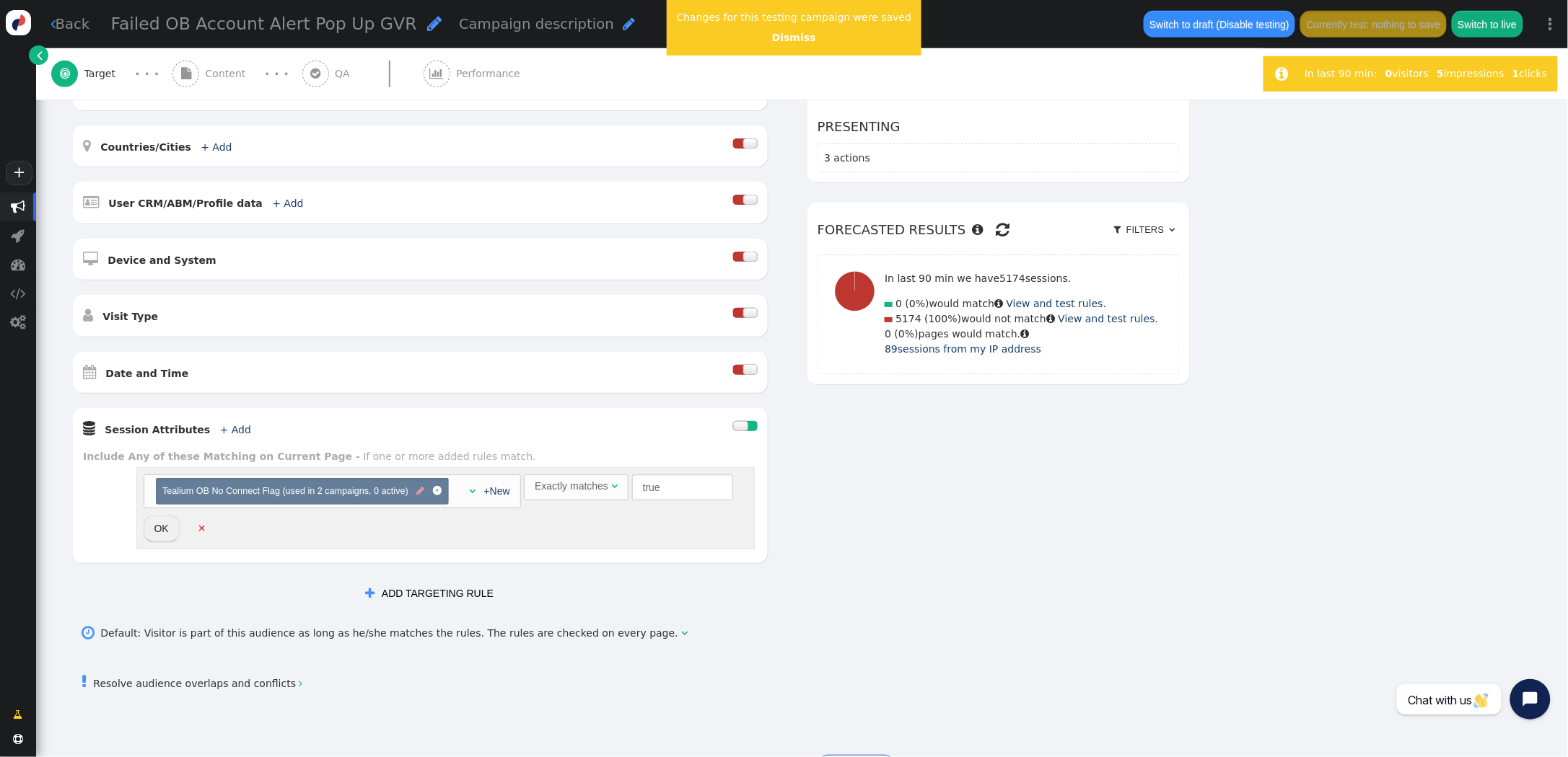
click at [419, 493] on span "" at bounding box center [420, 491] width 8 height 14
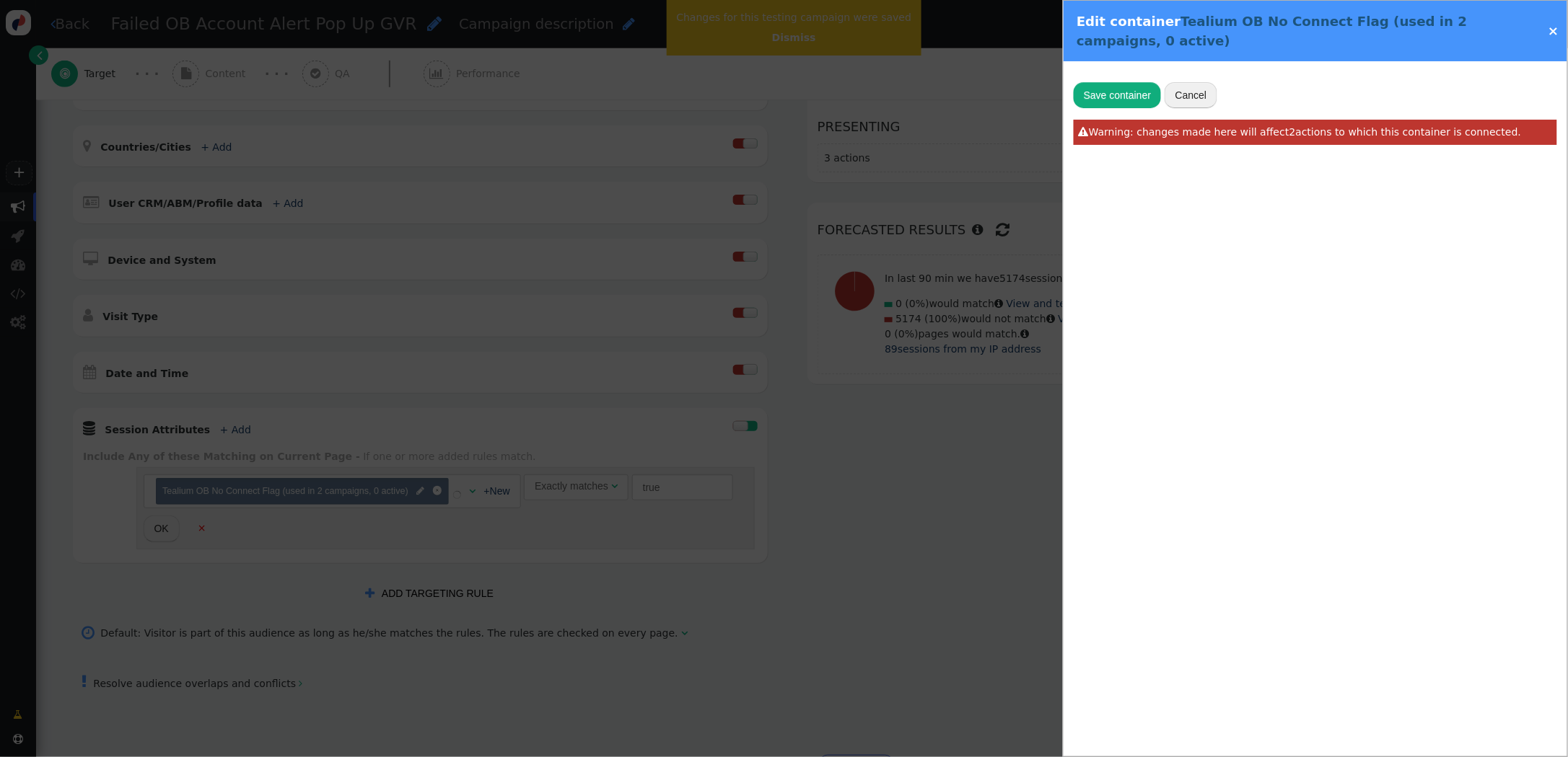
radio input "false"
radio input "true"
type input "[DOMAIN_NAME]['[DOMAIN_NAME]_visit.flags.20439']"
type input "Tealium OB No Connect Flag"
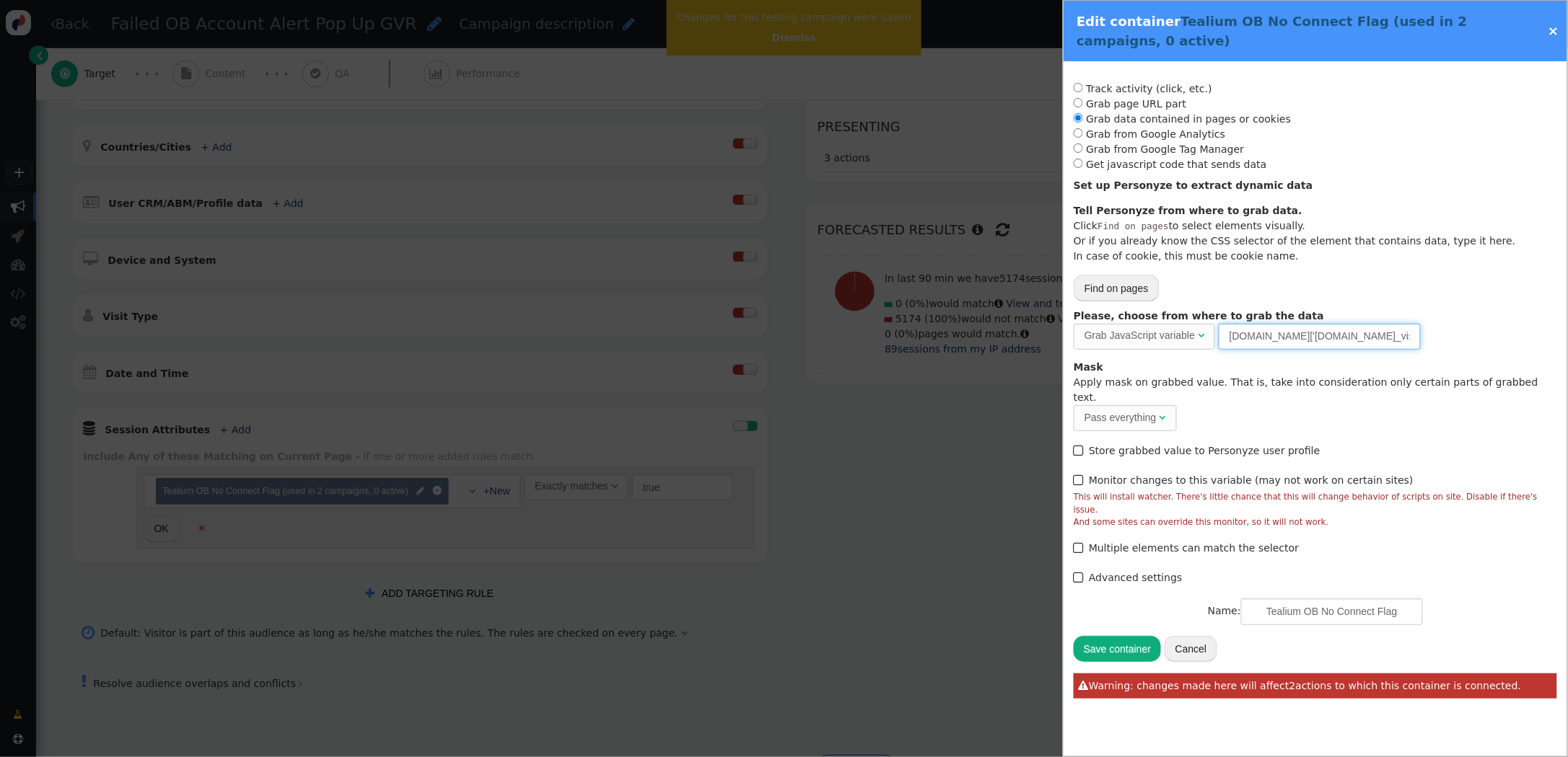
drag, startPoint x: 1229, startPoint y: 338, endPoint x: 1564, endPoint y: 336, distance: 335.0
click at [1564, 336] on div "Track activity (click, etc.) Grab page URL part Placeholder for actions Insert …" at bounding box center [1315, 385] width 504 height 648
click at [1553, 28] on link "×" at bounding box center [1554, 31] width 10 height 15
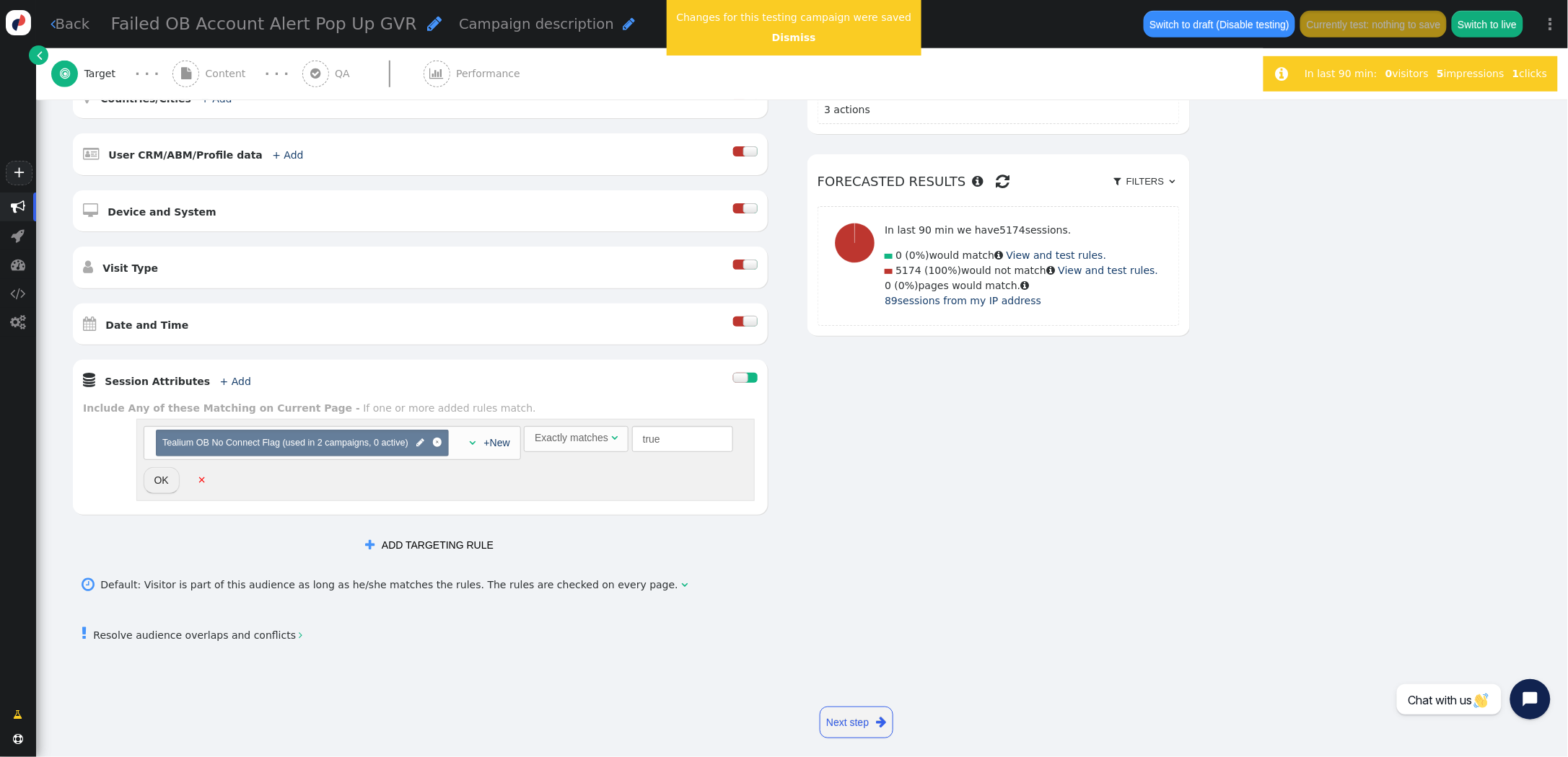
scroll to position [338, 0]
drag, startPoint x: 566, startPoint y: 516, endPoint x: 565, endPoint y: 490, distance: 26.0
click at [566, 515] on div " Session Attributes + Add  Include Any of these Matching on Current Page - If…" at bounding box center [420, 438] width 695 height 155
click at [582, 436] on div "Exactly matches" at bounding box center [571, 439] width 73 height 15
click at [157, 481] on button "OK" at bounding box center [161, 482] width 36 height 26
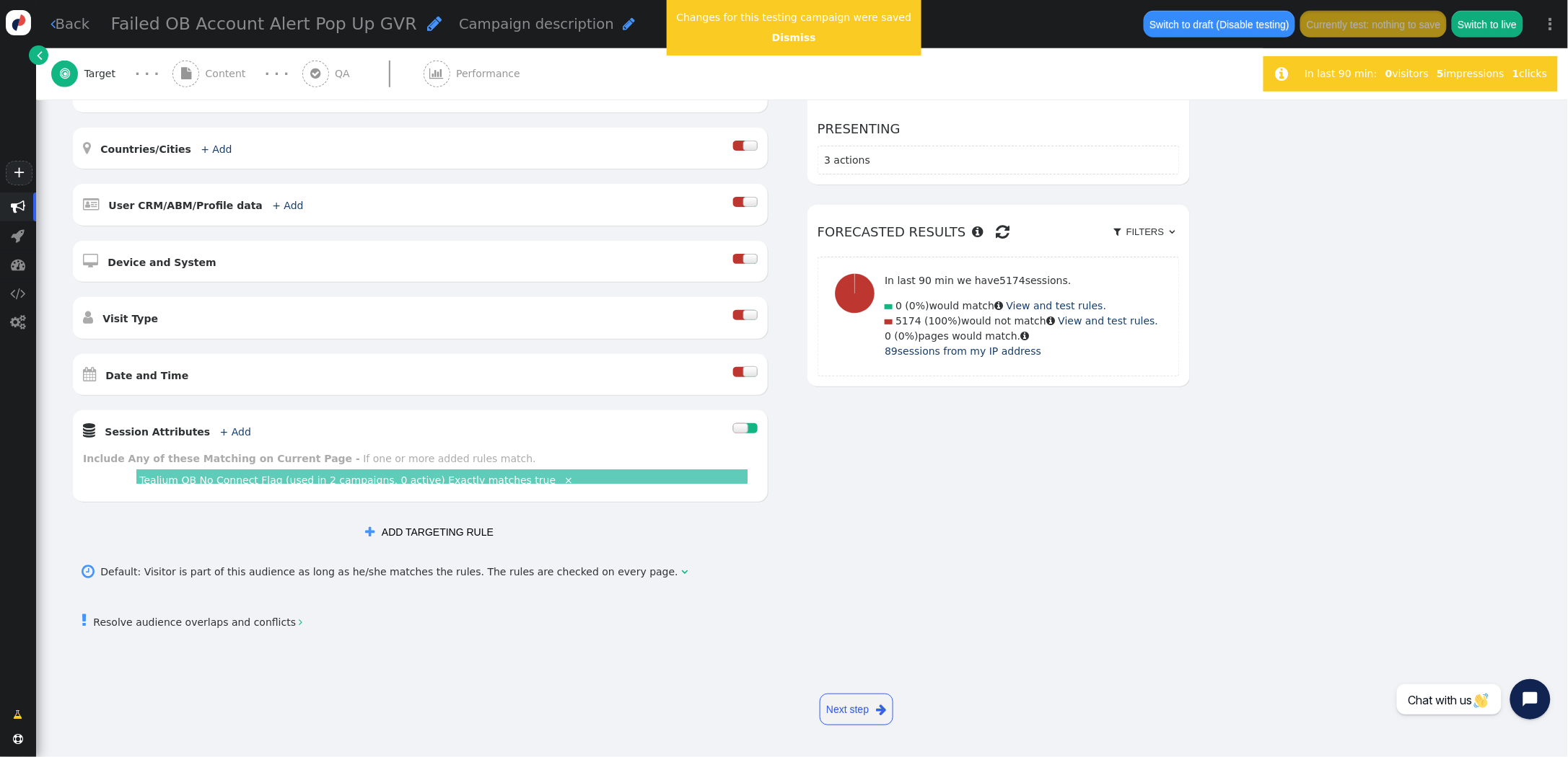
scroll to position [290, 0]
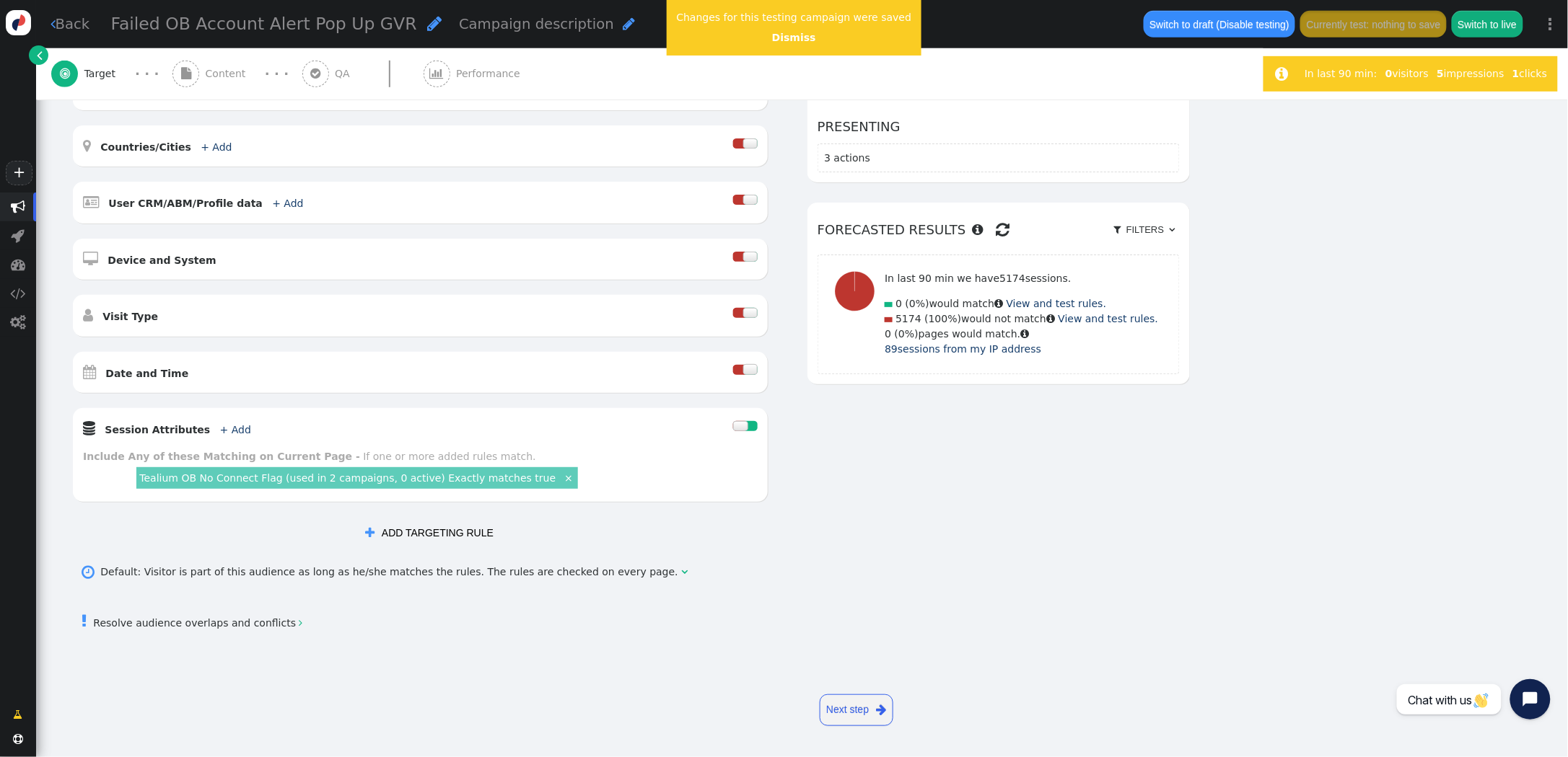
click at [438, 479] on link "Tealium OB No Connect Flag (used in 2 campaigns, 0 active) Exactly matches true" at bounding box center [347, 478] width 416 height 11
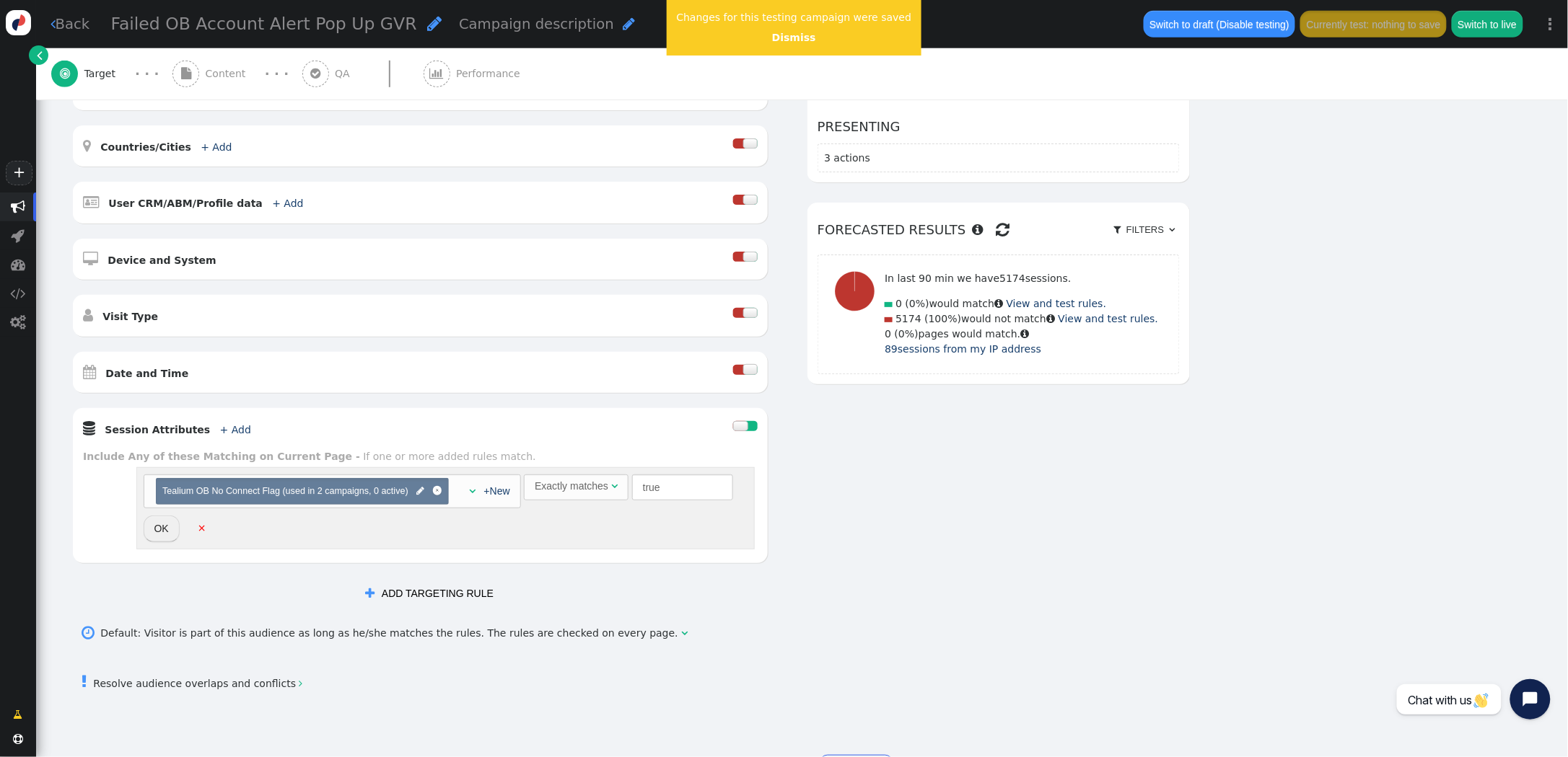
click at [596, 482] on div "Exactly matches" at bounding box center [571, 486] width 73 height 15
click at [153, 534] on button "OK" at bounding box center [161, 529] width 36 height 26
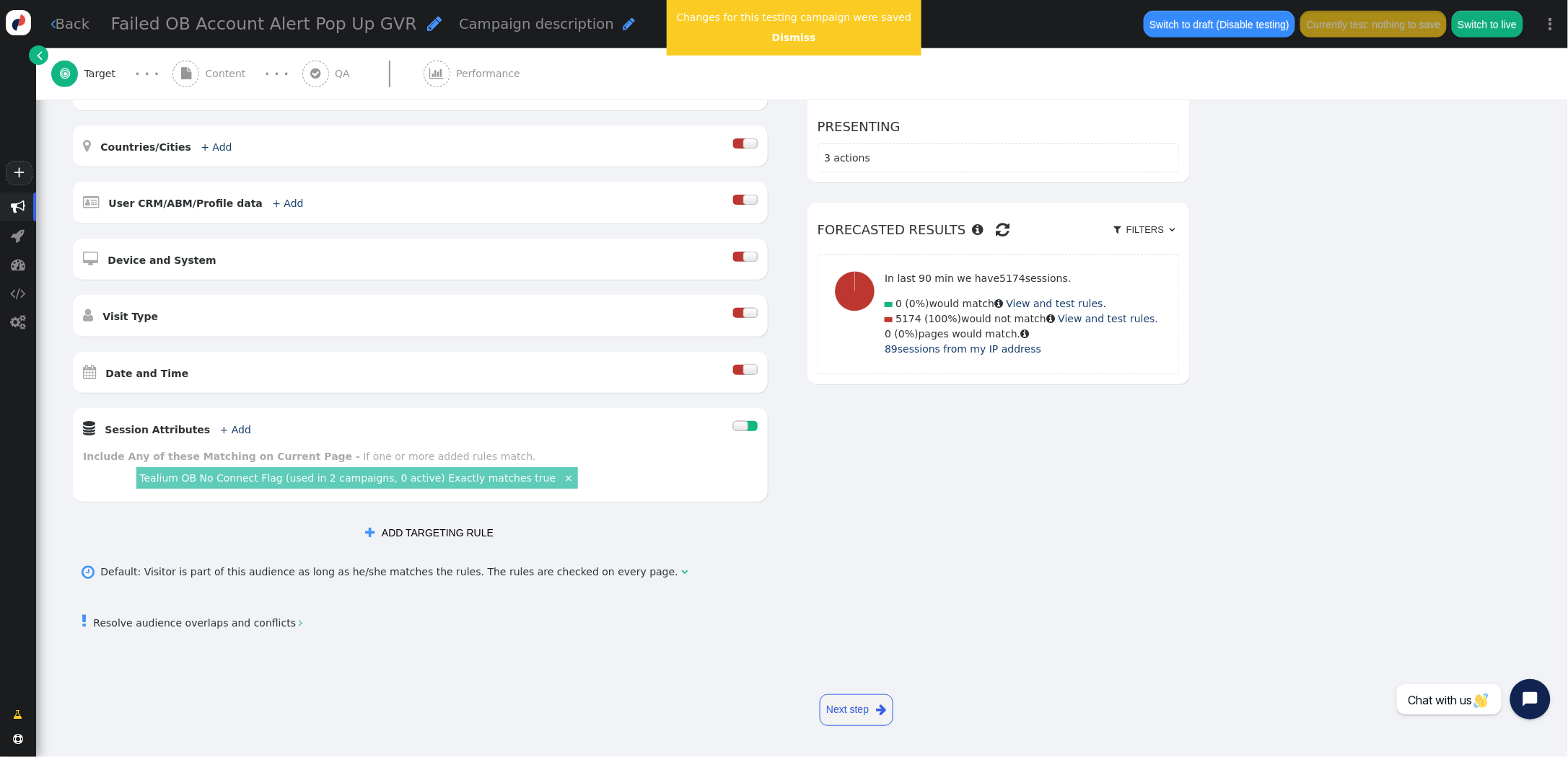
scroll to position [289, 0]
click at [223, 435] on link "+ Add" at bounding box center [235, 432] width 31 height 11
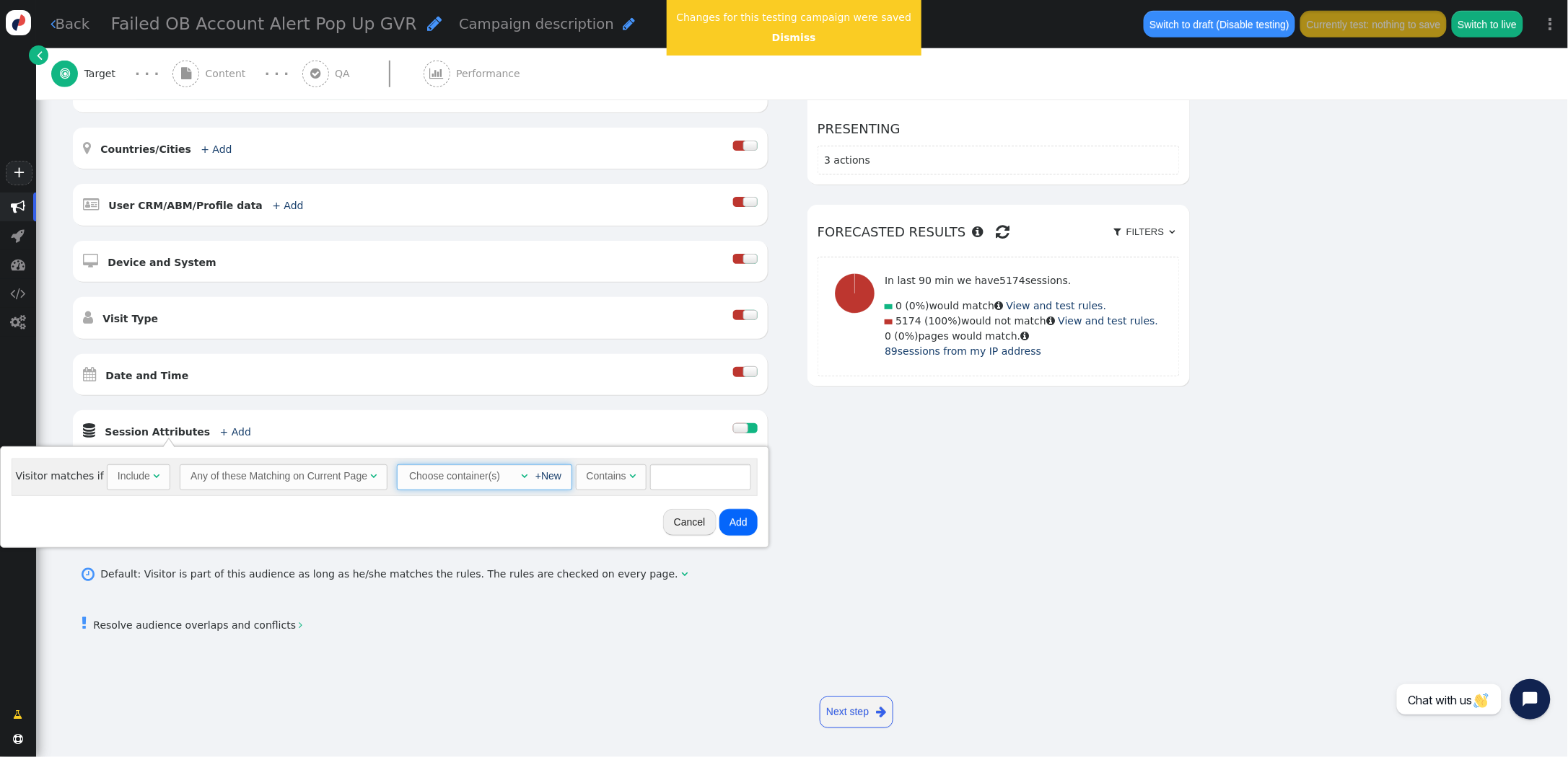
click at [522, 478] on span "" at bounding box center [524, 475] width 6 height 10
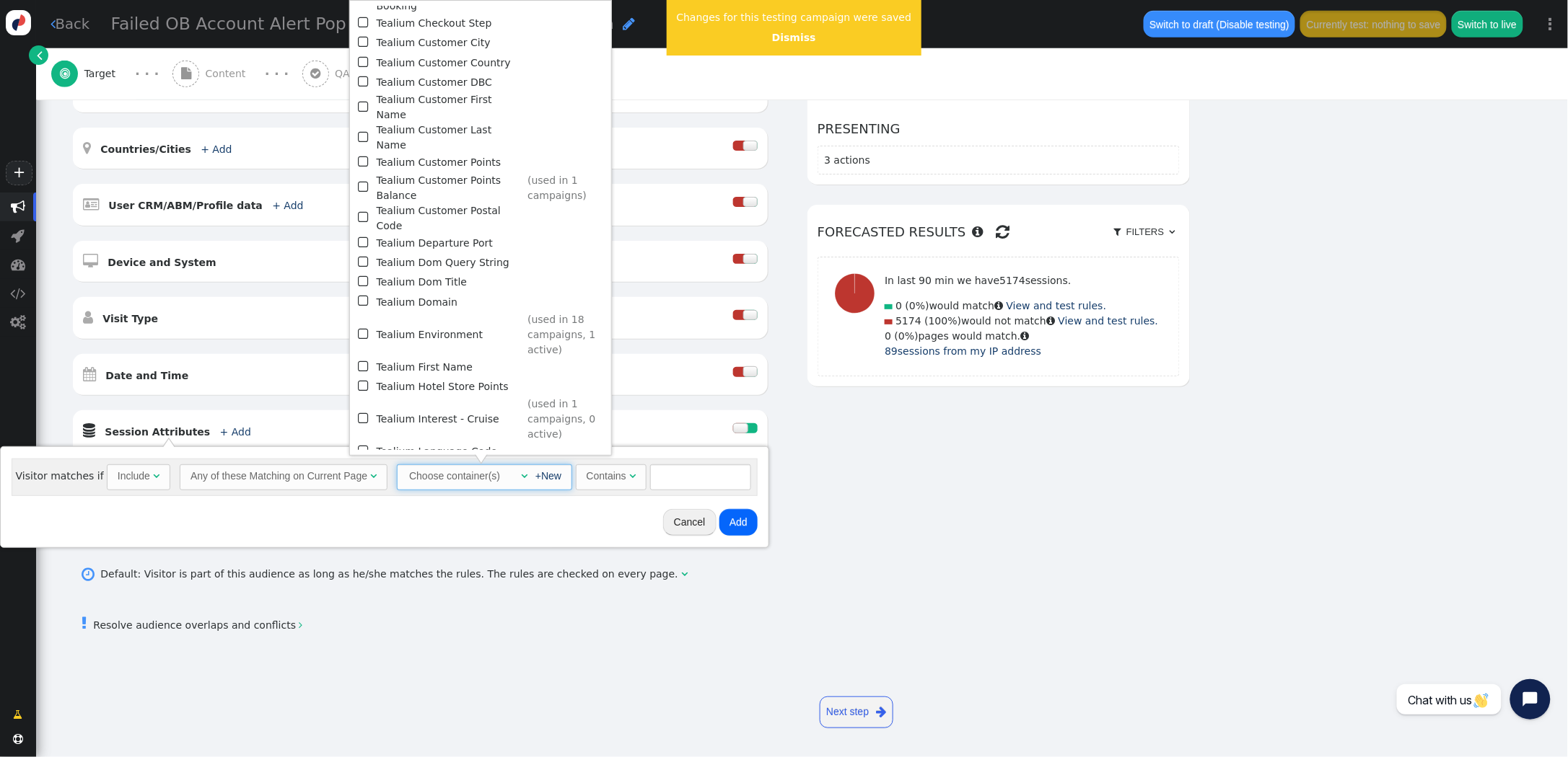
scroll to position [985, 0]
click at [361, 323] on span "" at bounding box center [365, 333] width 13 height 19
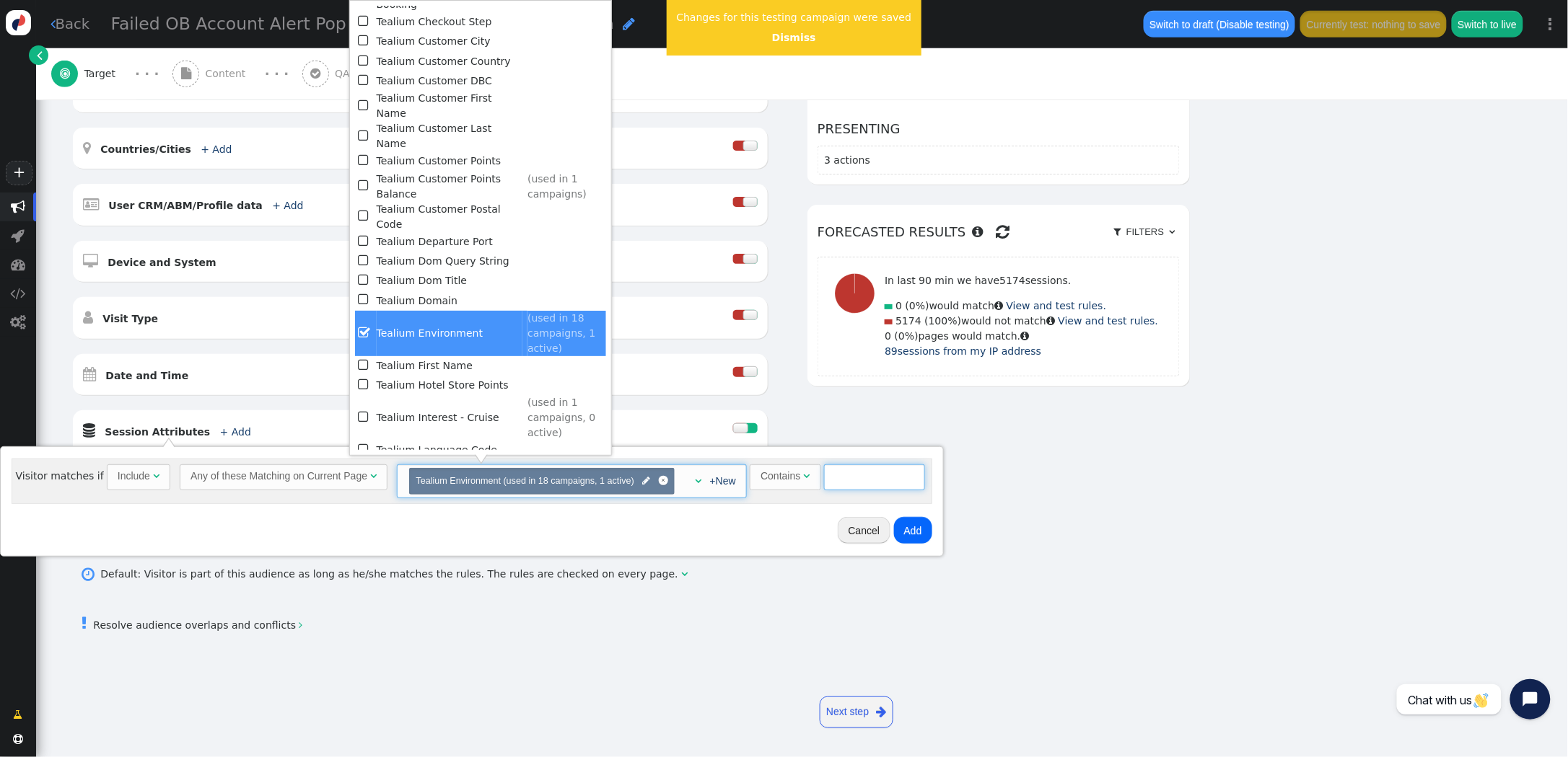
click at [840, 477] on input "text" at bounding box center [874, 477] width 101 height 26
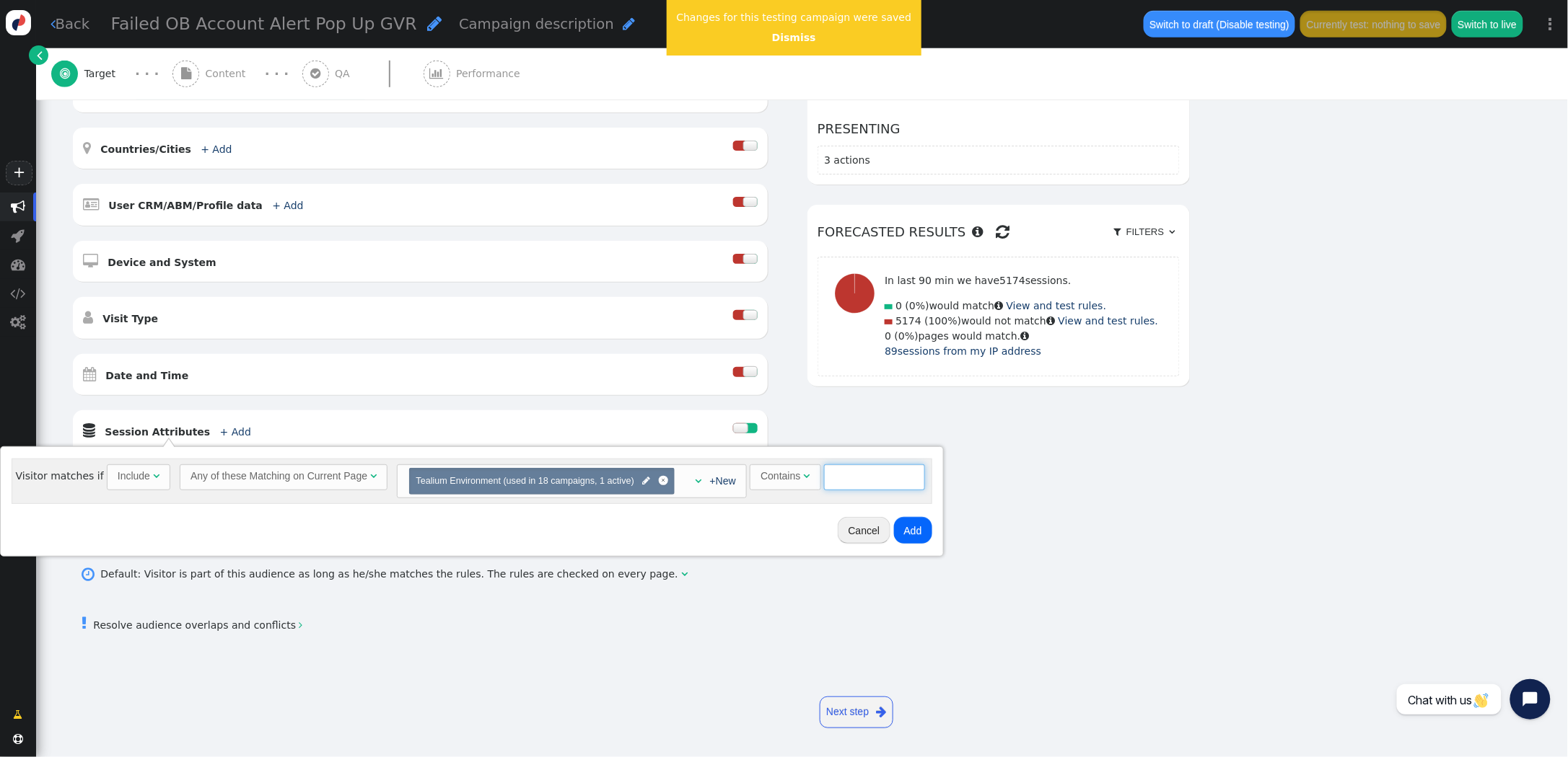
click at [860, 477] on input "text" at bounding box center [874, 477] width 101 height 26
type input "qa"
click at [916, 529] on button "Add" at bounding box center [914, 530] width 39 height 26
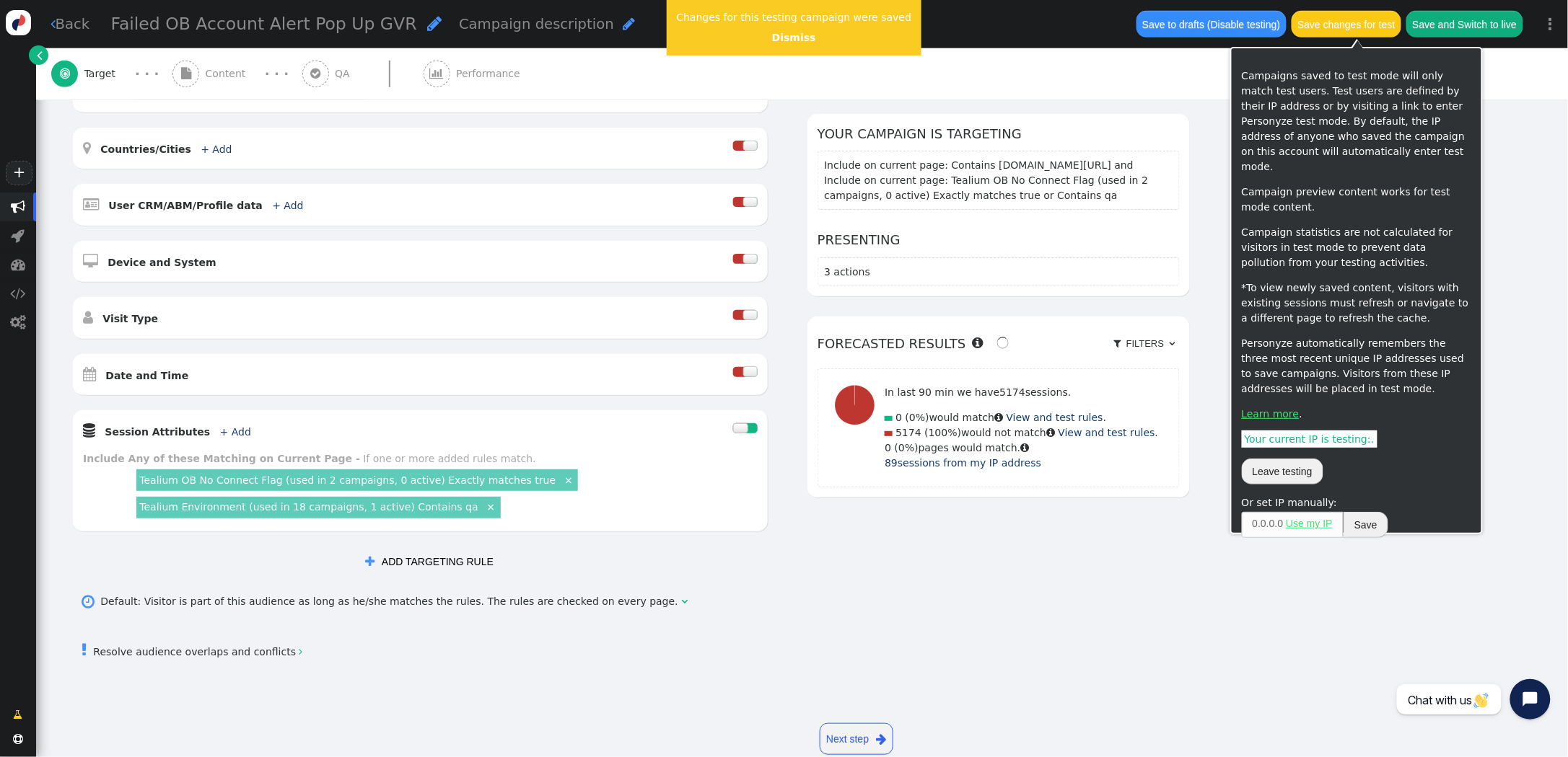
click at [1315, 30] on button "Save changes for test" at bounding box center [1347, 23] width 109 height 26
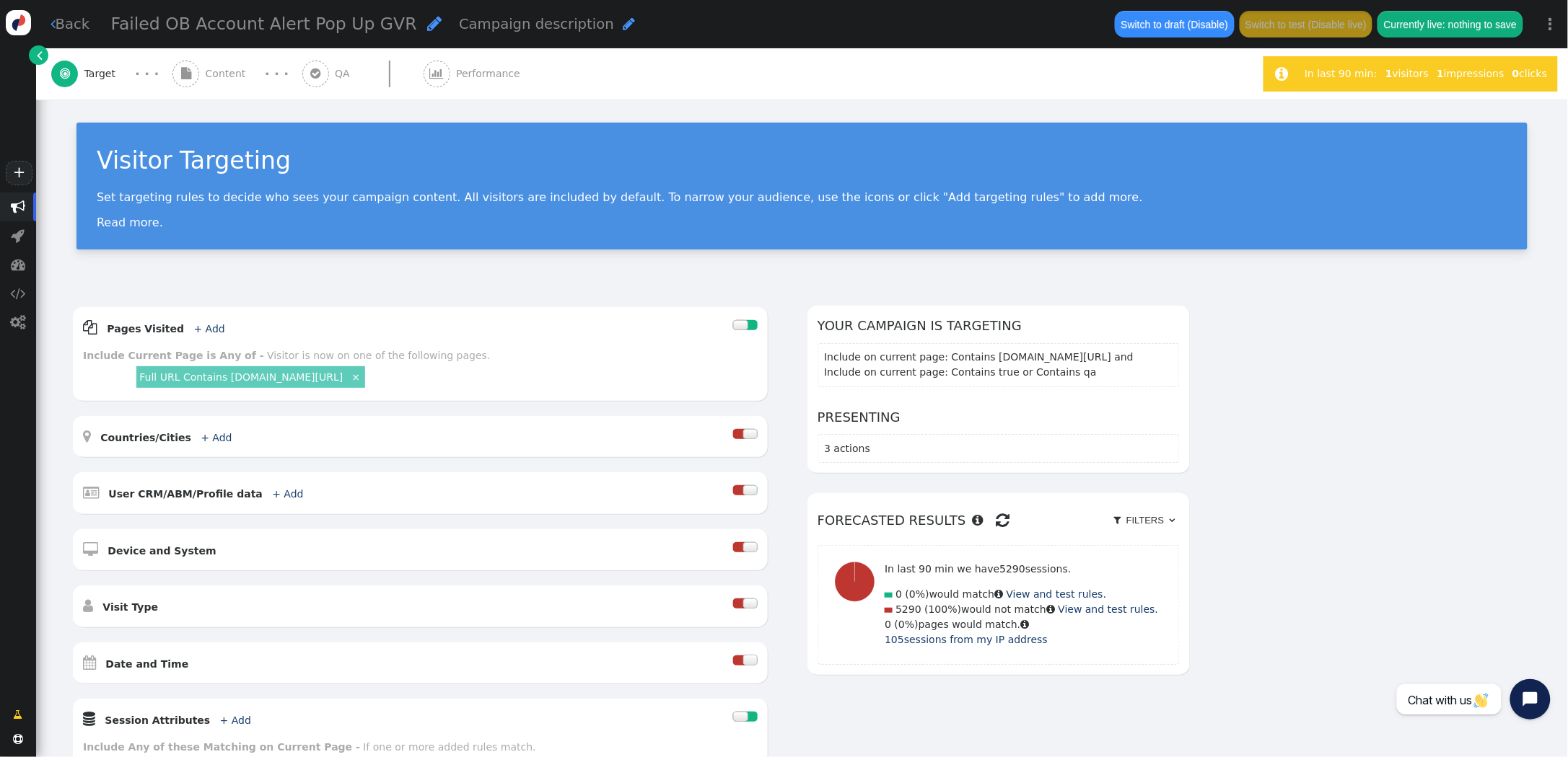
scroll to position [319, 0]
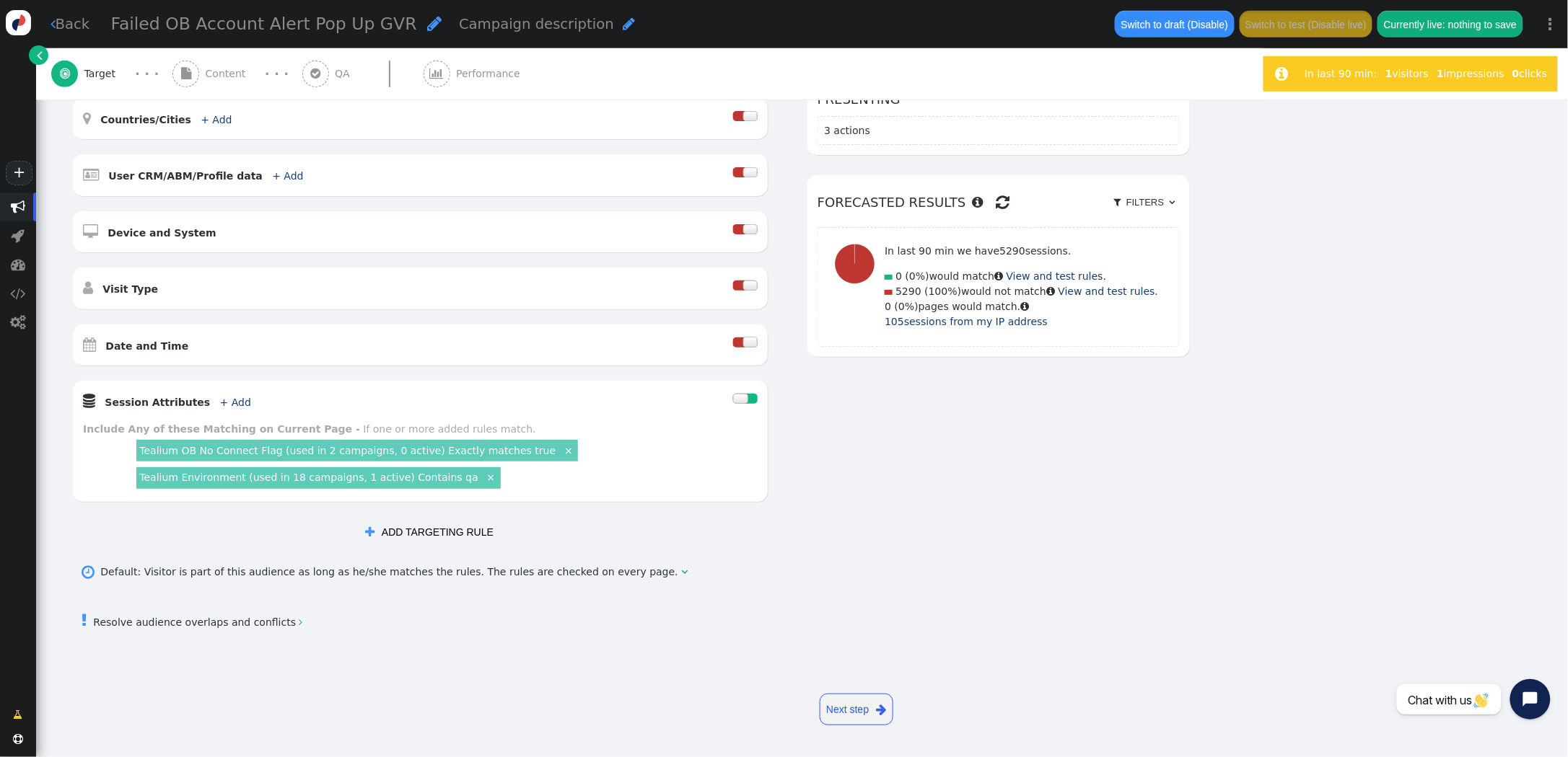
click at [457, 529] on button " ADD TARGETING RULE" at bounding box center [429, 532] width 149 height 26
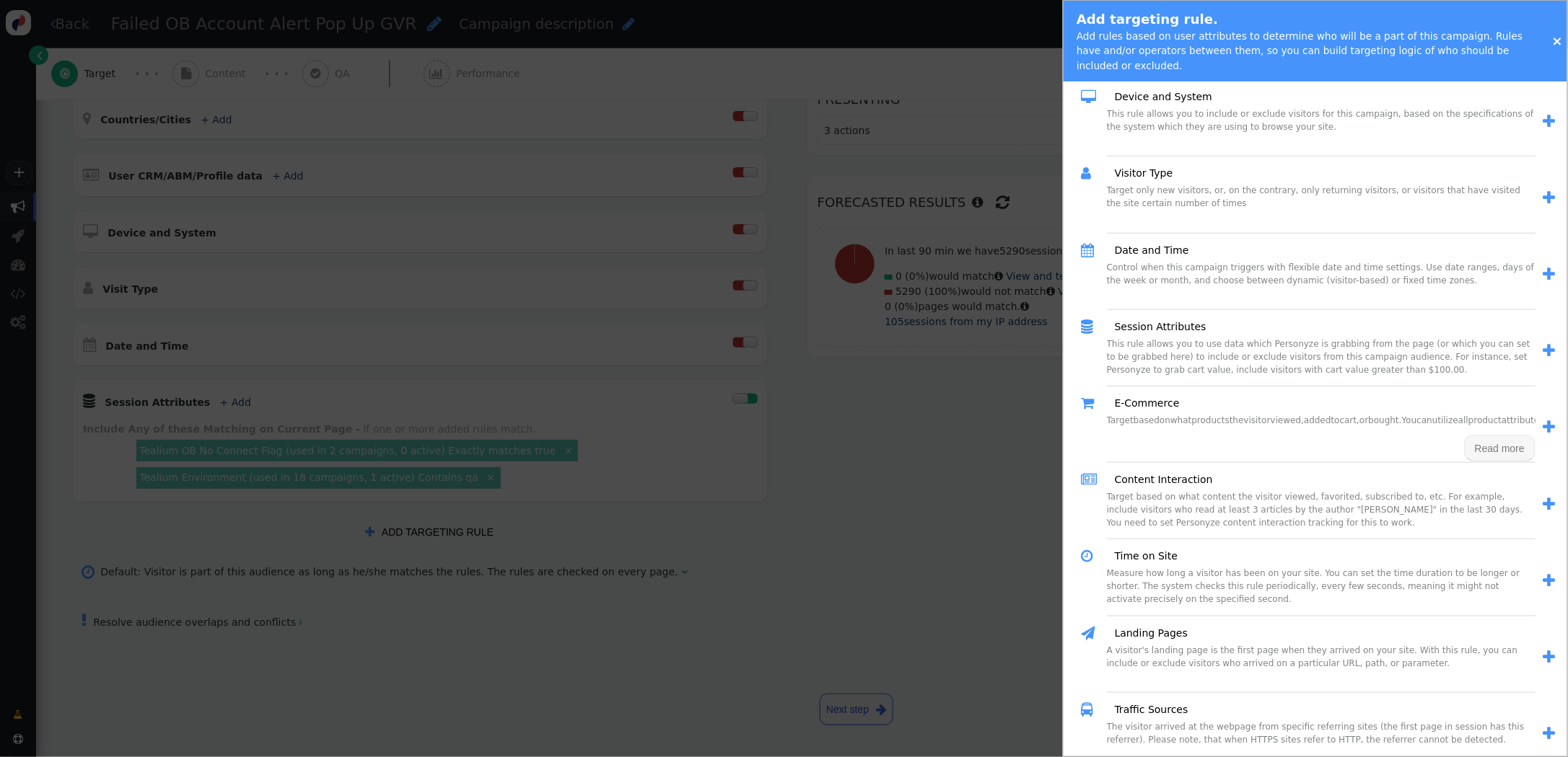
scroll to position [337, 0]
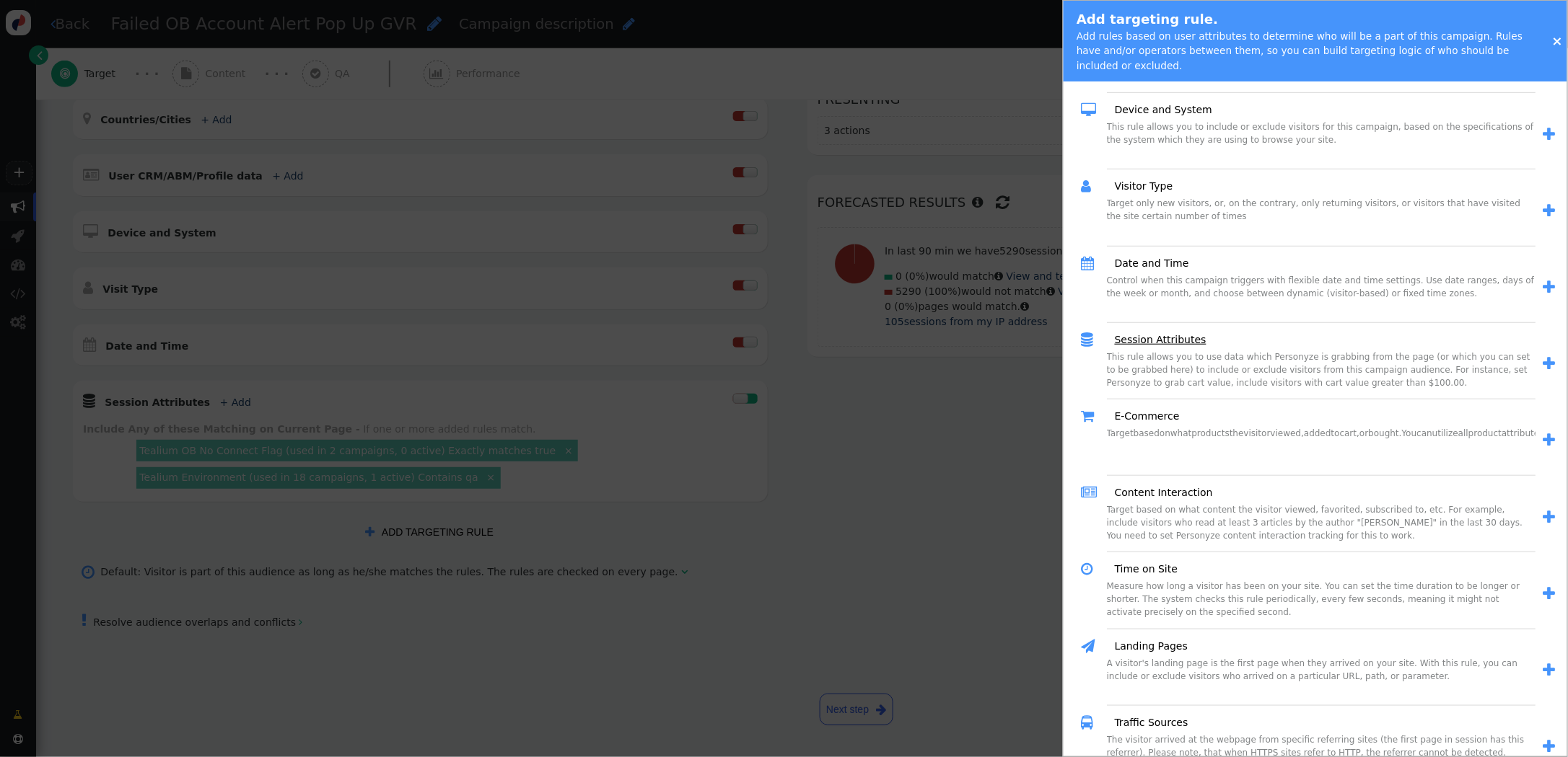
click at [1139, 336] on link "Session Attributes" at bounding box center [1155, 339] width 101 height 15
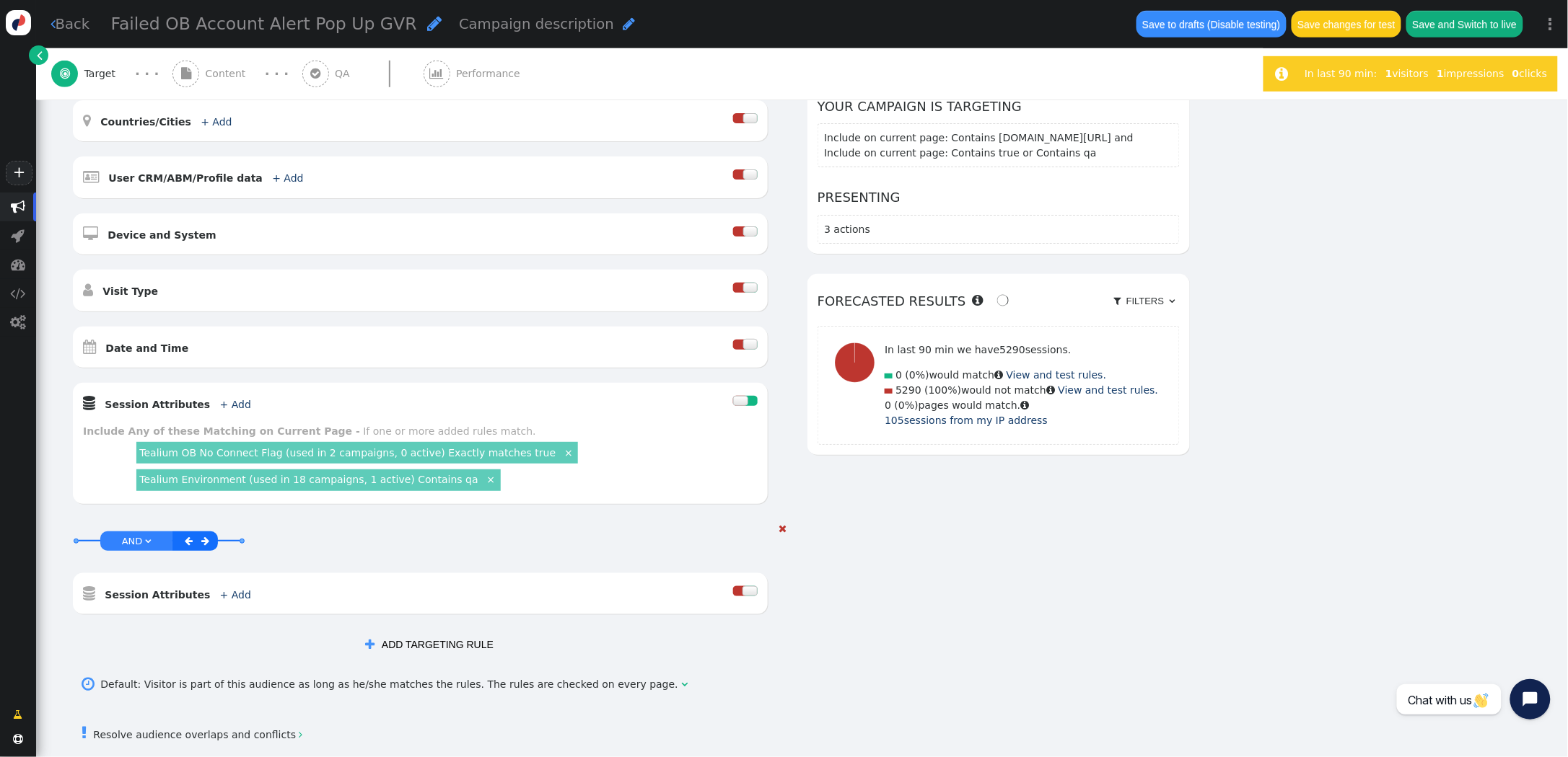
scroll to position [315, 0]
click at [220, 595] on link "+ Add" at bounding box center [235, 596] width 31 height 11
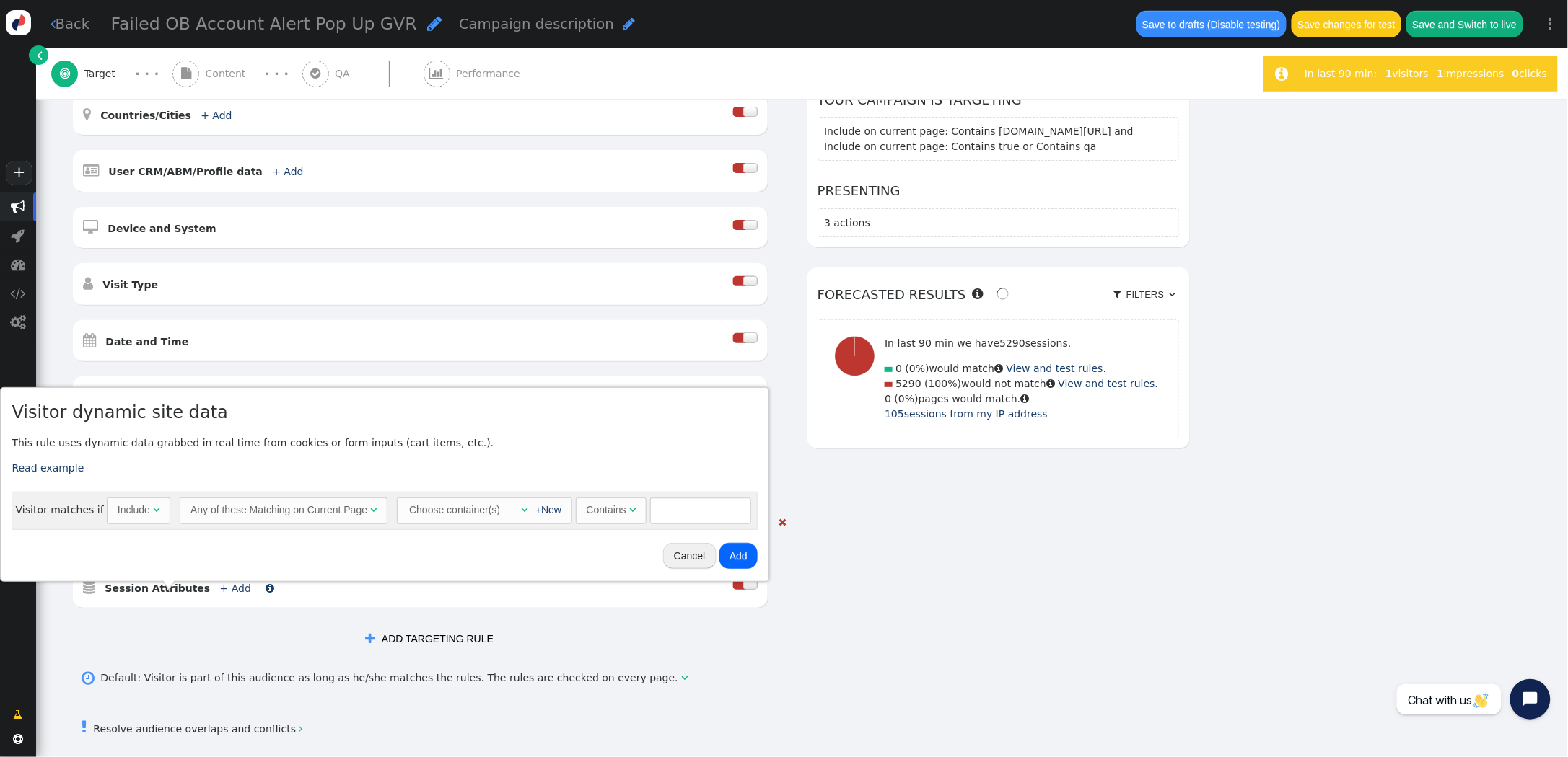
scroll to position [319, 0]
click at [513, 506] on div "" at bounding box center [520, 510] width 14 height 15
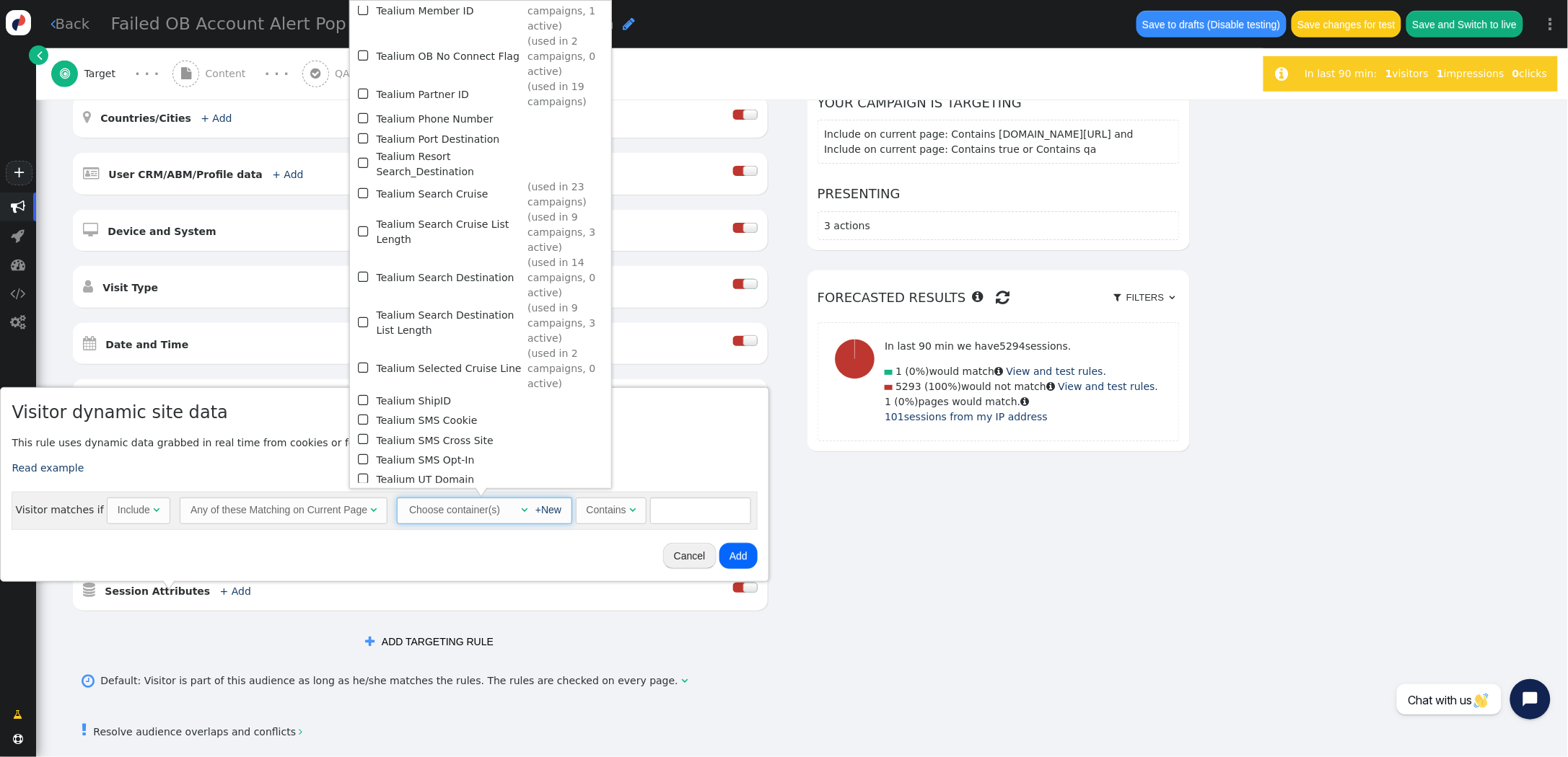
scroll to position [1744, 0]
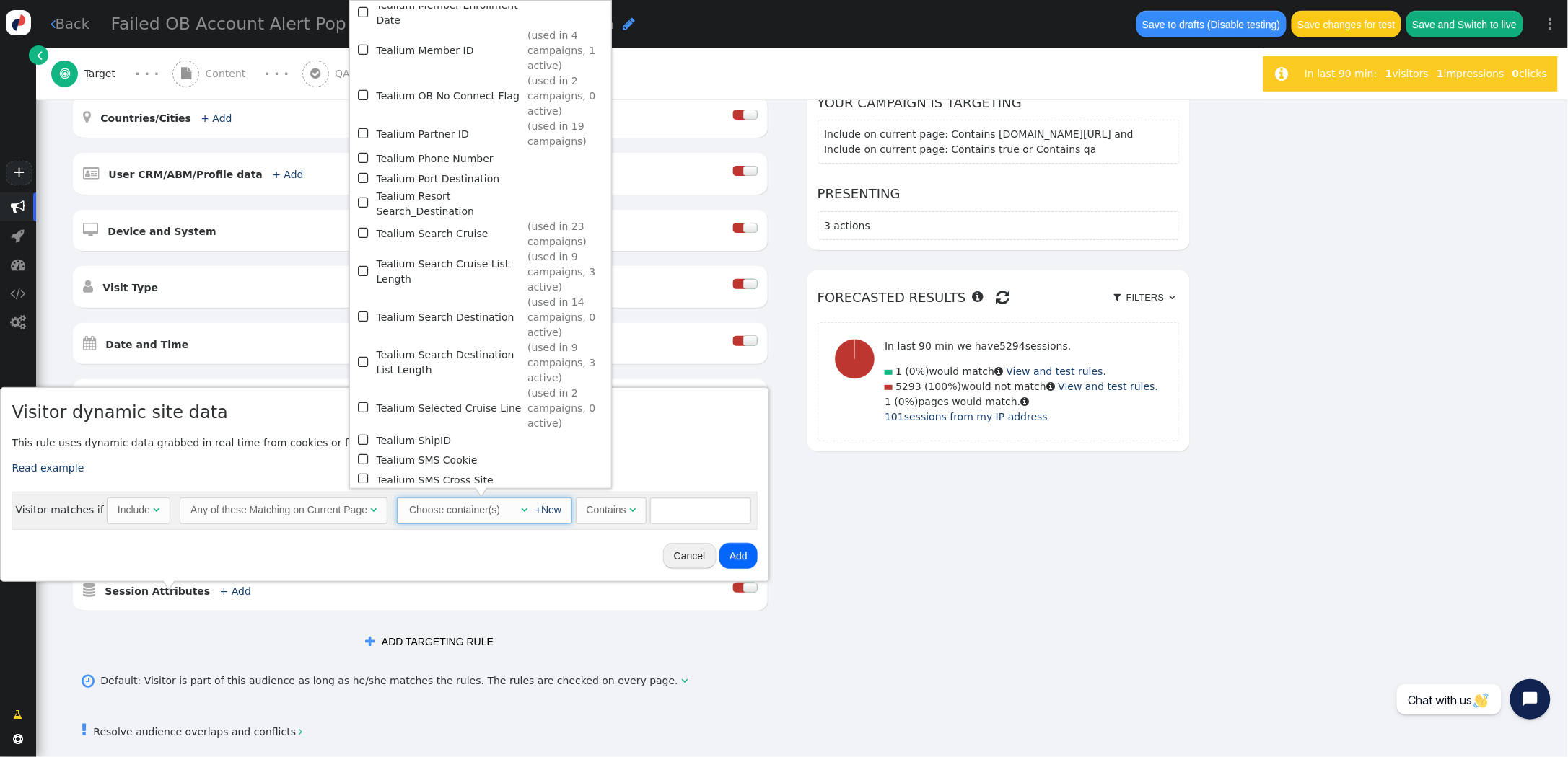
click at [363, 86] on span "" at bounding box center [365, 96] width 13 height 19
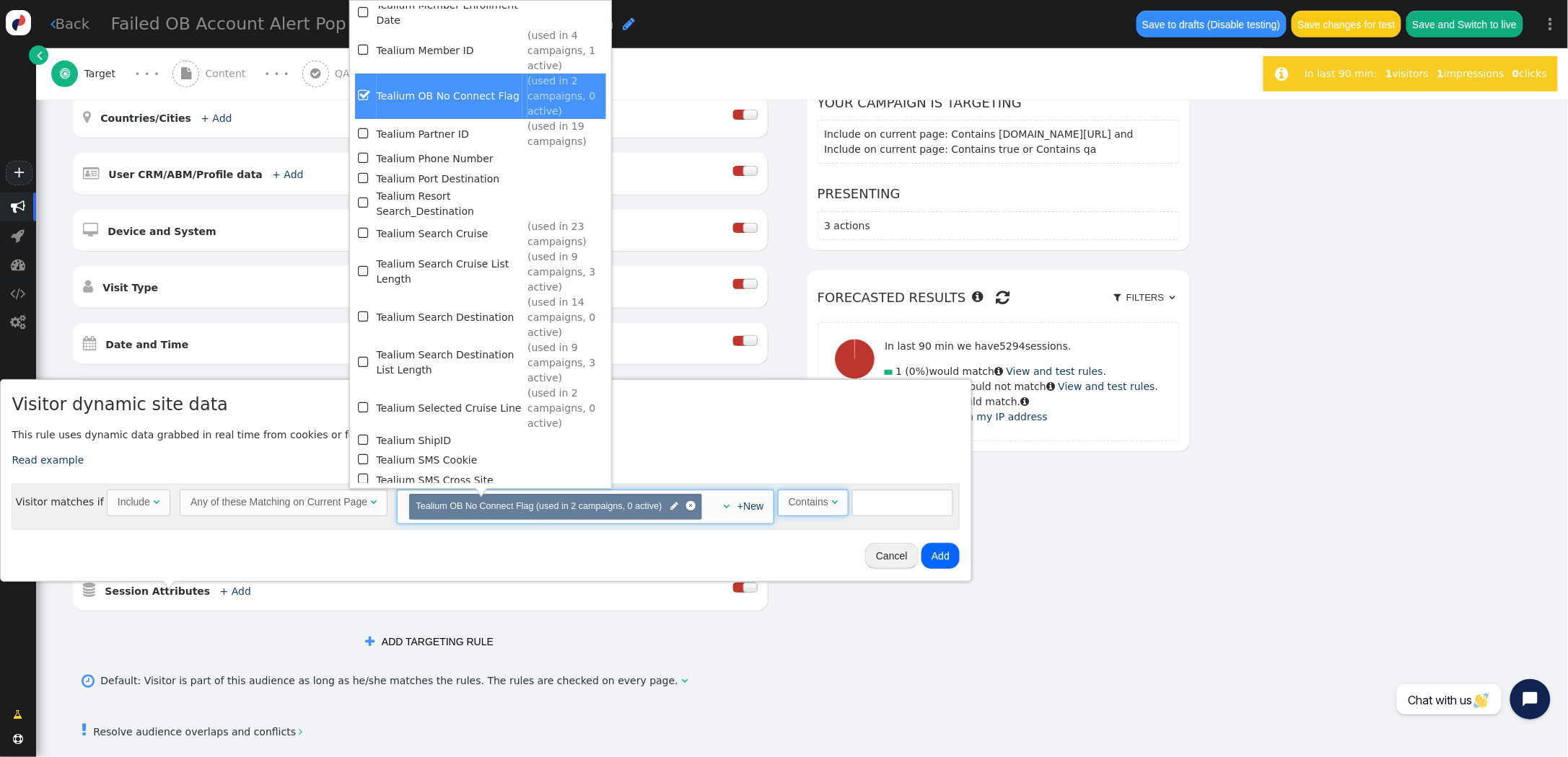
click at [831, 499] on span "" at bounding box center [835, 502] width 6 height 10
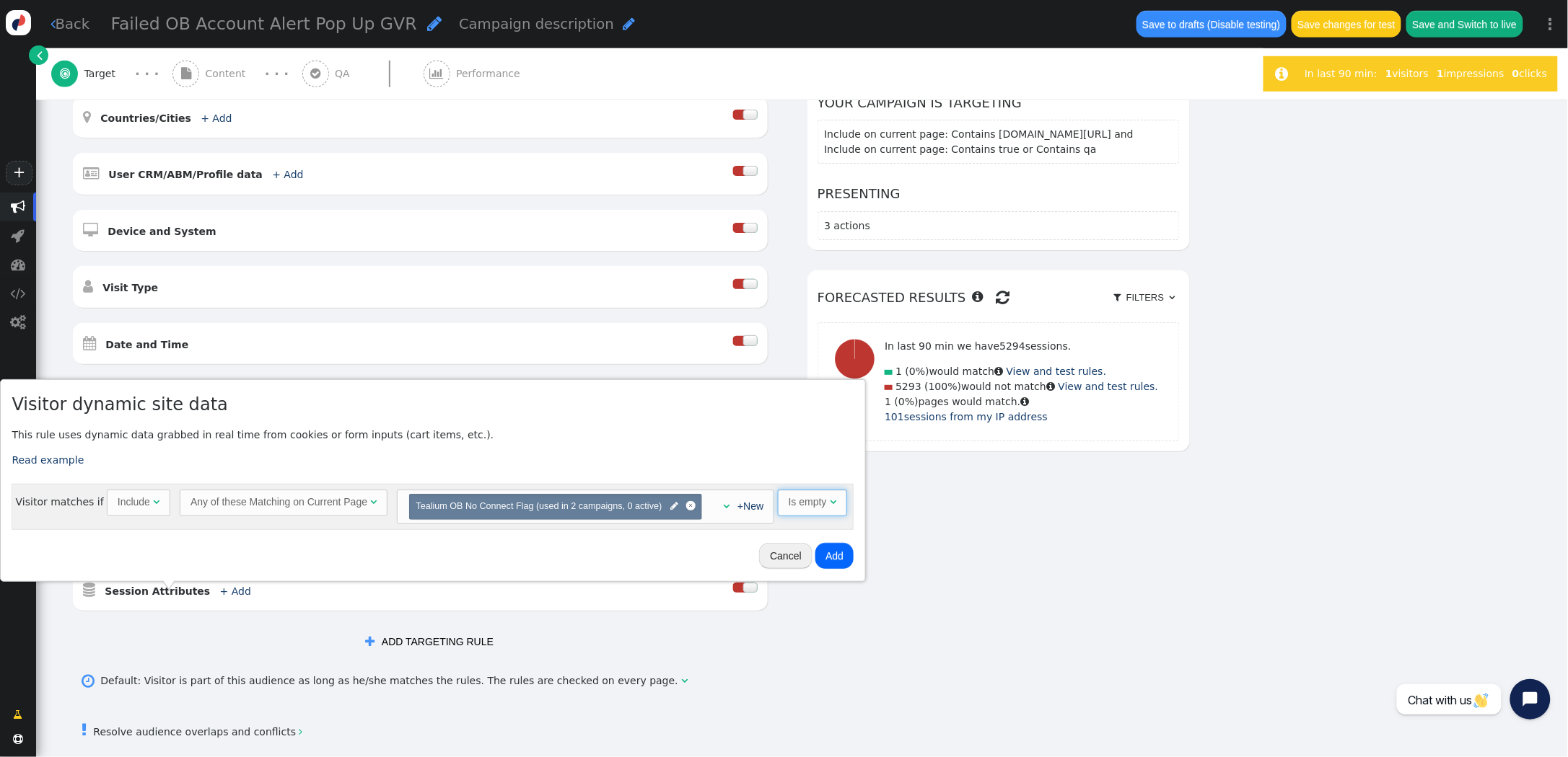
click at [824, 508] on div "Is empty" at bounding box center [809, 502] width 41 height 15
click at [886, 515] on input "text" at bounding box center [896, 503] width 101 height 26
type input "true"
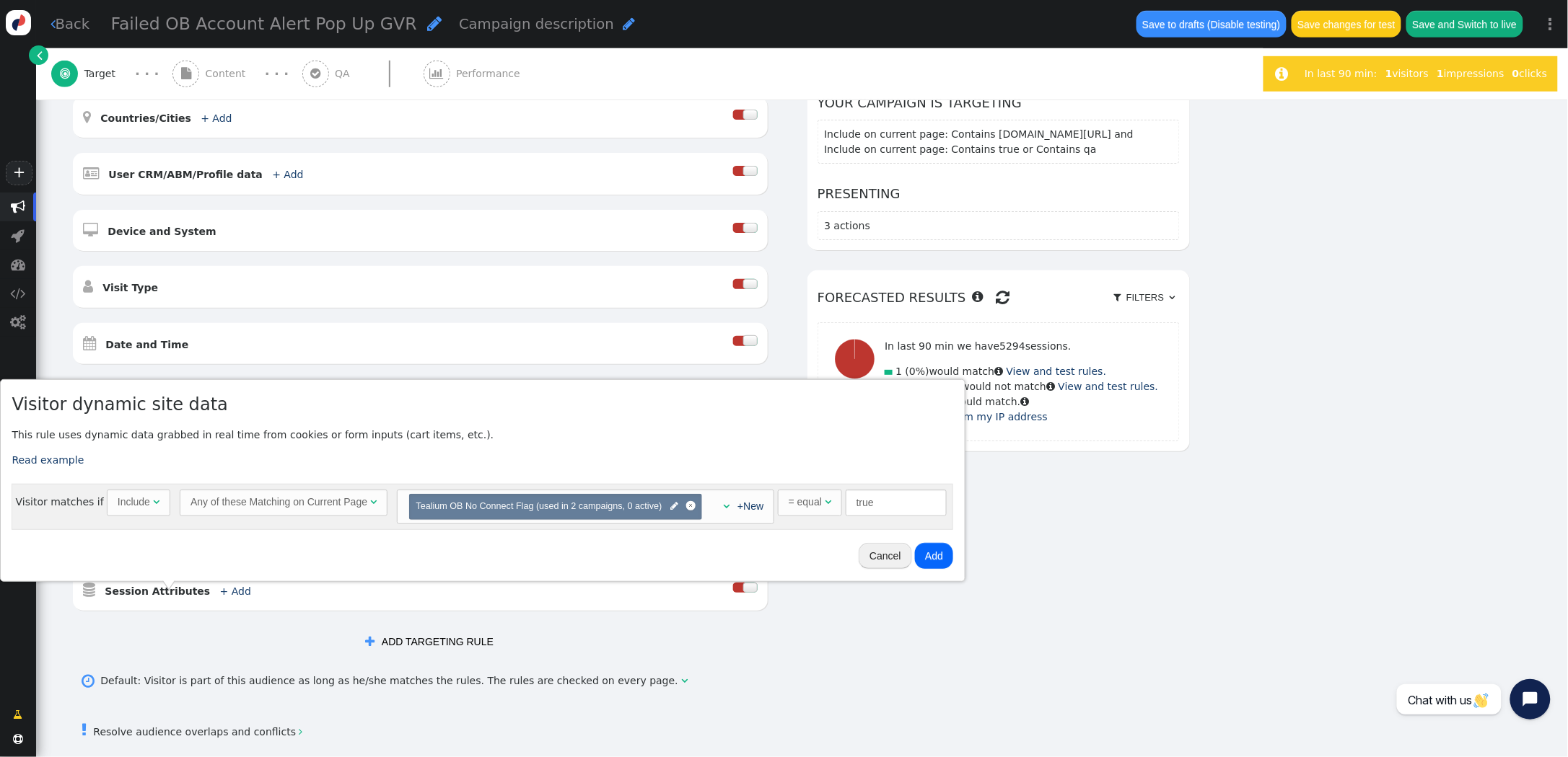
click at [940, 549] on button "Add" at bounding box center [935, 556] width 39 height 26
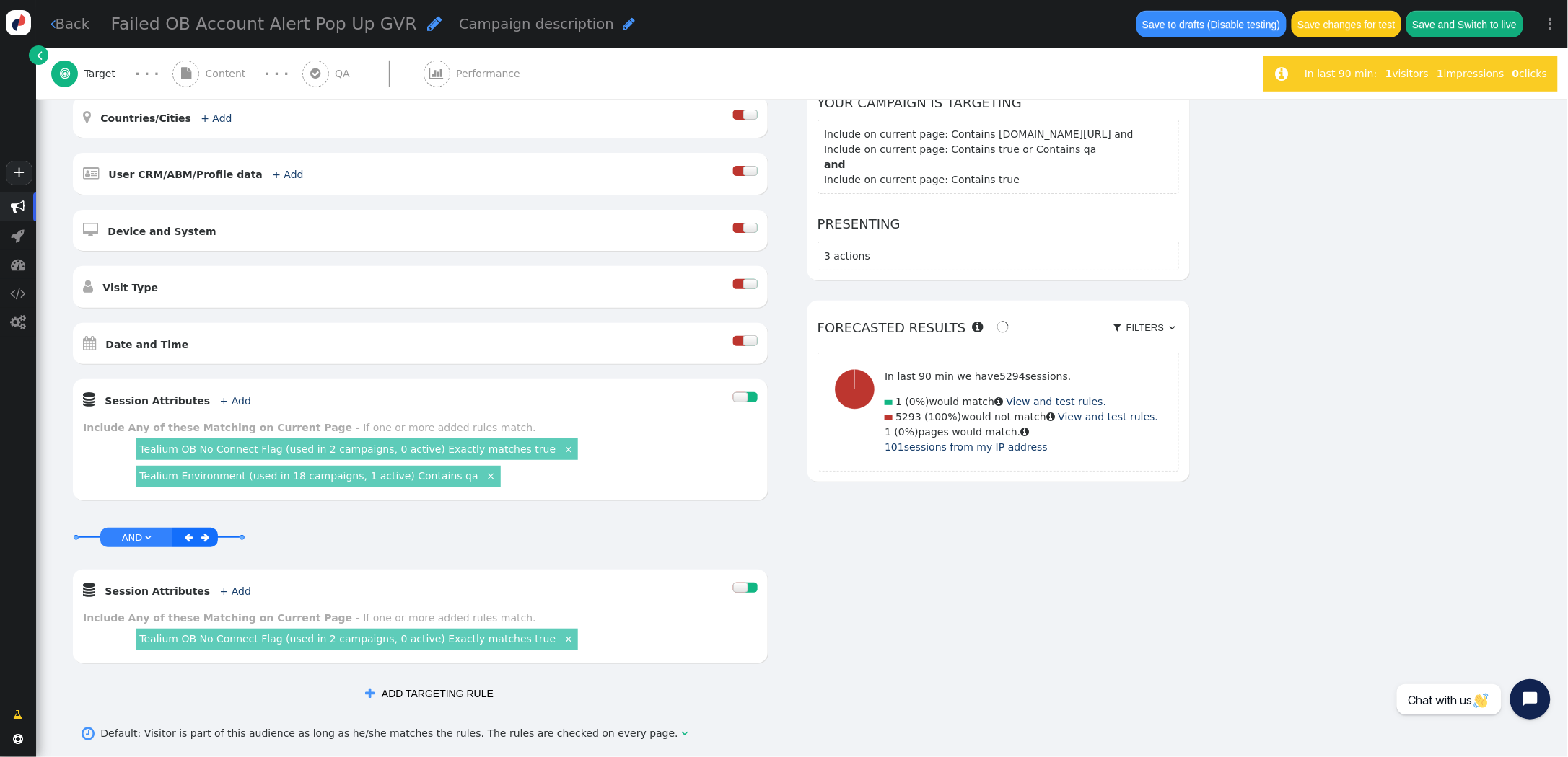
click at [562, 450] on link "×" at bounding box center [568, 449] width 13 height 13
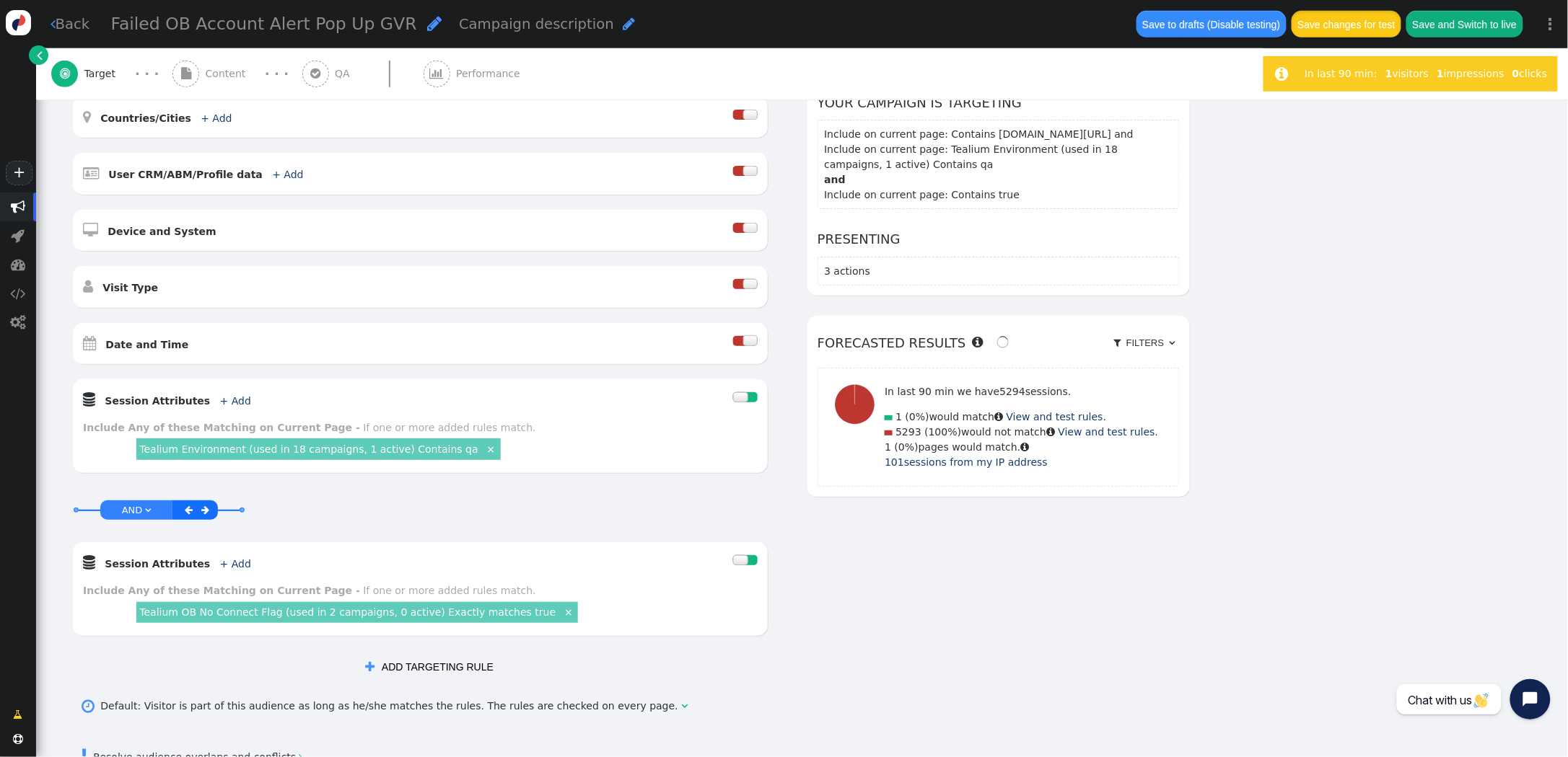
click at [1356, 21] on button "Save changes for test" at bounding box center [1347, 23] width 109 height 26
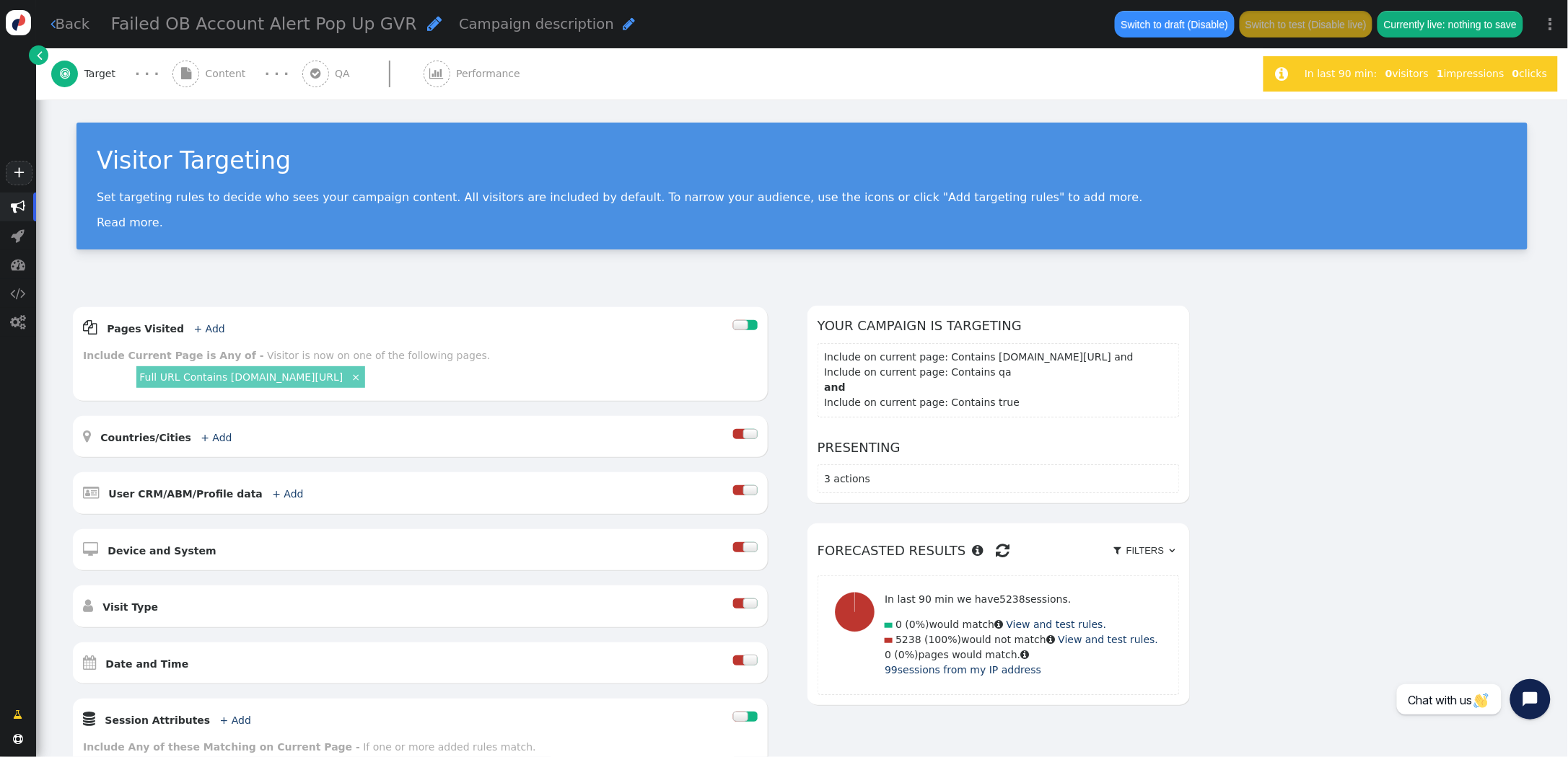
click at [223, 64] on div " Content" at bounding box center [212, 74] width 80 height 51
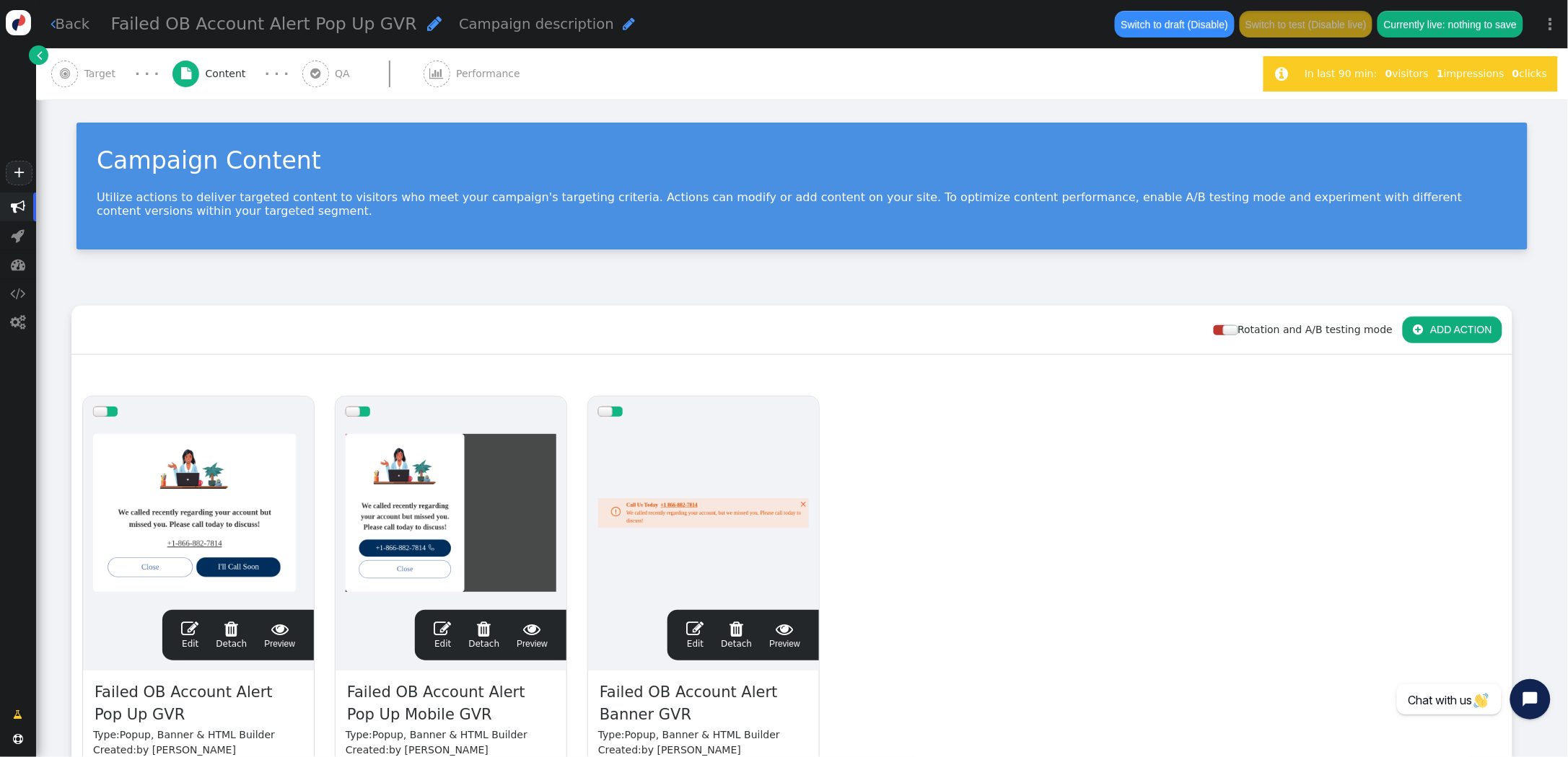
click at [190, 637] on link " Edit" at bounding box center [190, 636] width 18 height 31
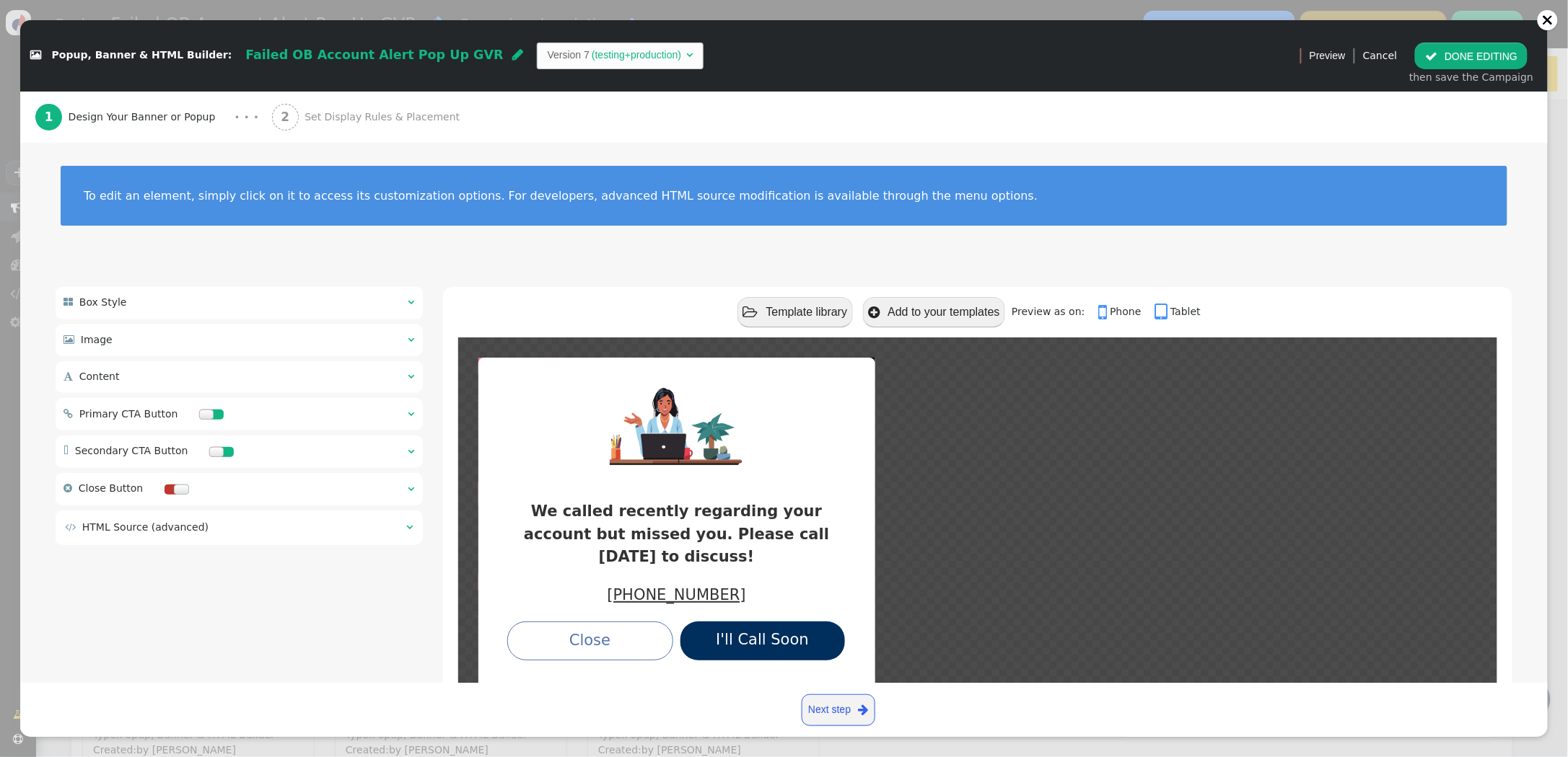
click at [413, 525] on span "" at bounding box center [410, 527] width 6 height 10
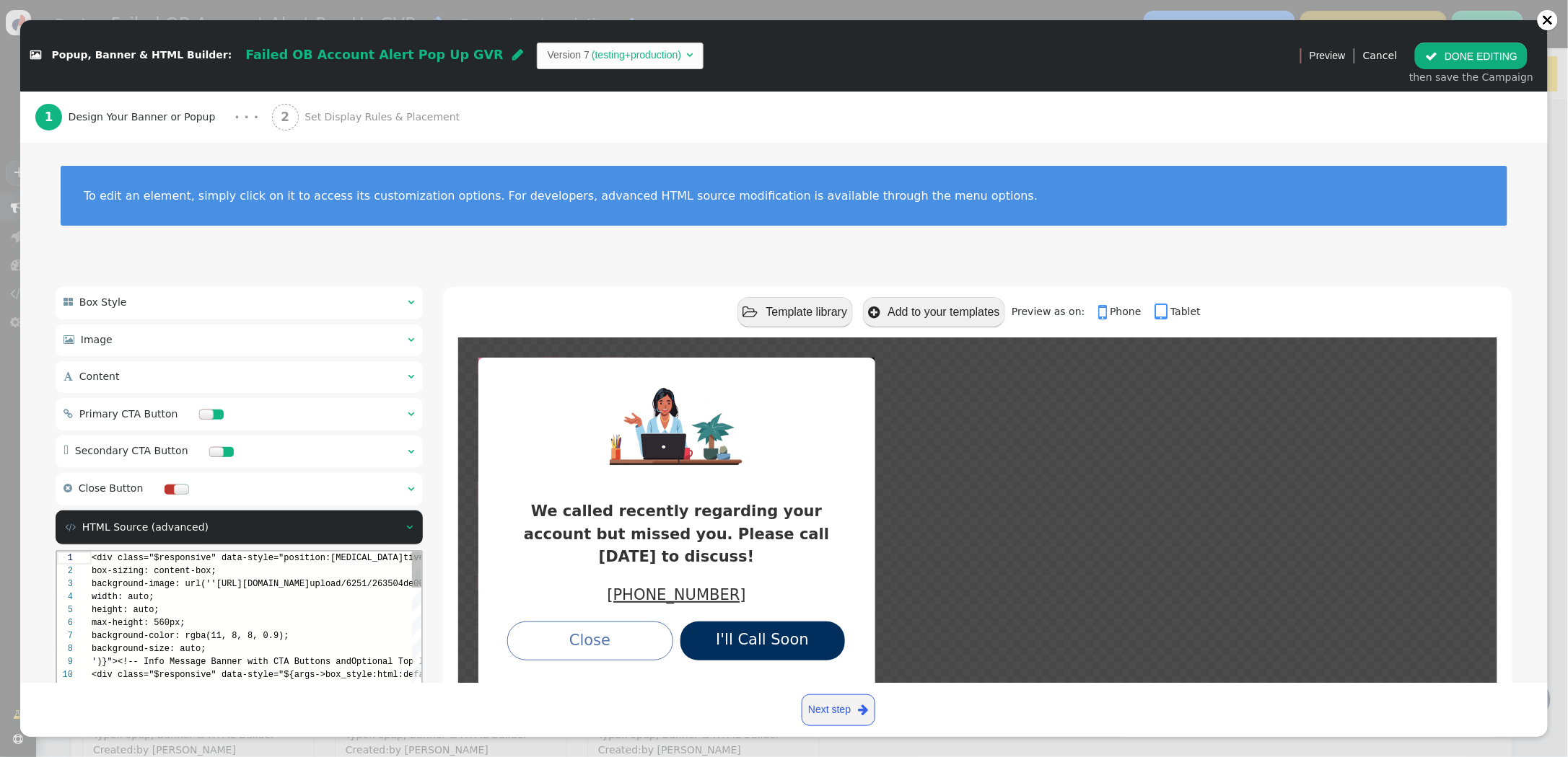
scroll to position [117, 0]
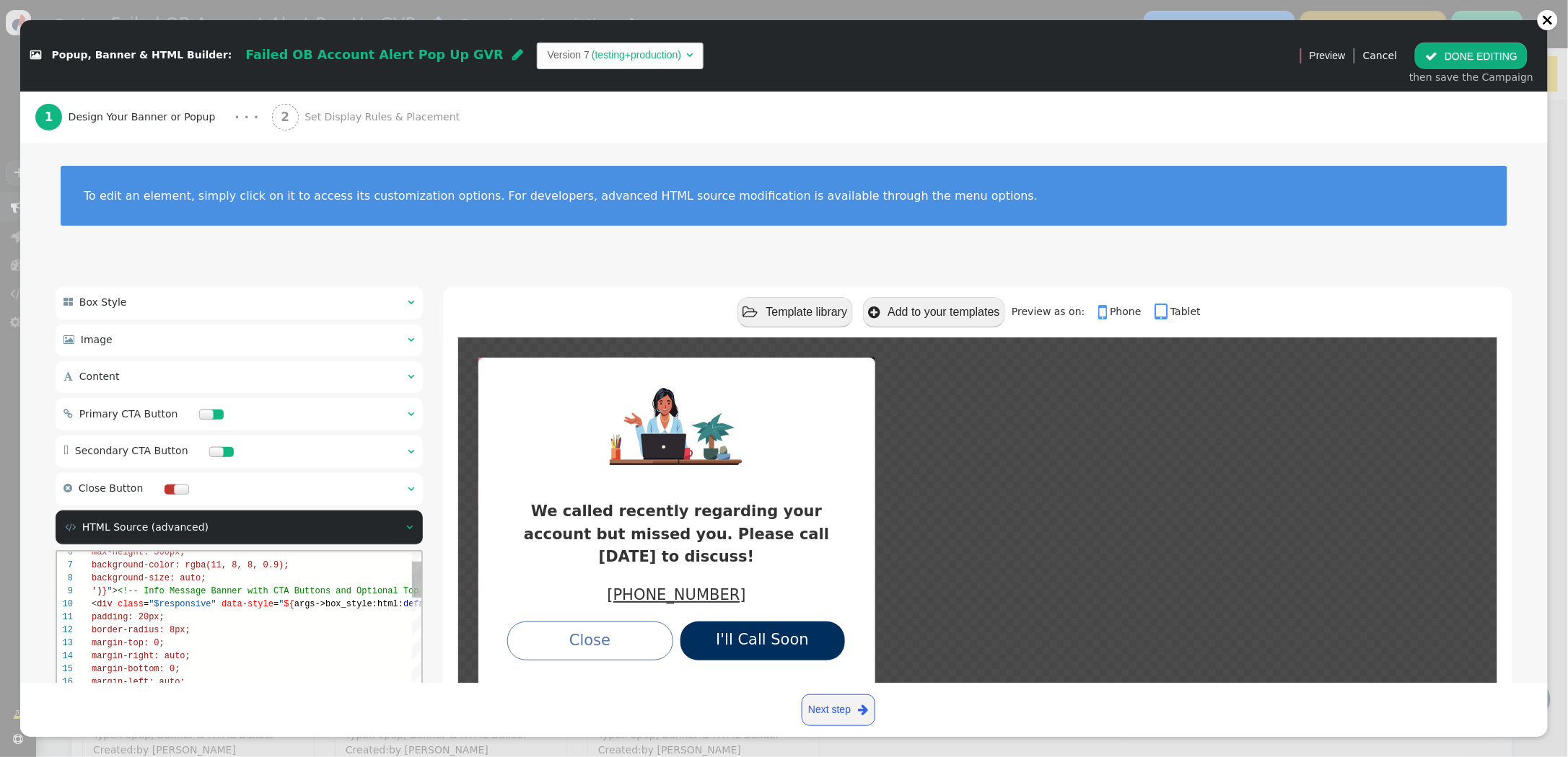
type textarea "<div class="$responsive" data-style="position:relative; display:inline-block; $…"
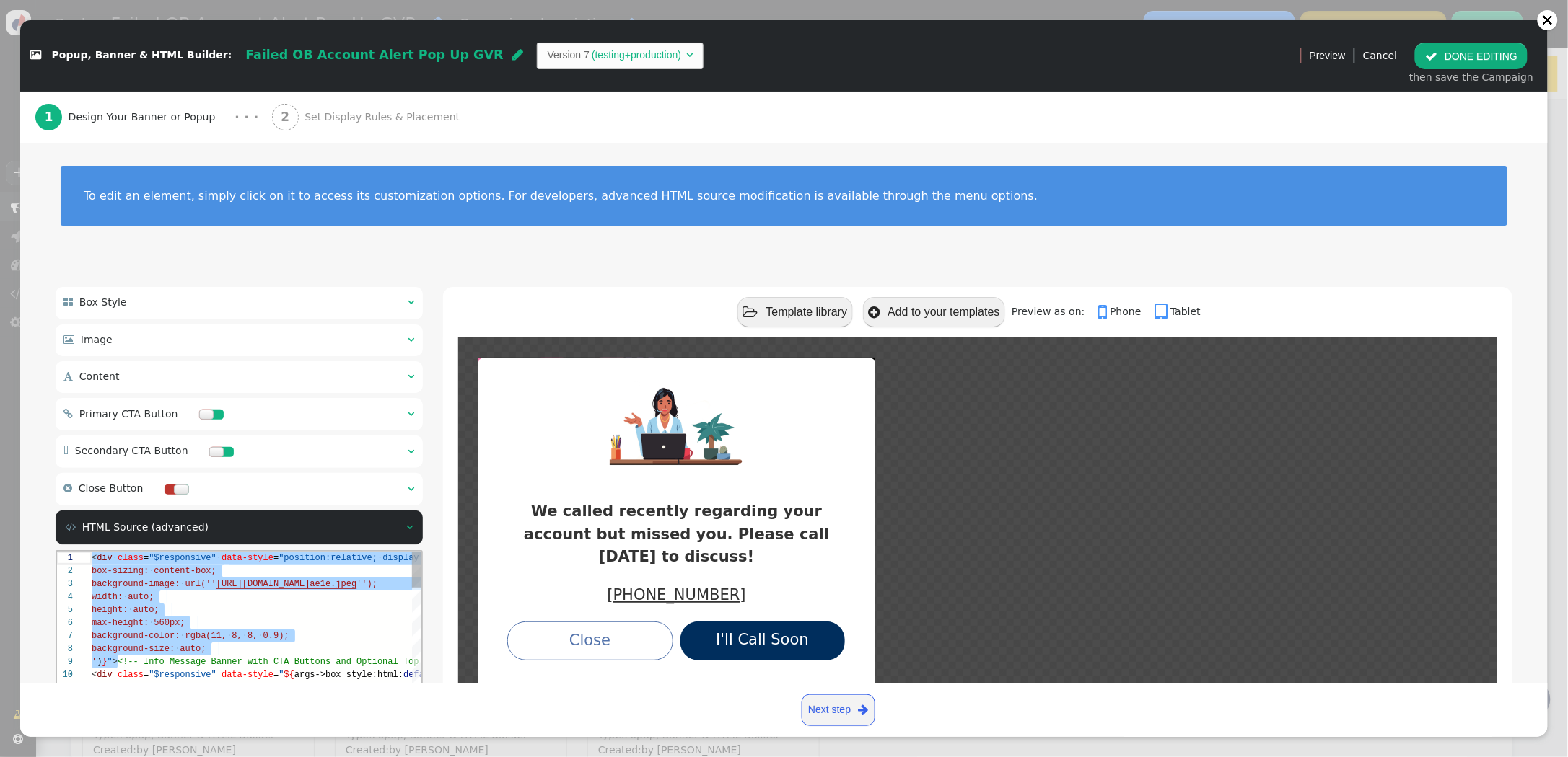
drag, startPoint x: 118, startPoint y: 594, endPoint x: 47, endPoint y: 538, distance: 90.4
click at [1397, 52] on link "Cancel" at bounding box center [1380, 56] width 34 height 11
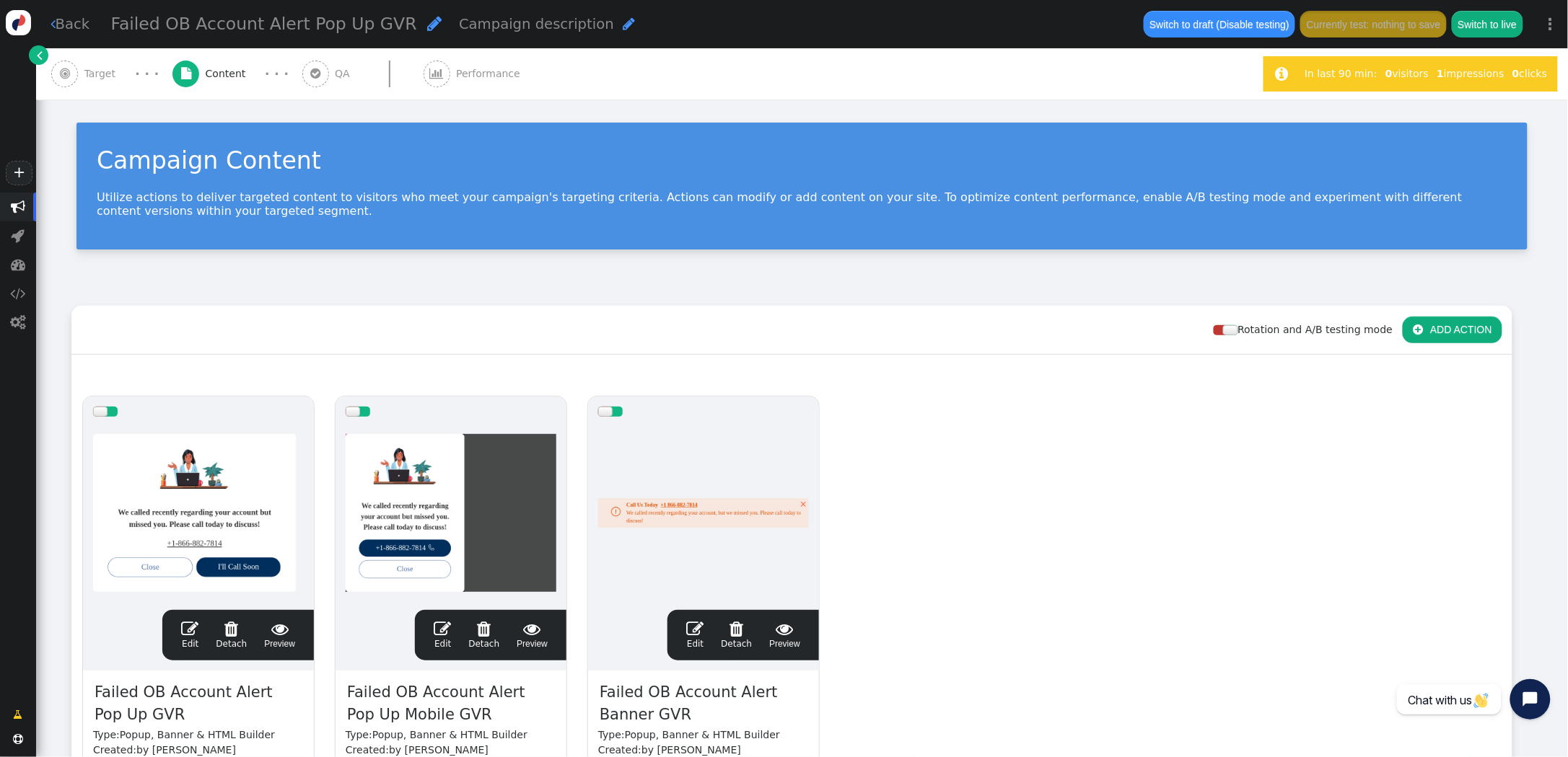
scroll to position [117, 0]
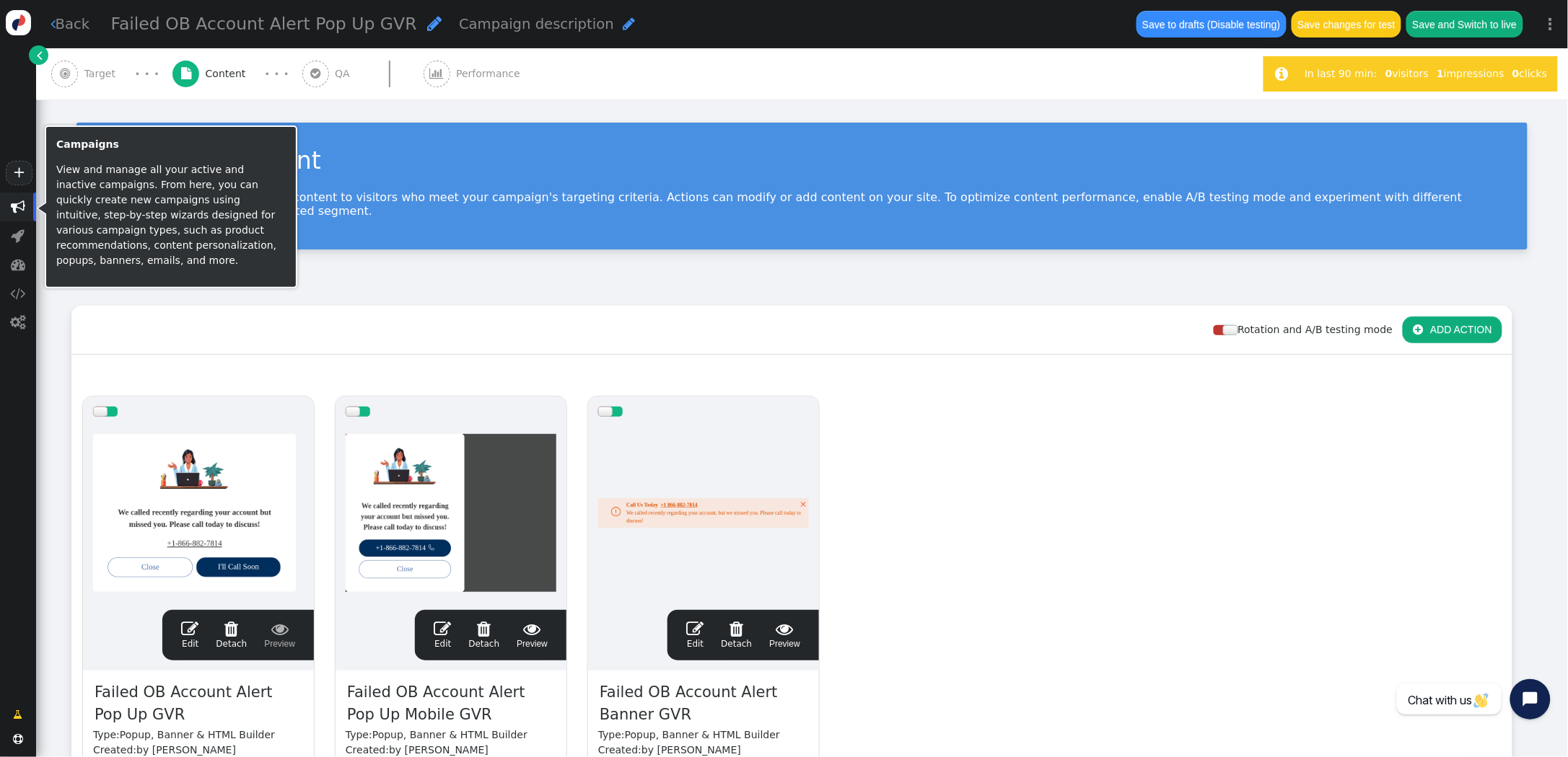
click at [14, 208] on span "" at bounding box center [18, 207] width 14 height 14
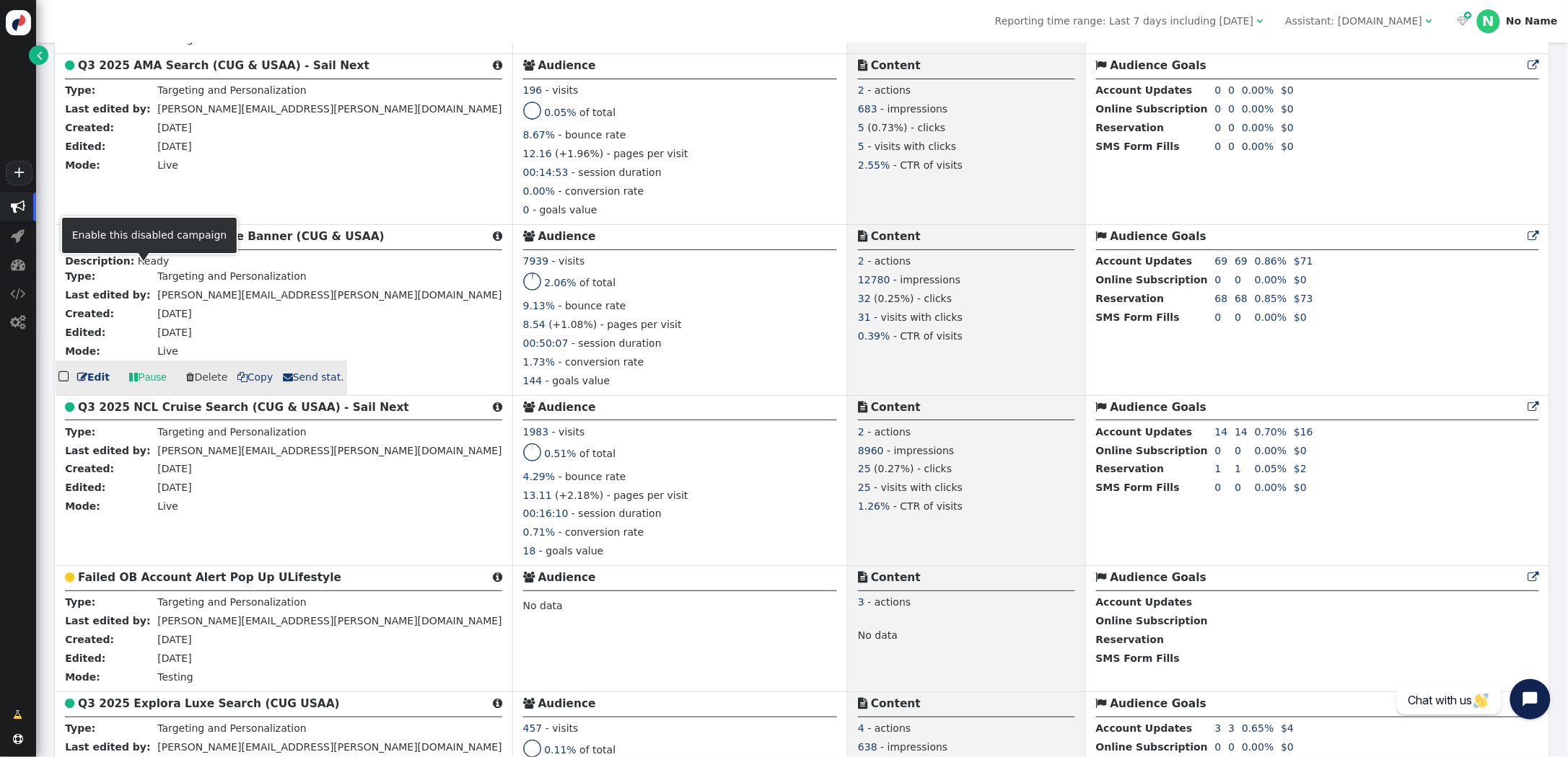
scroll to position [1212, 0]
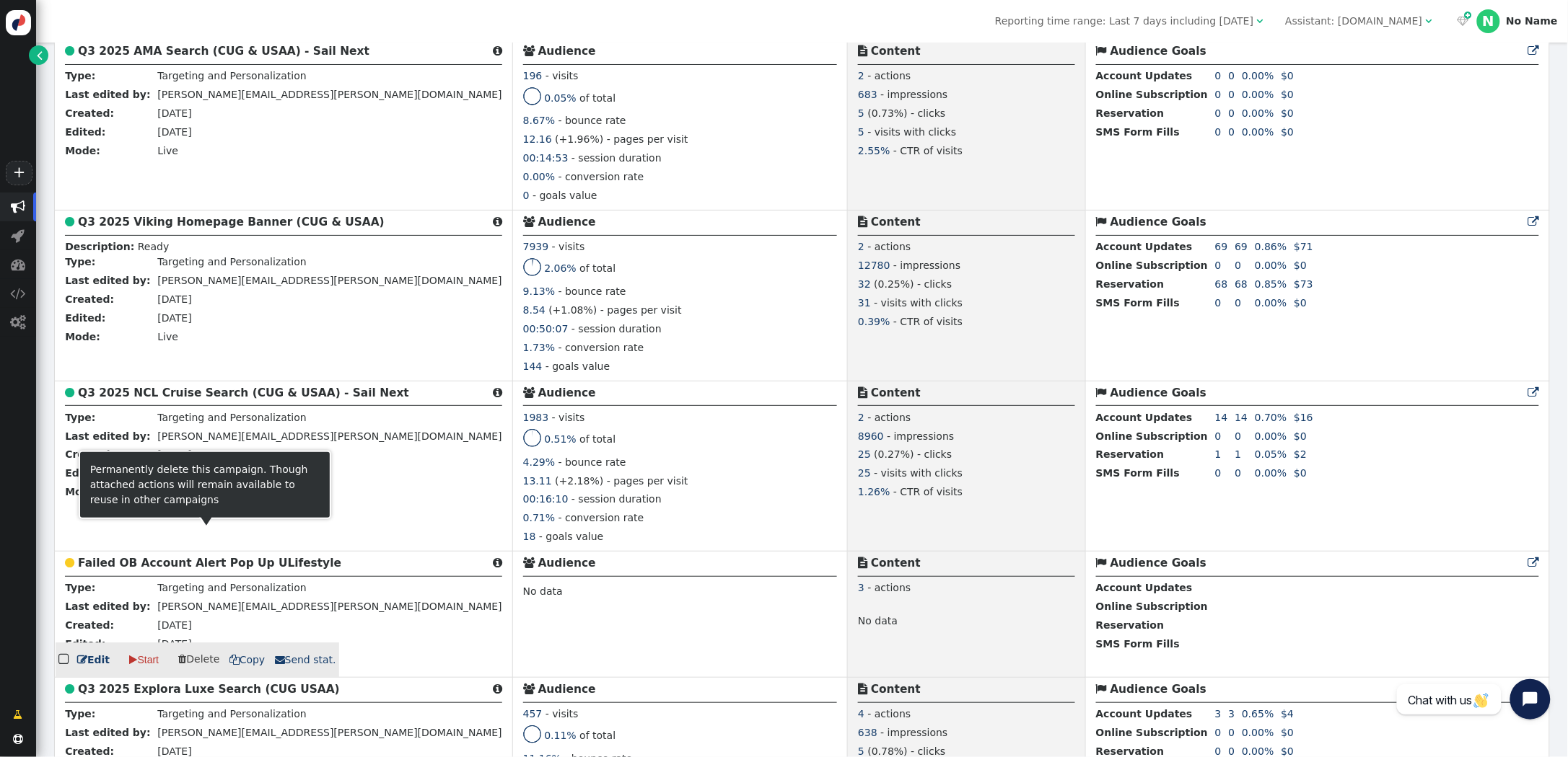
click at [171, 558] on b "Failed OB Account Alert Pop Up ULifestyle" at bounding box center [209, 563] width 263 height 13
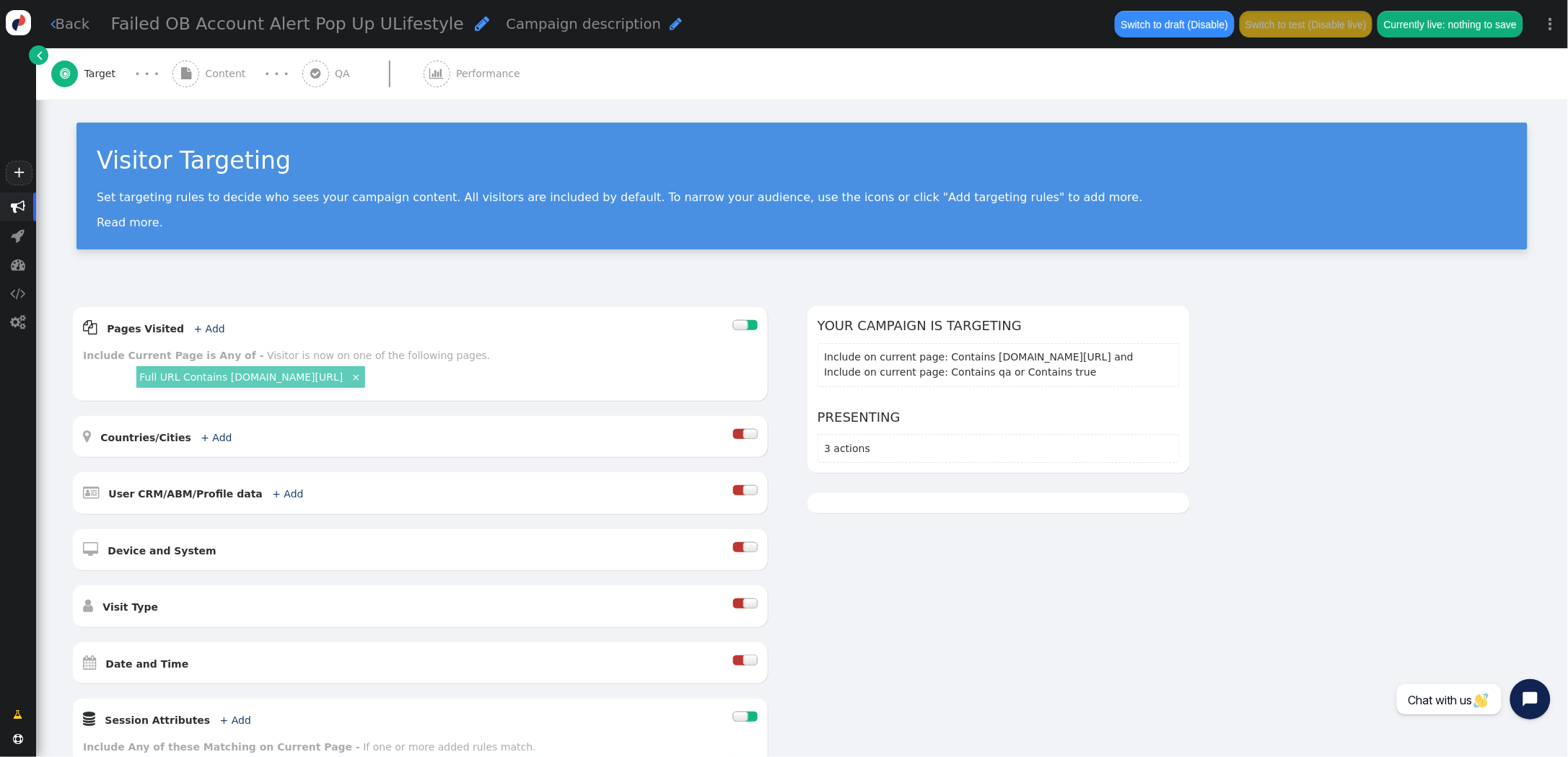
click at [216, 76] on span "Content" at bounding box center [228, 73] width 46 height 15
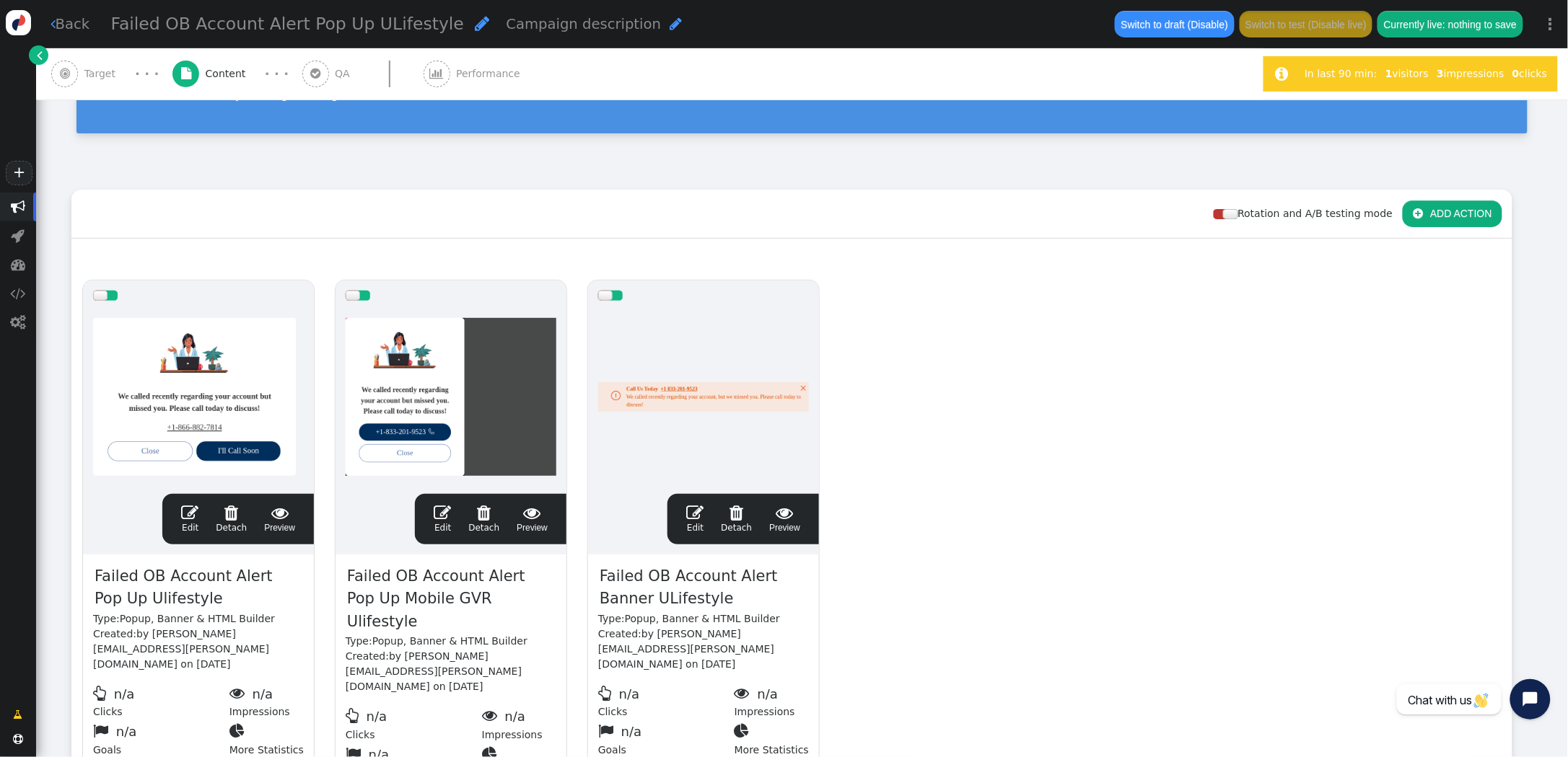
scroll to position [146, 0]
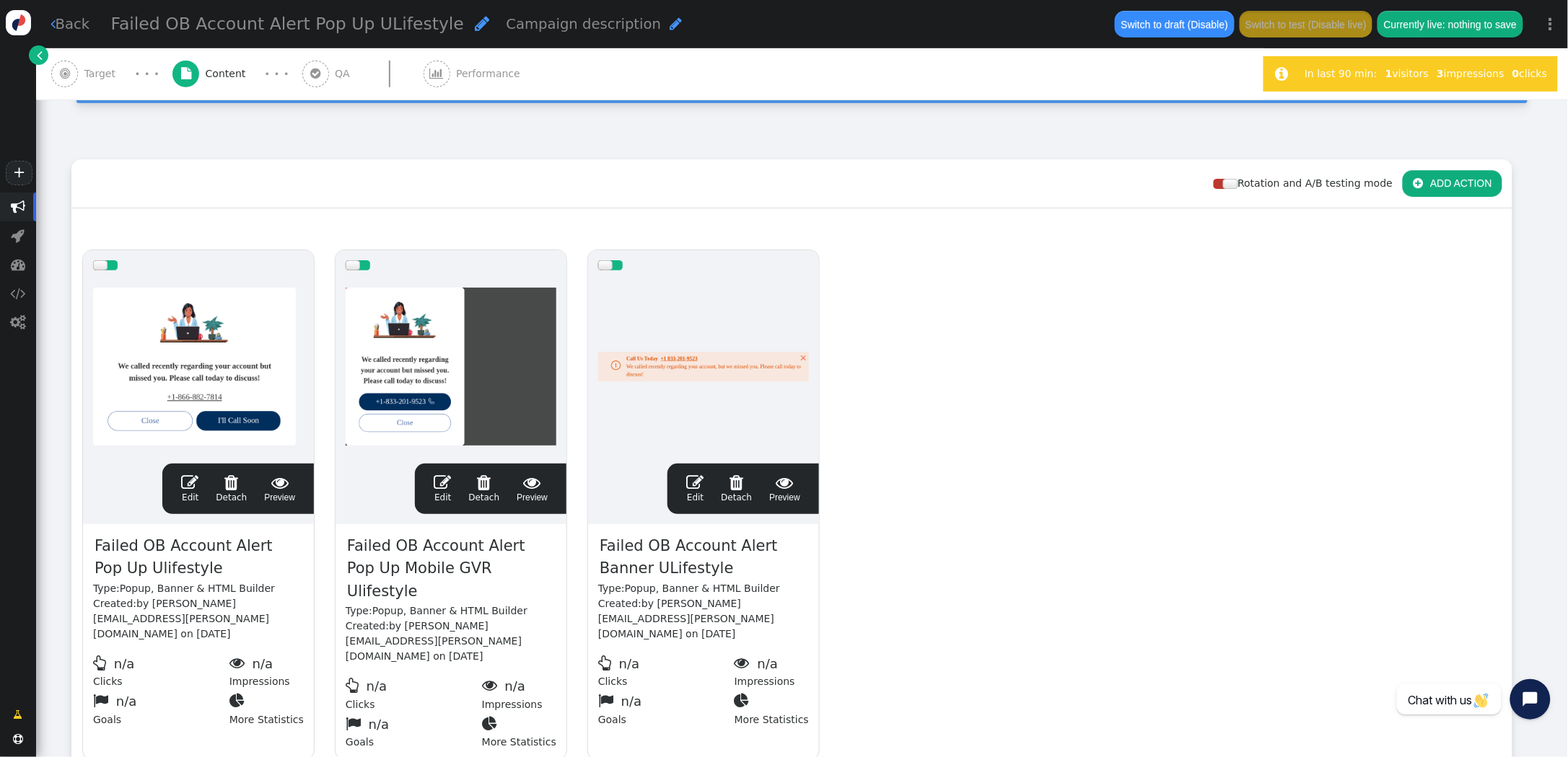
click at [195, 480] on span "" at bounding box center [190, 483] width 18 height 18
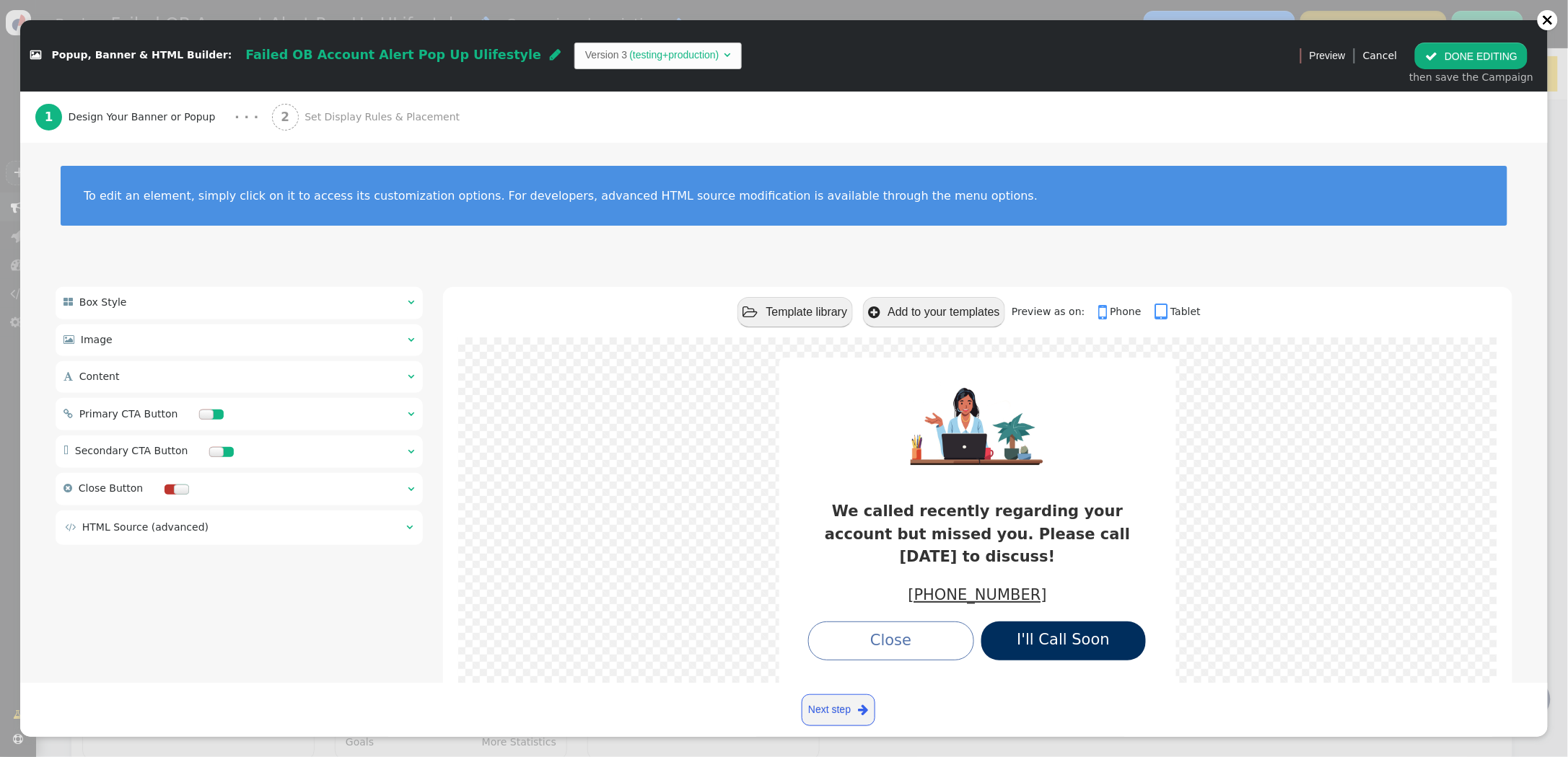
click at [415, 532] on table " HTML Source (advanced) " at bounding box center [239, 528] width 351 height 18
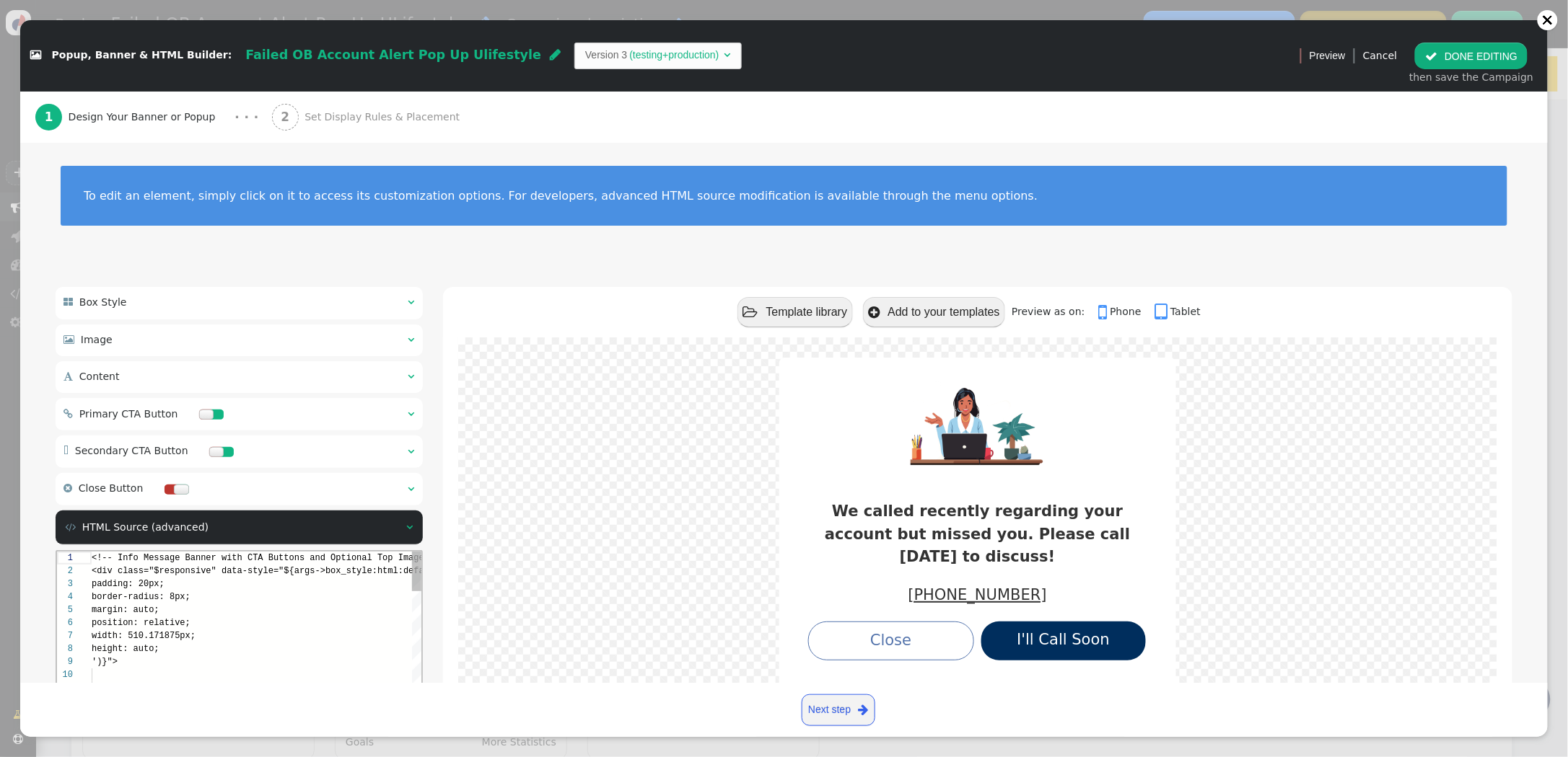
scroll to position [130, 0]
click at [92, 556] on span "<!-- Info Message Banner with CTA Buttons and Opti" at bounding box center [221, 558] width 260 height 10
paste textarea "div class="$responsive" data-style="position:relative; display:inline-block; ${…"
type textarea "<div class="$responsive" data-style="position:relative; display:inline-block; $…"
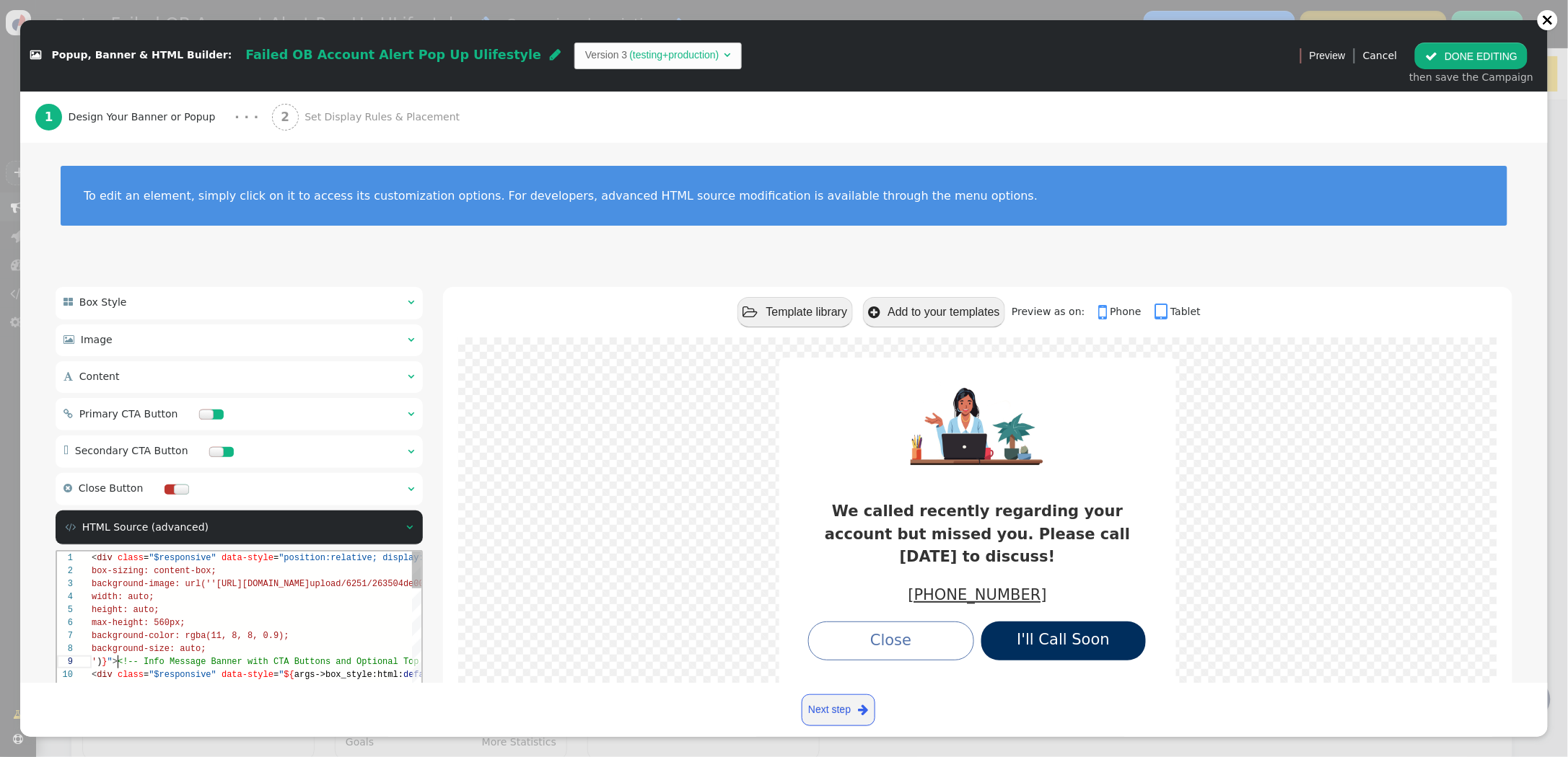
scroll to position [103, 26]
click at [1467, 56] on button " DONE EDITING" at bounding box center [1471, 56] width 113 height 26
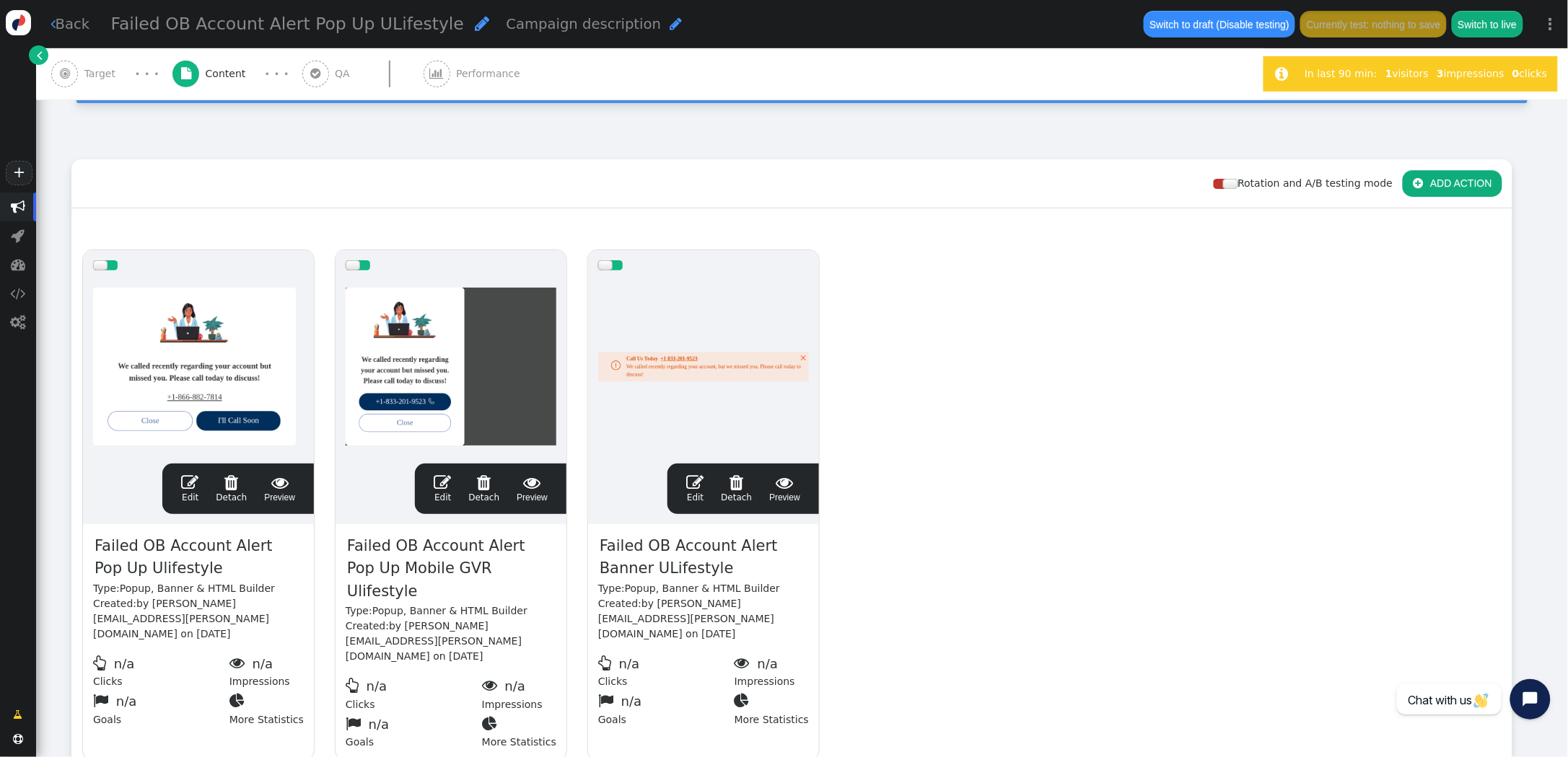
scroll to position [117, 0]
click at [195, 482] on span "" at bounding box center [190, 483] width 18 height 18
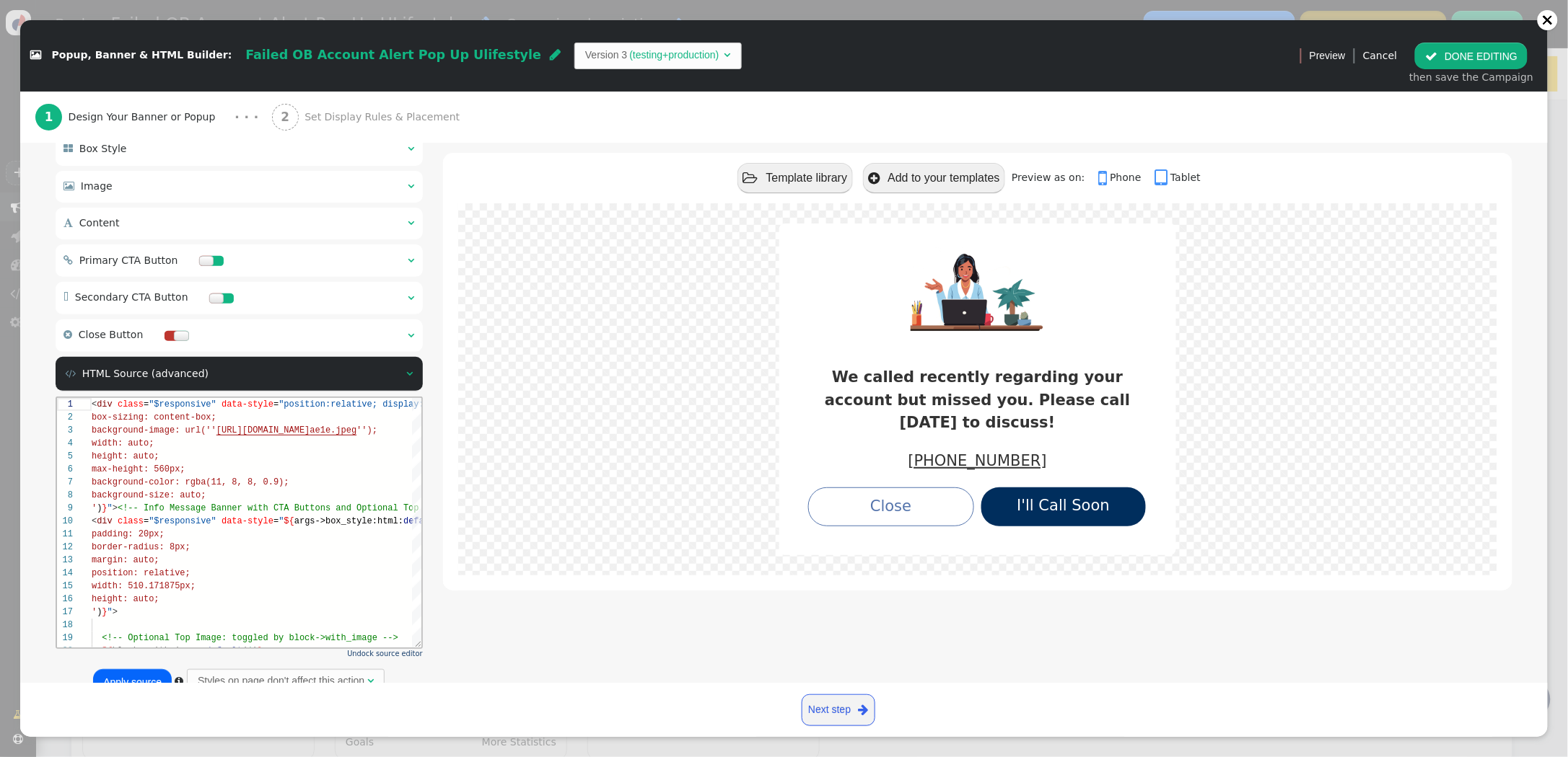
scroll to position [152, 0]
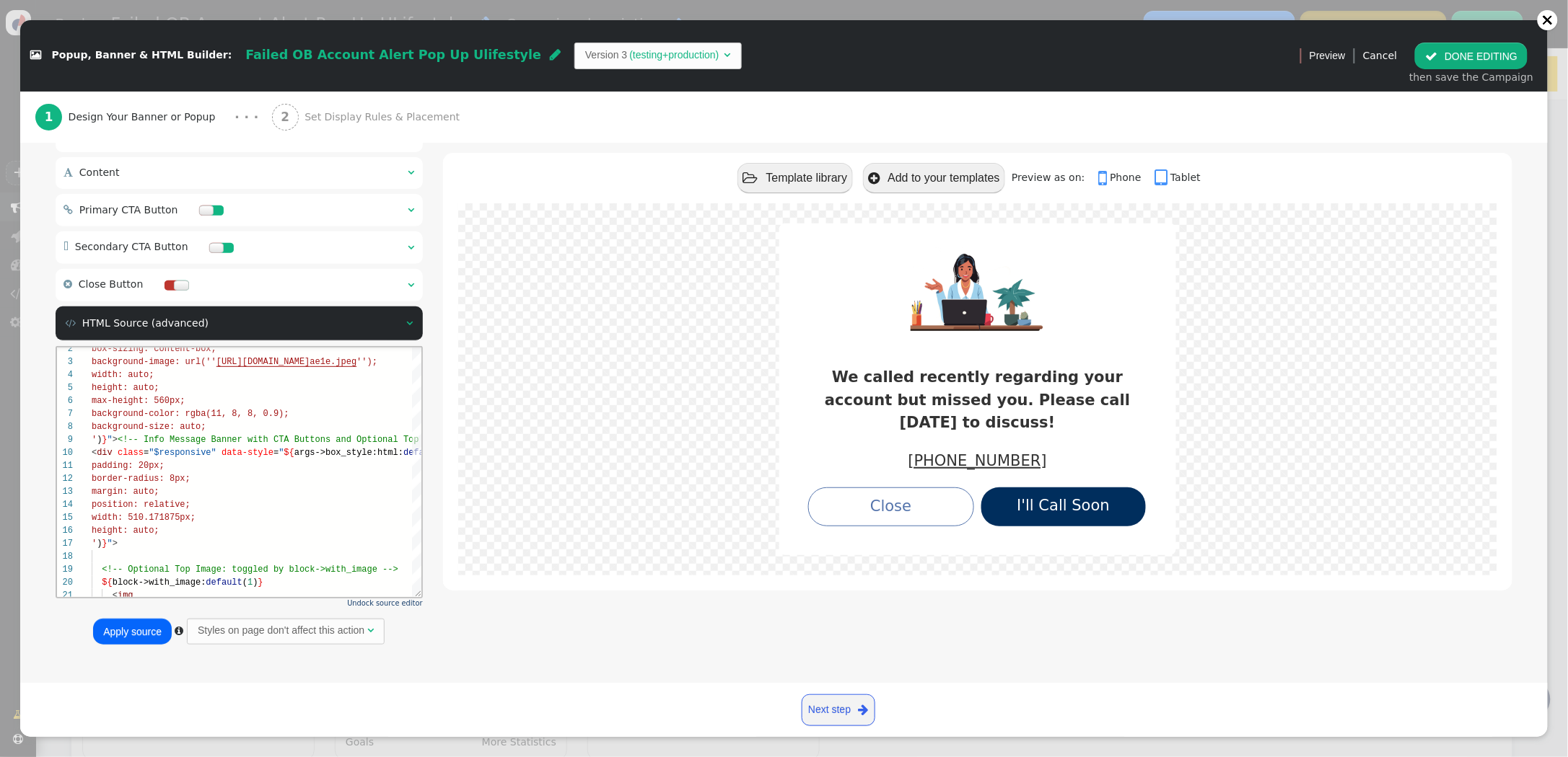
click at [135, 636] on button "Apply source" at bounding box center [133, 632] width 79 height 26
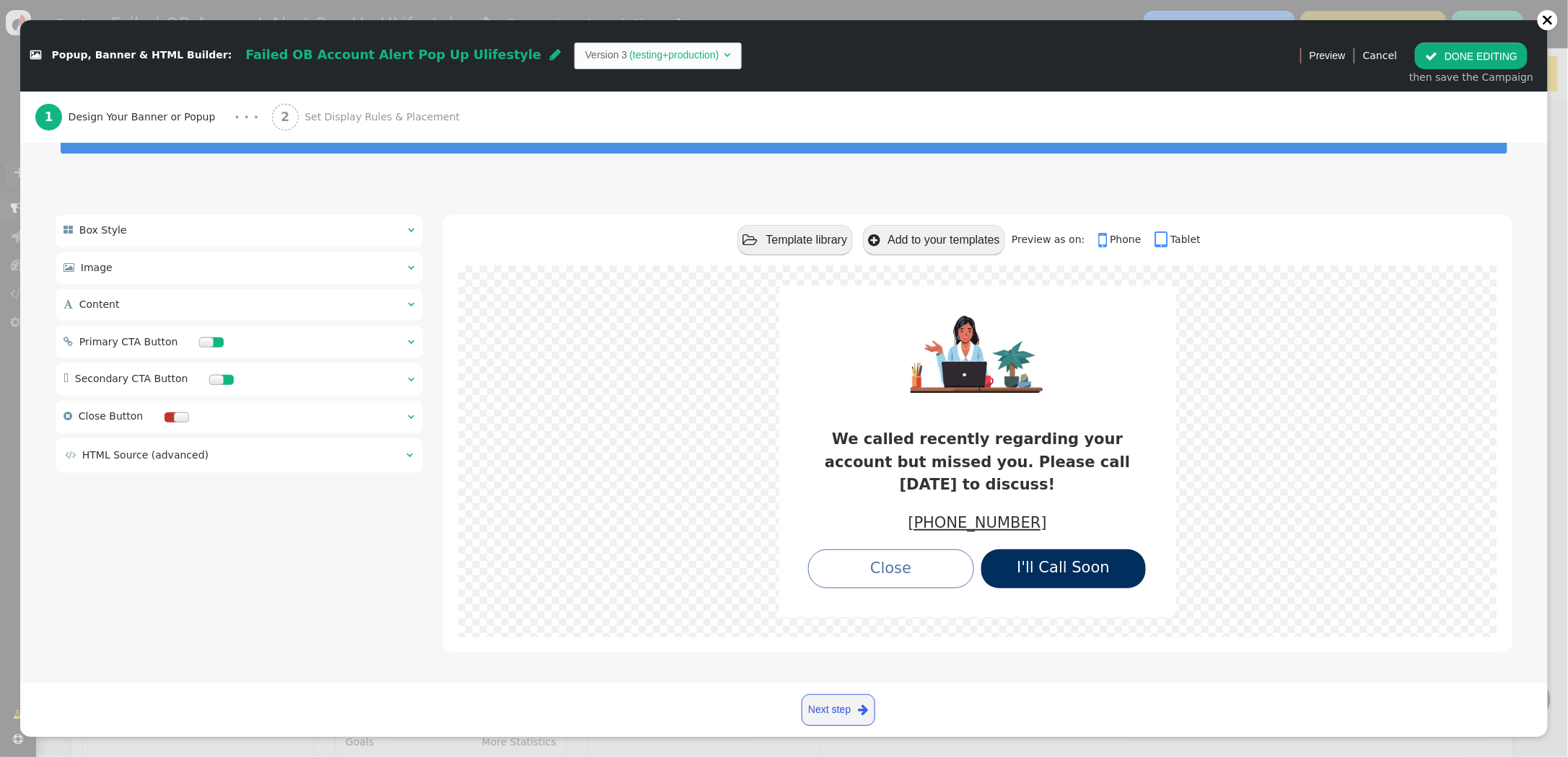
scroll to position [49, 0]
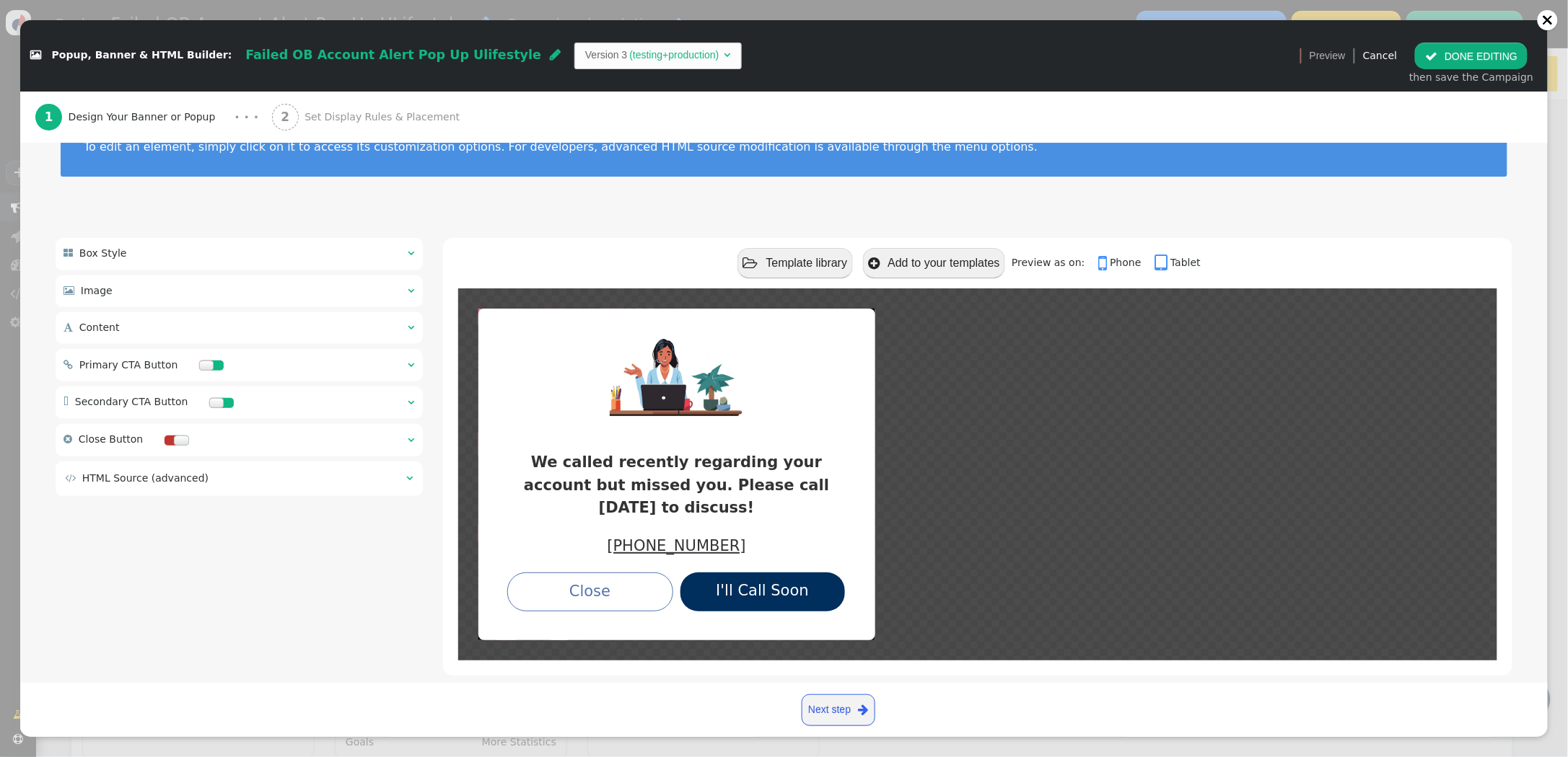
click at [1467, 60] on button " DONE EDITING" at bounding box center [1471, 56] width 113 height 26
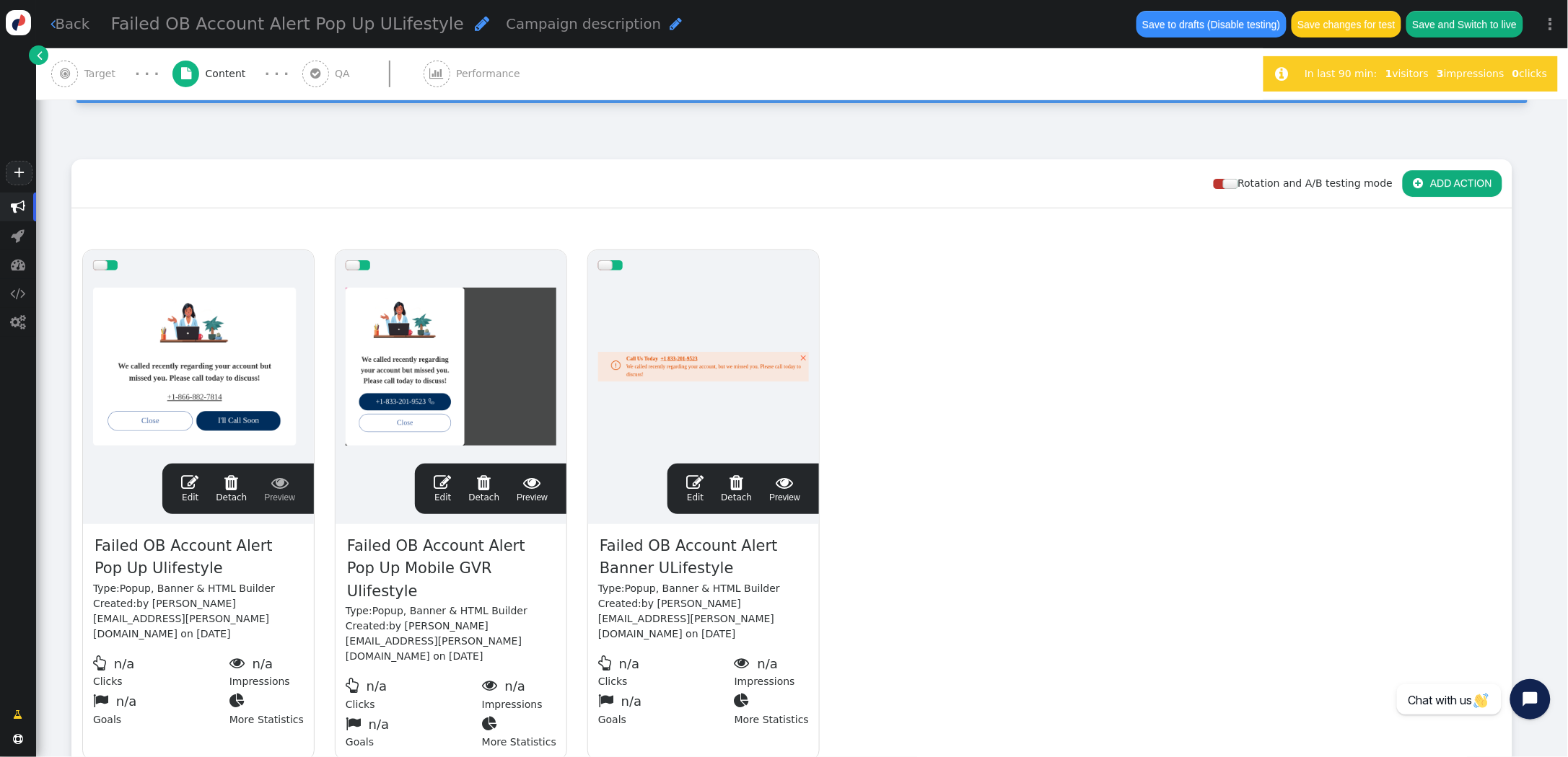
scroll to position [0, 0]
click at [442, 479] on span "" at bounding box center [443, 483] width 18 height 18
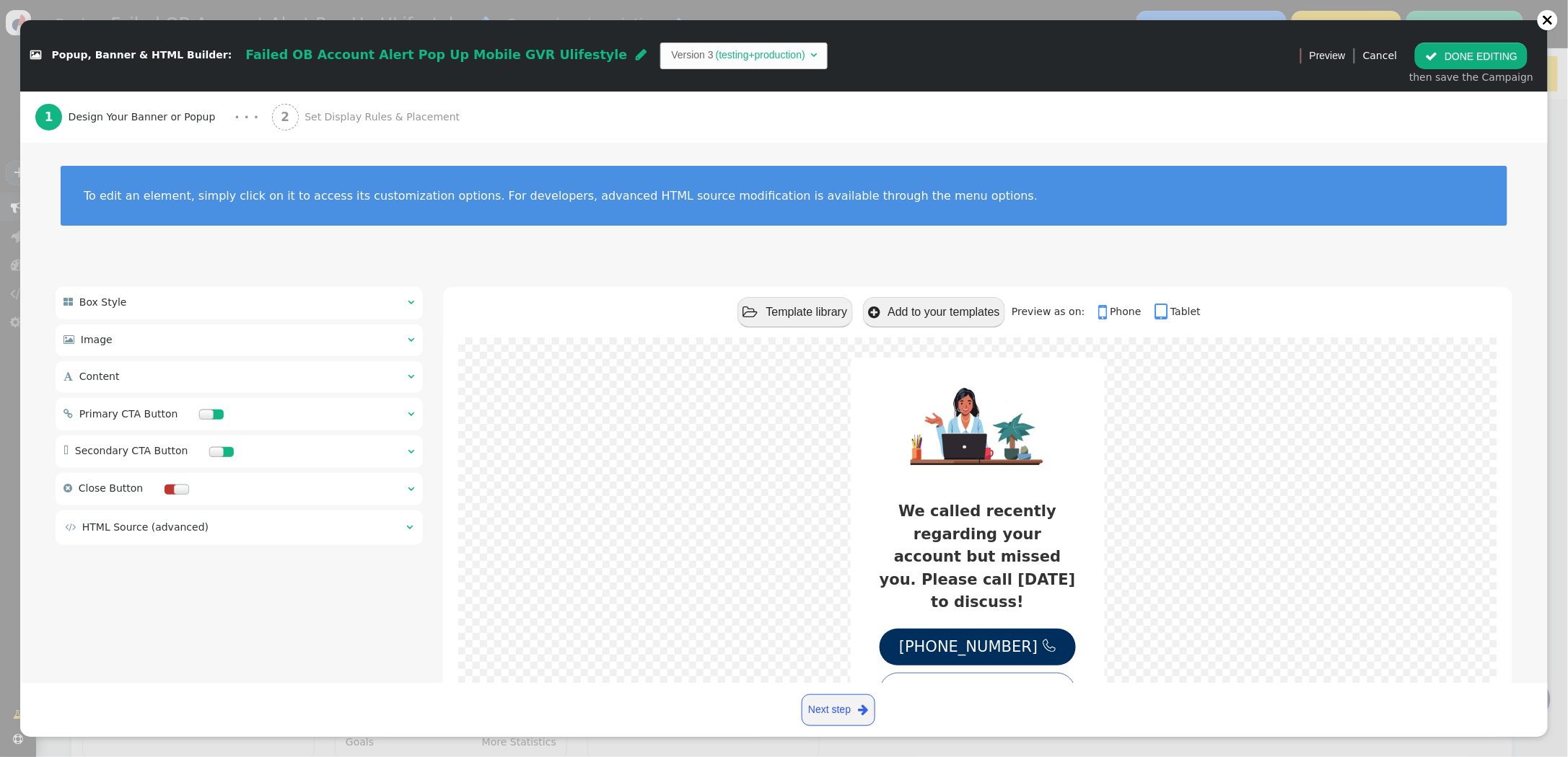
click at [404, 529] on td "" at bounding box center [406, 527] width 15 height 15
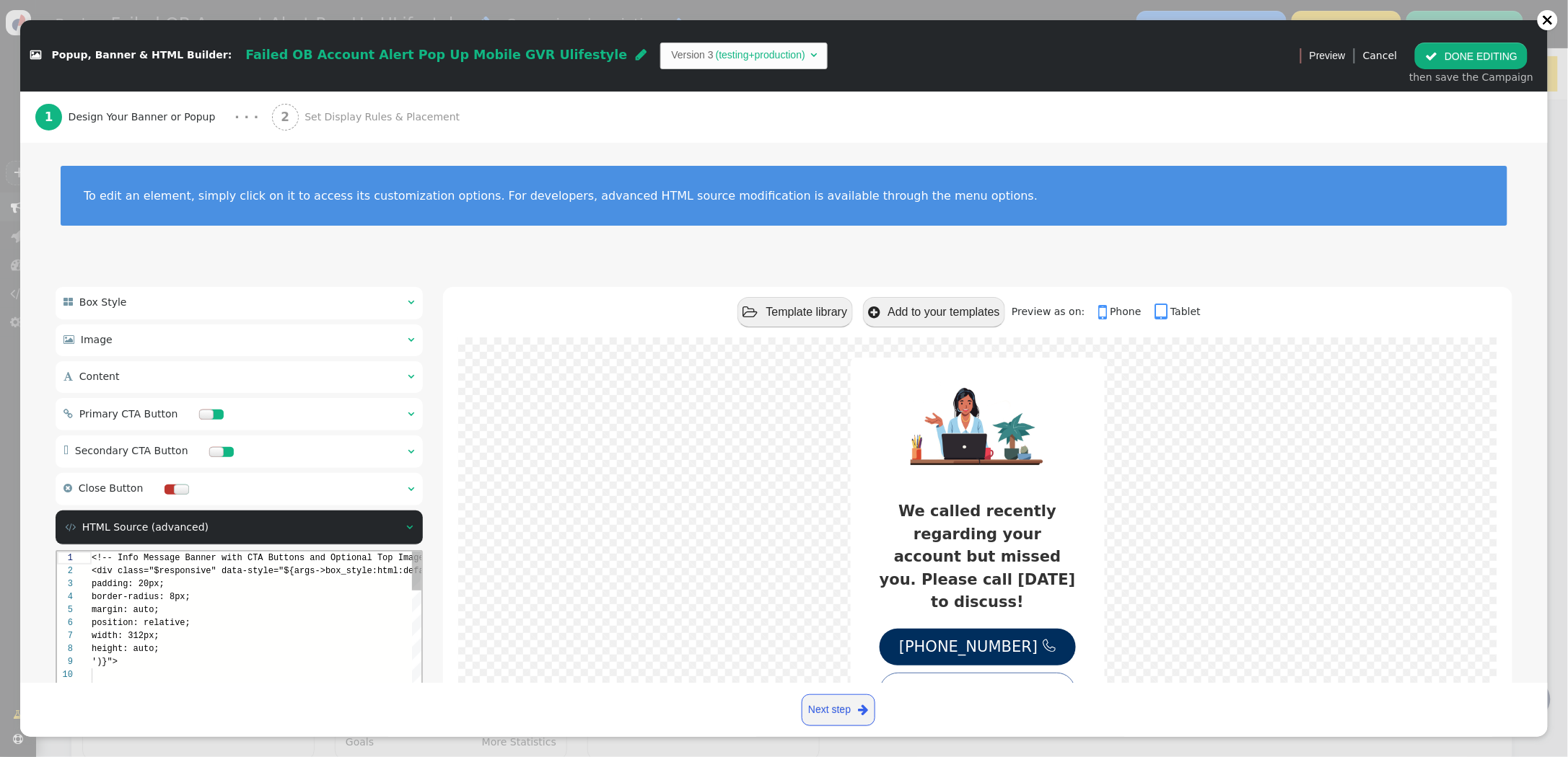
scroll to position [130, 0]
click at [92, 556] on span "<!-- Info Message Banner with CTA Buttons and Opti" at bounding box center [221, 558] width 260 height 10
paste textarea "div class="$responsive" data-style="position:relative; display:inline-block; ${…"
type textarea "<div class="$responsive" data-style="position:relative; display:inline-block; $…"
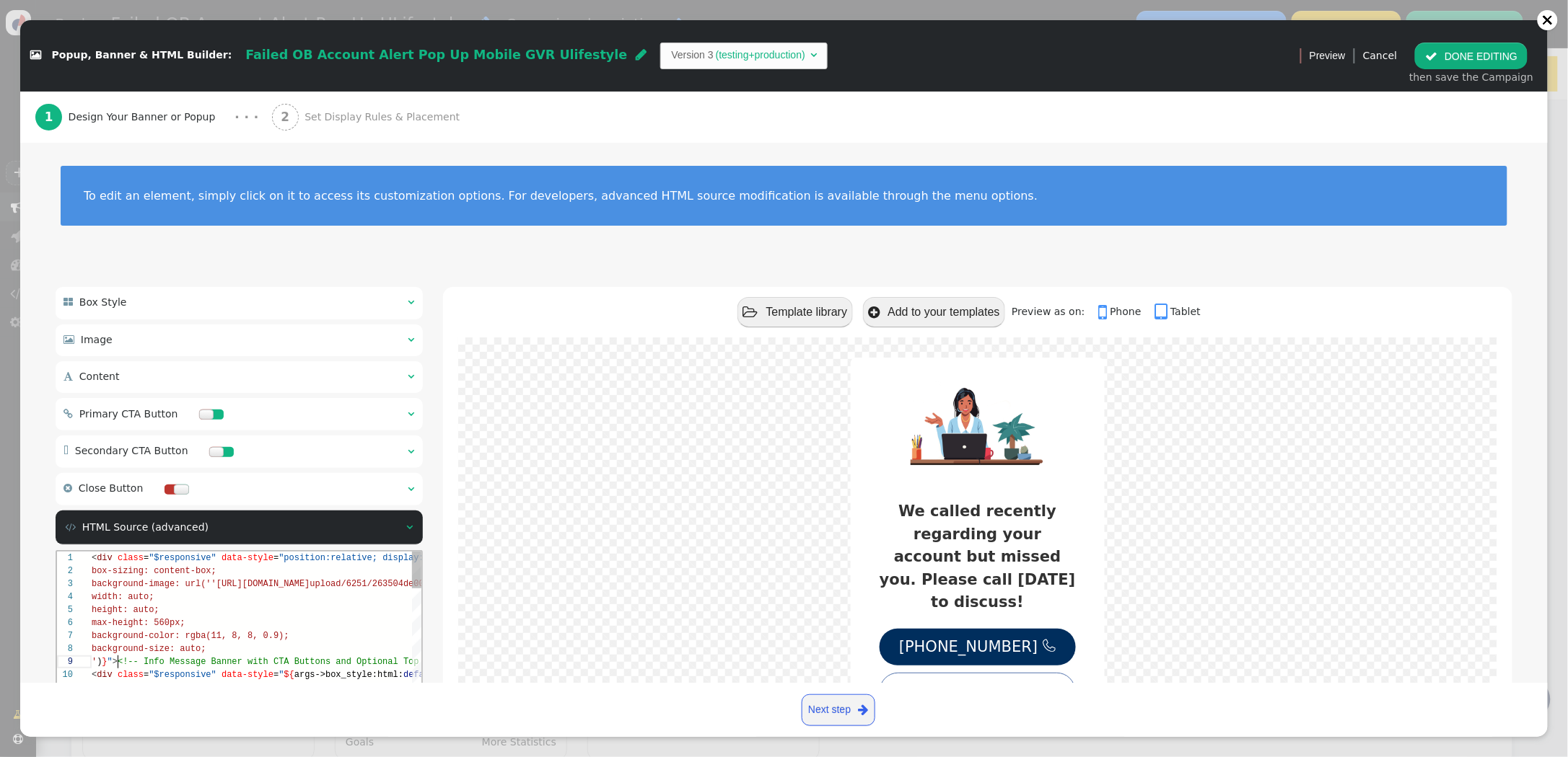
scroll to position [103, 26]
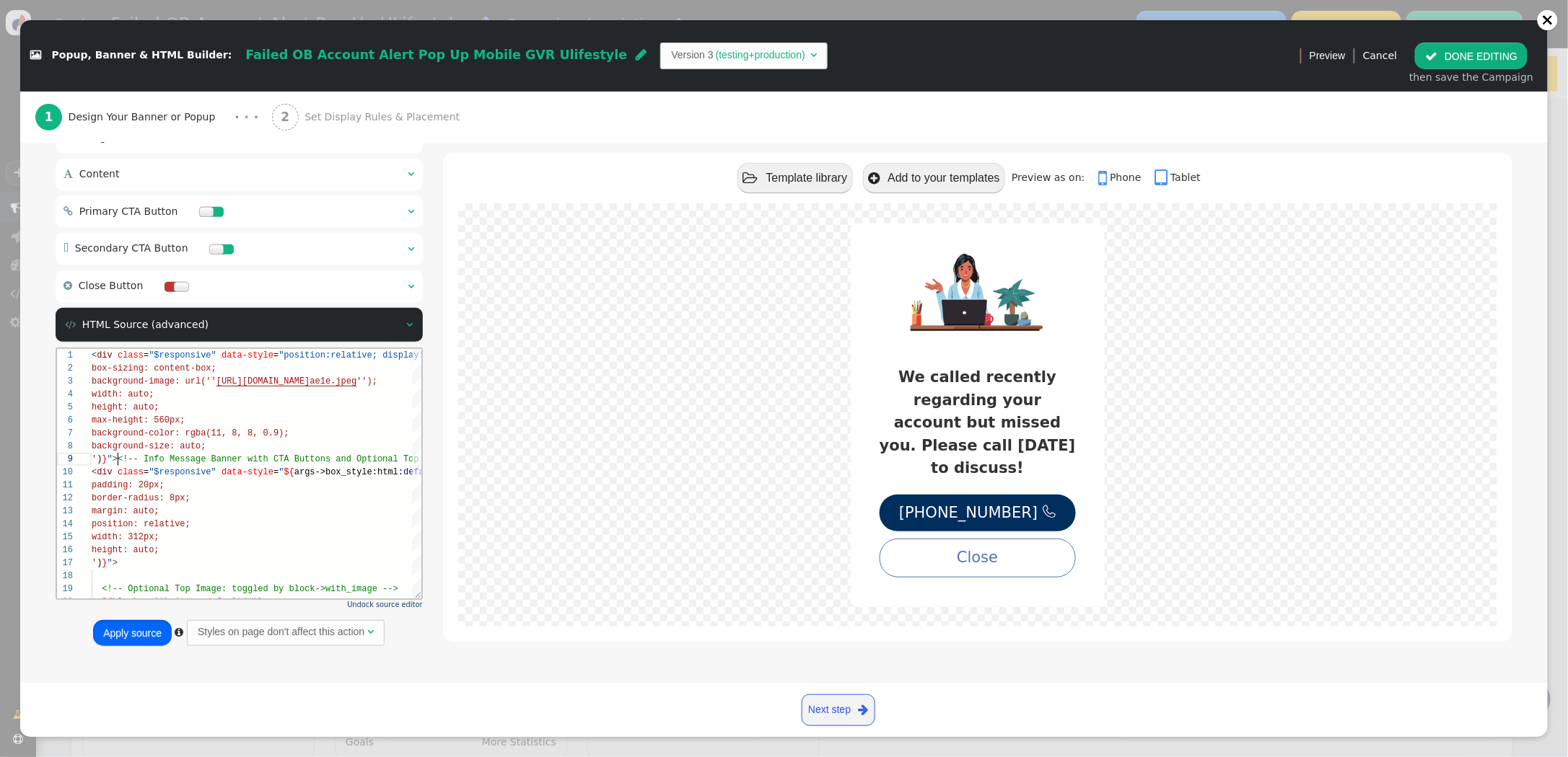
click at [148, 625] on button "Apply source" at bounding box center [133, 633] width 79 height 26
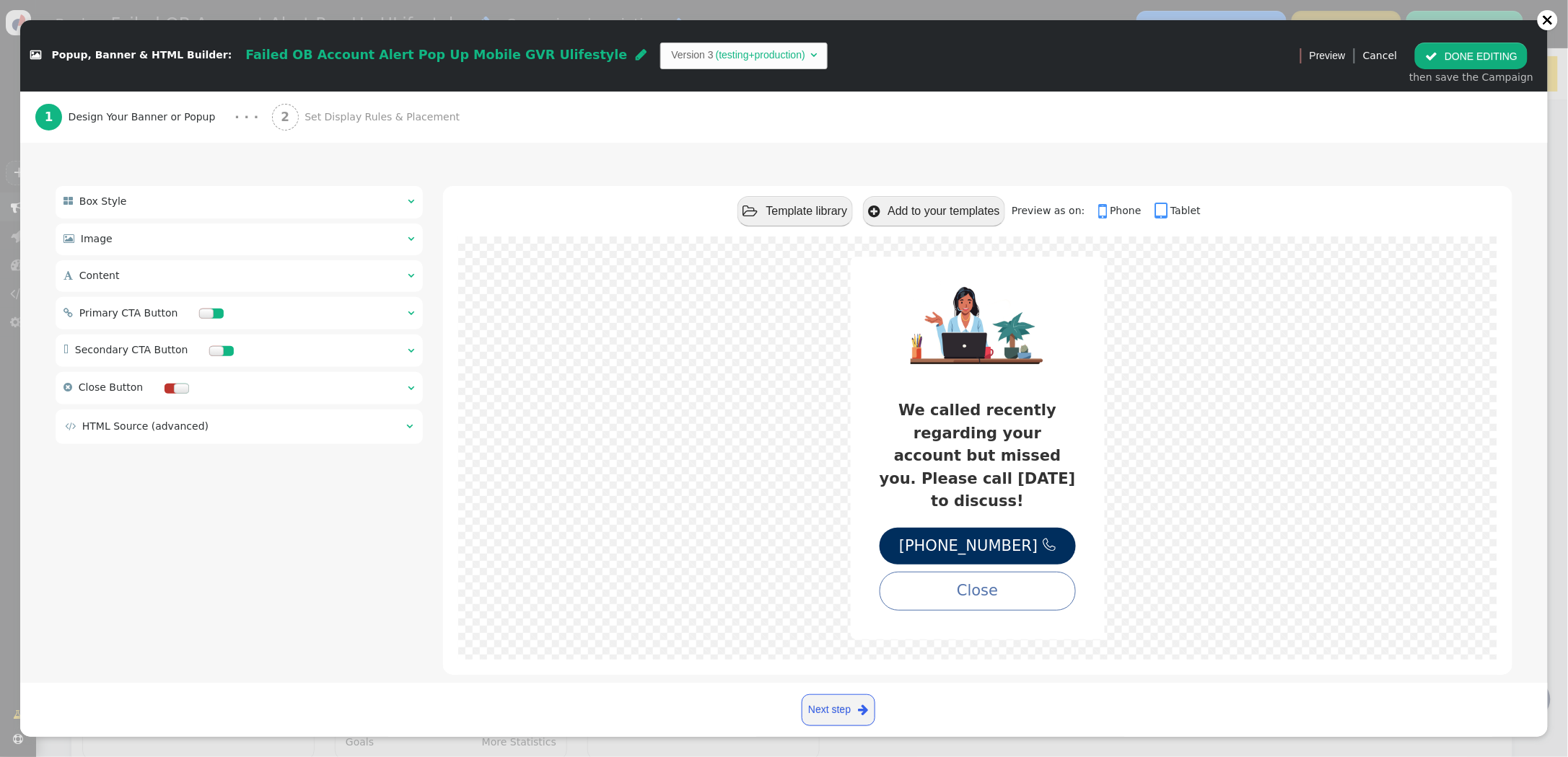
scroll to position [97, 0]
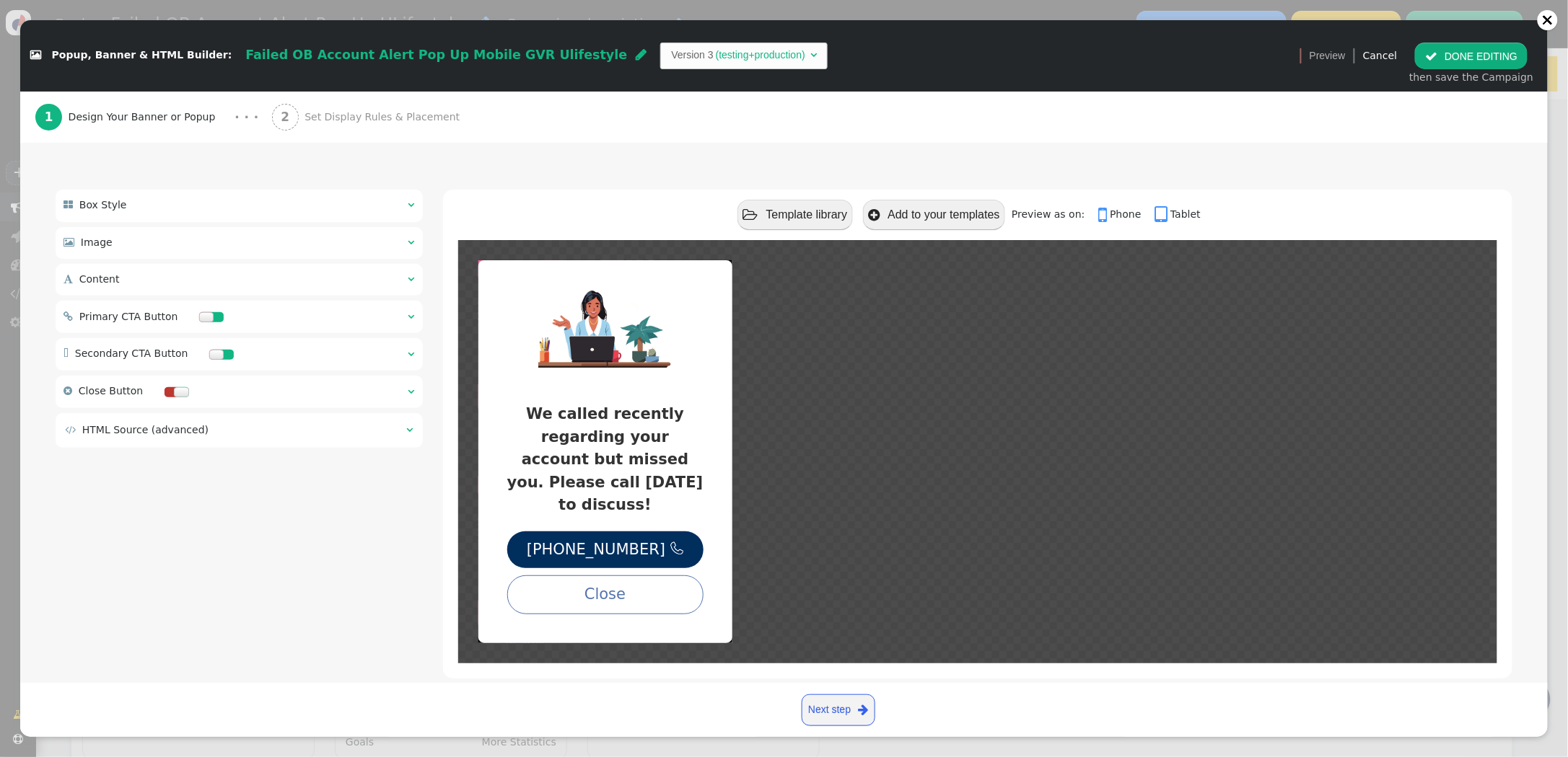
click at [1459, 53] on button " DONE EDITING" at bounding box center [1471, 56] width 113 height 26
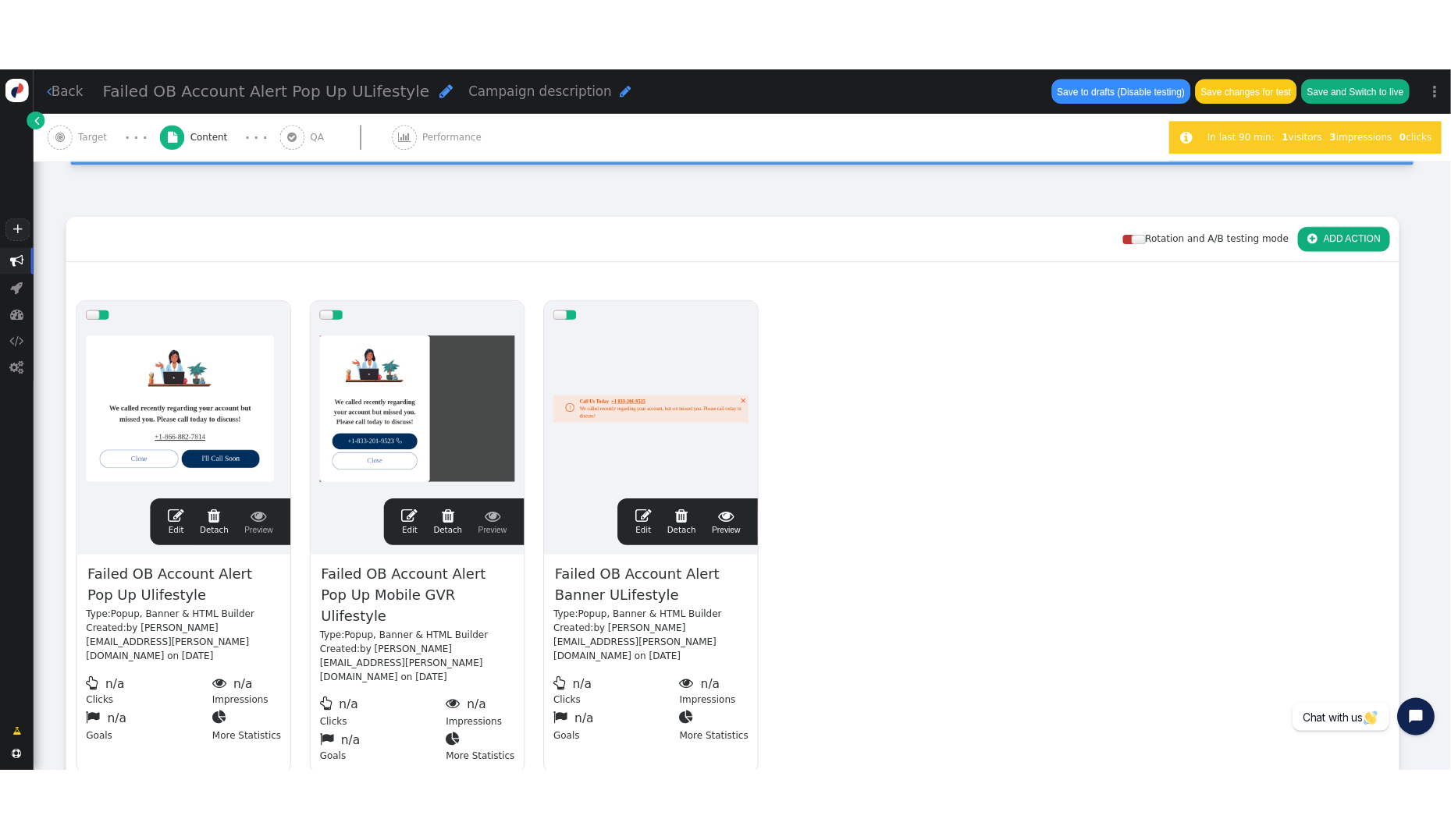
scroll to position [0, 0]
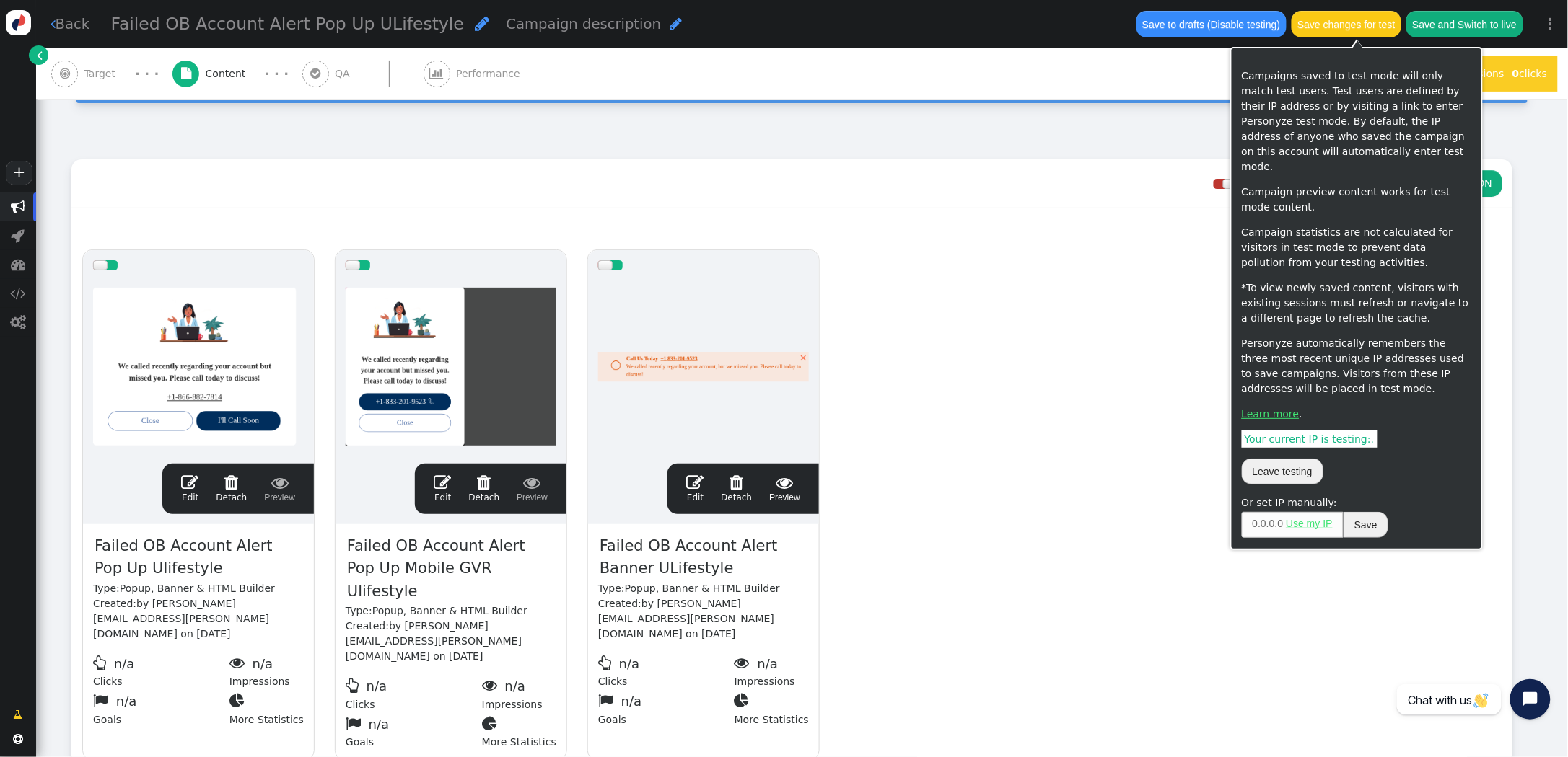
click at [1340, 25] on button "Save changes for test" at bounding box center [1347, 23] width 109 height 26
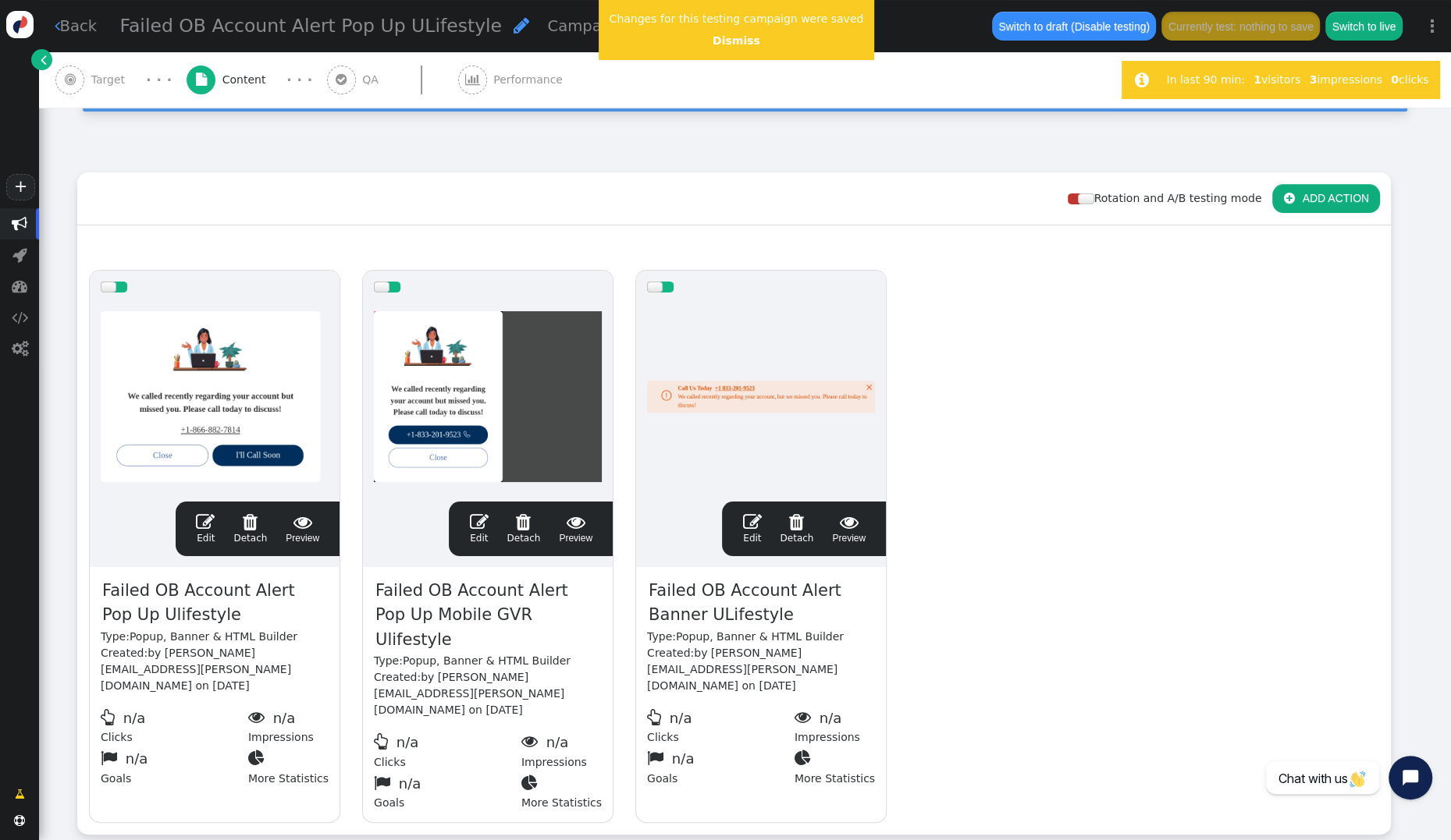
scroll to position [158, 0]
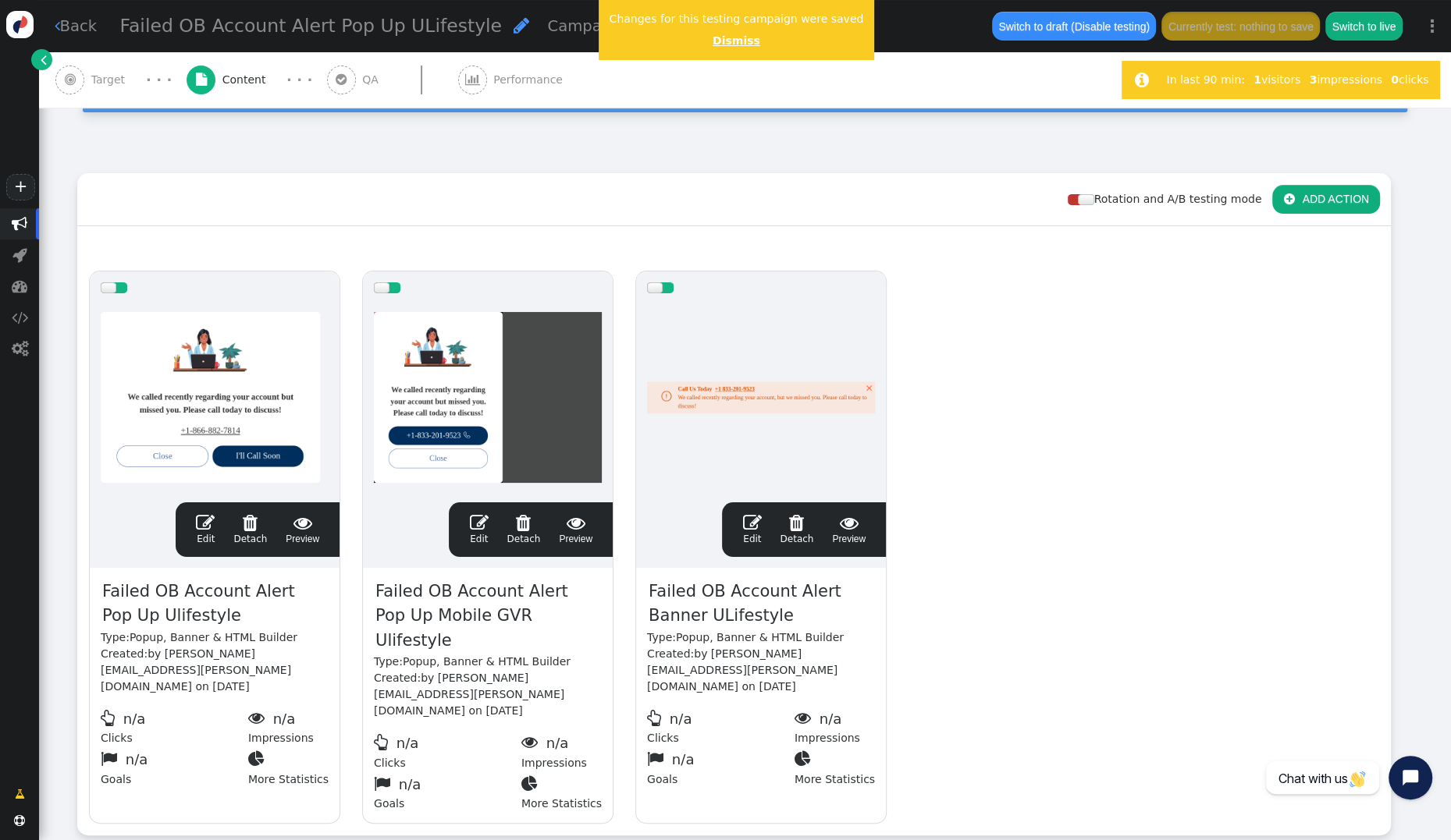
click at [726, 43] on link "Dismiss" at bounding box center [736, 40] width 48 height 12
